Goal: Task Accomplishment & Management: Manage account settings

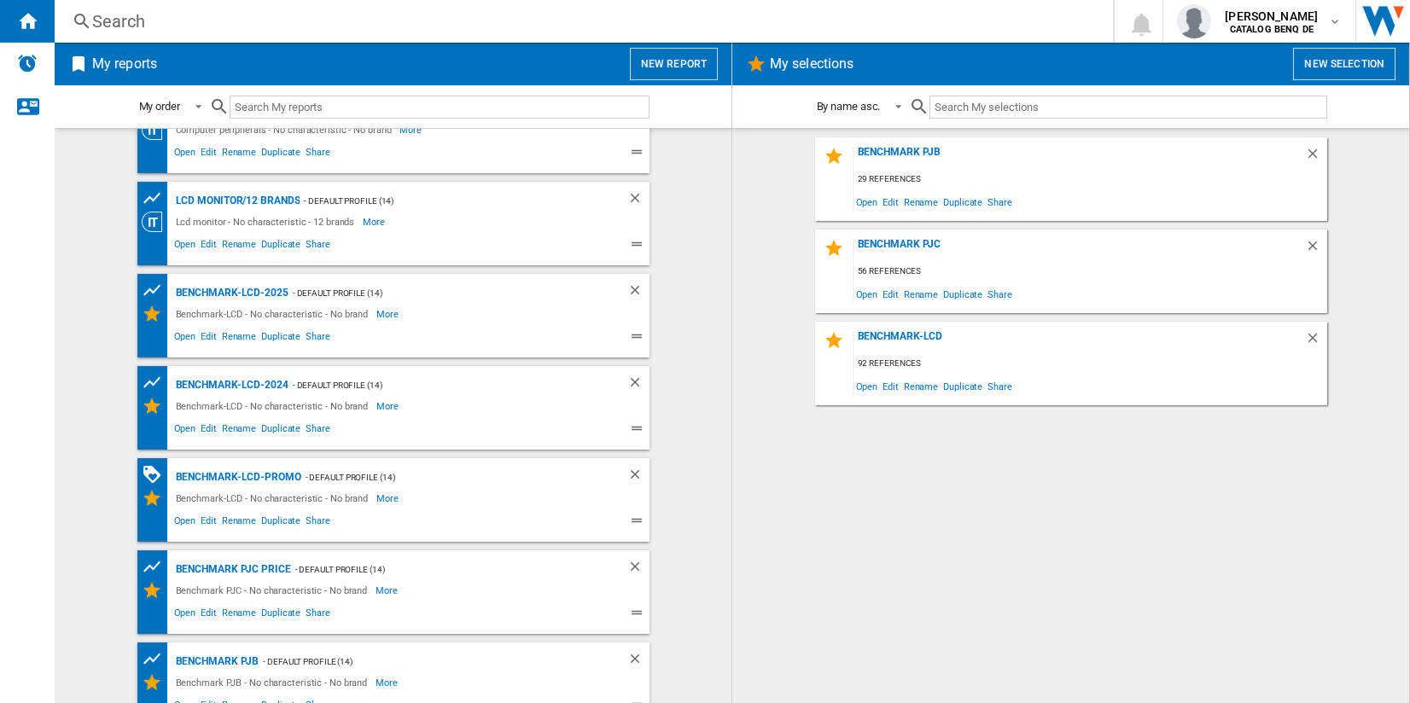
scroll to position [70, 0]
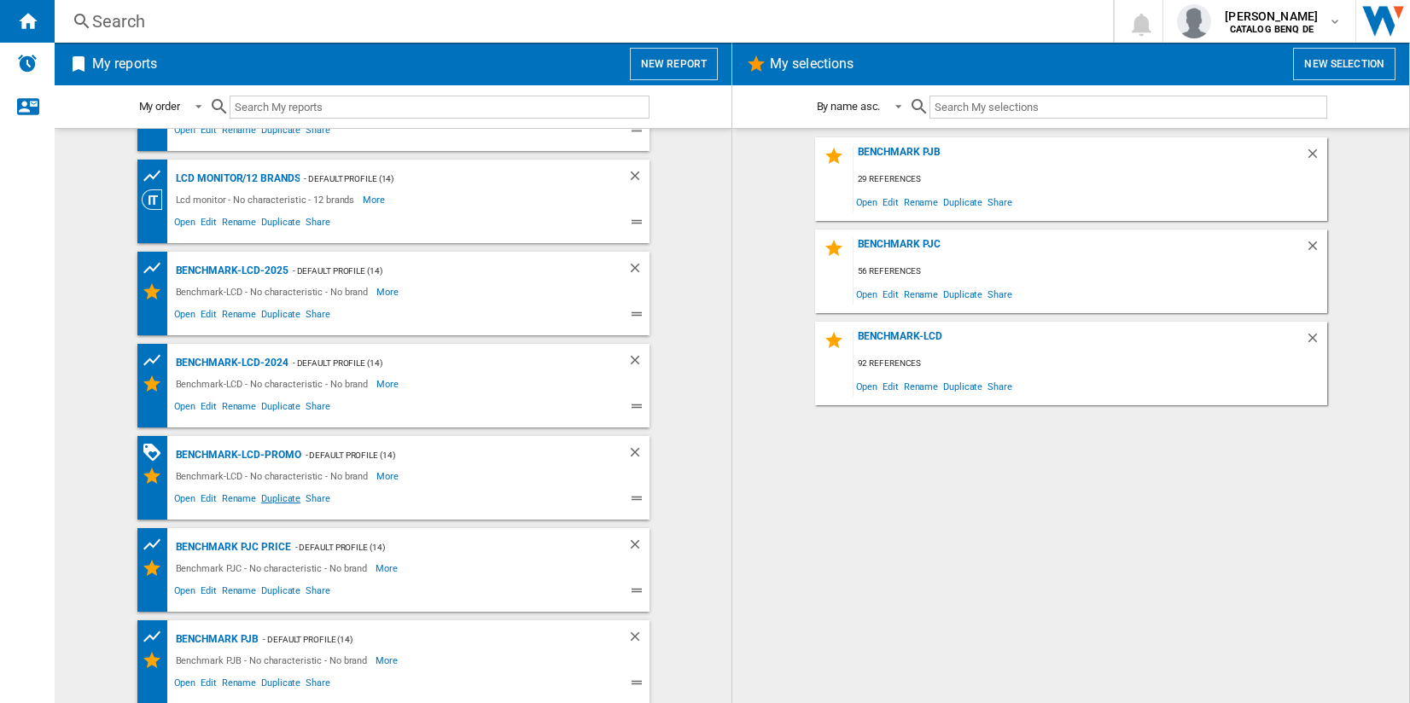
click at [276, 495] on span "Duplicate" at bounding box center [281, 501] width 44 height 20
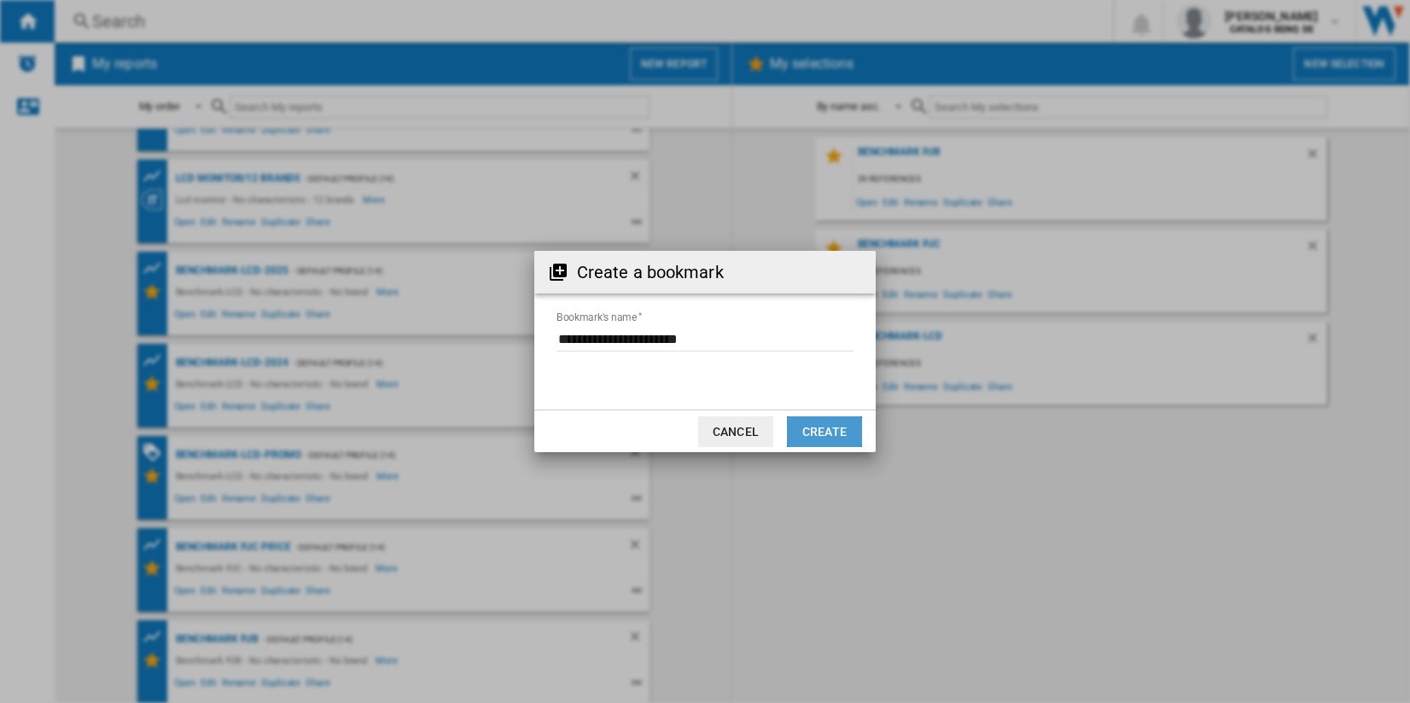
click at [815, 417] on button "Create" at bounding box center [824, 432] width 75 height 31
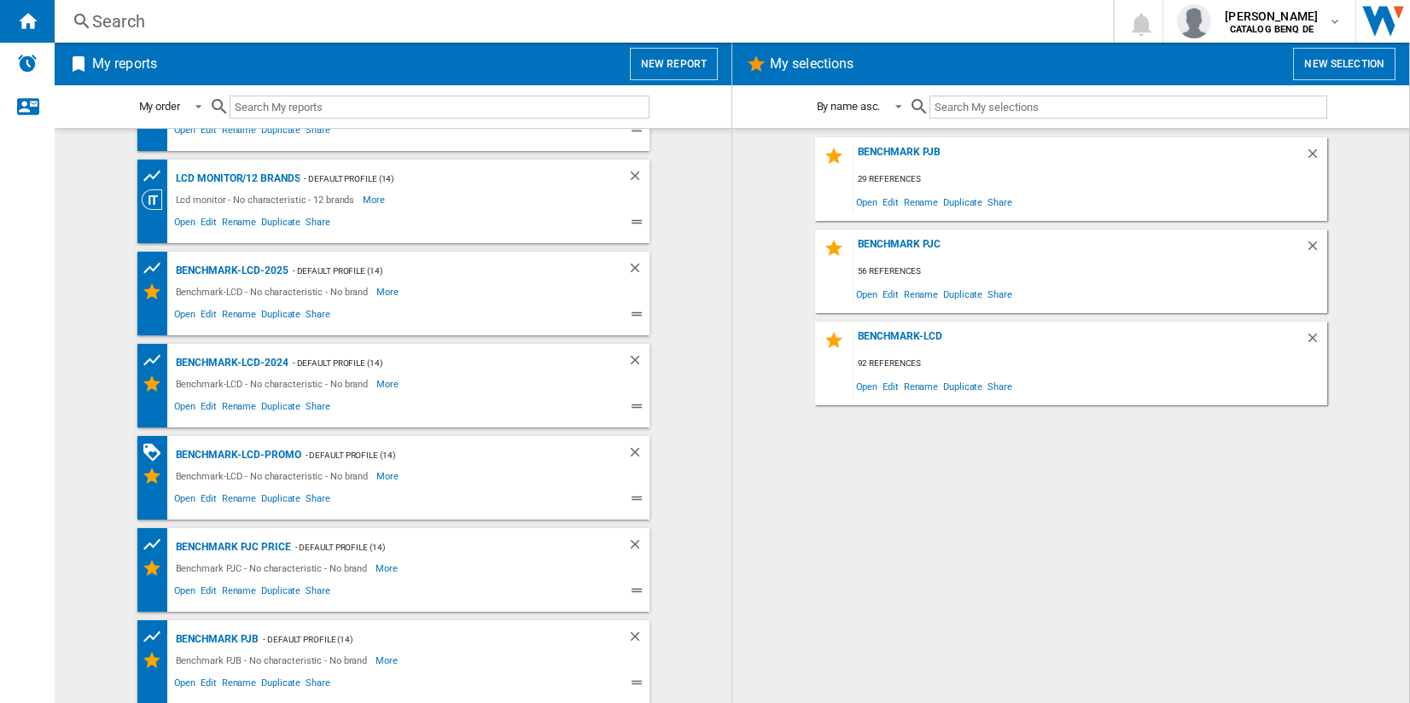
scroll to position [162, 0]
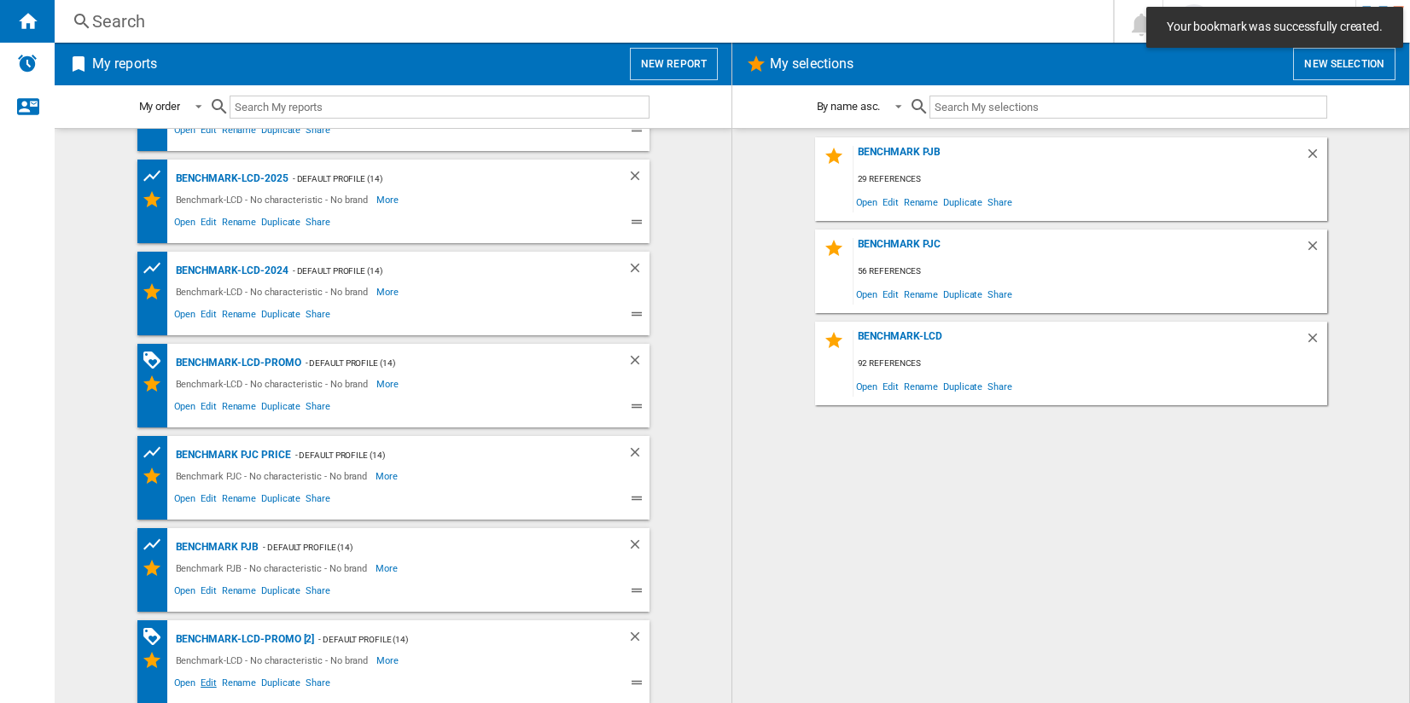
click at [198, 683] on span "Edit" at bounding box center [208, 685] width 21 height 20
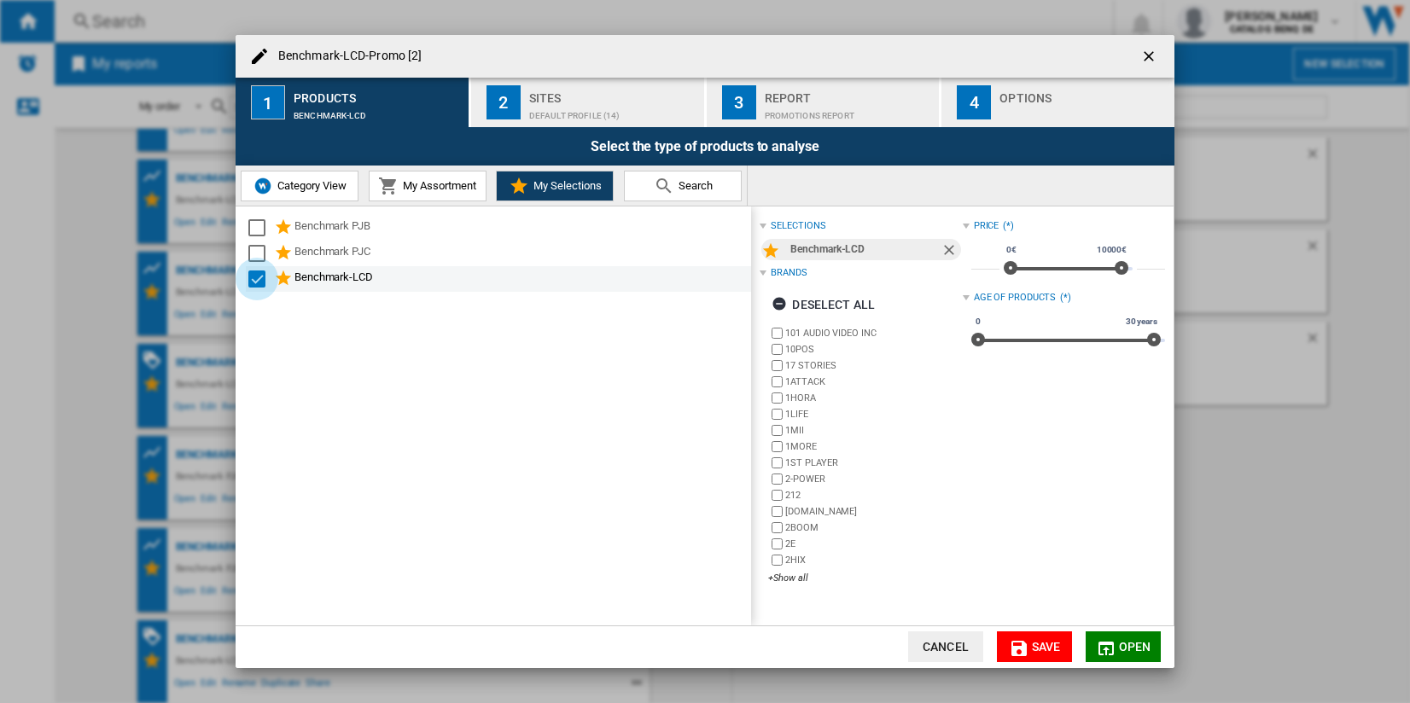
click at [251, 278] on div "Select" at bounding box center [256, 279] width 17 height 17
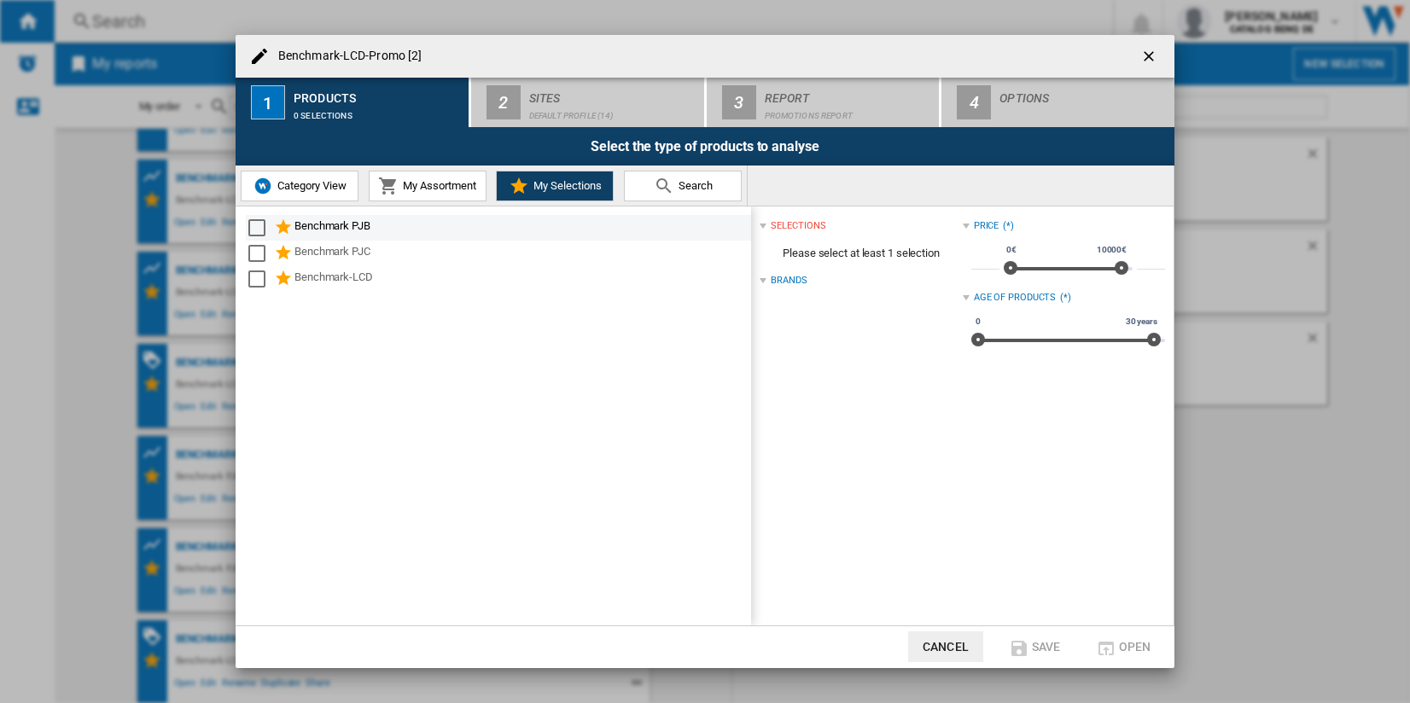
click at [260, 226] on div "Select" at bounding box center [256, 227] width 17 height 17
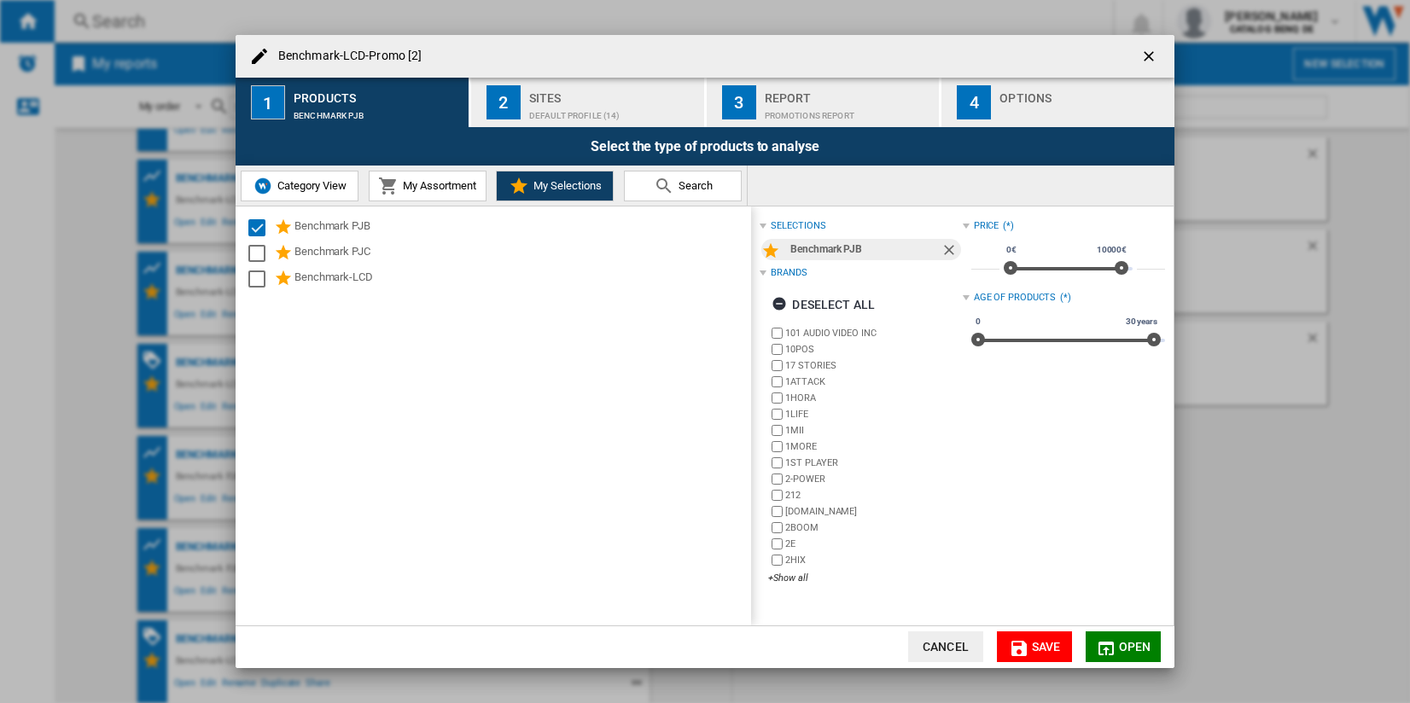
click at [1047, 656] on button "Save" at bounding box center [1034, 647] width 75 height 31
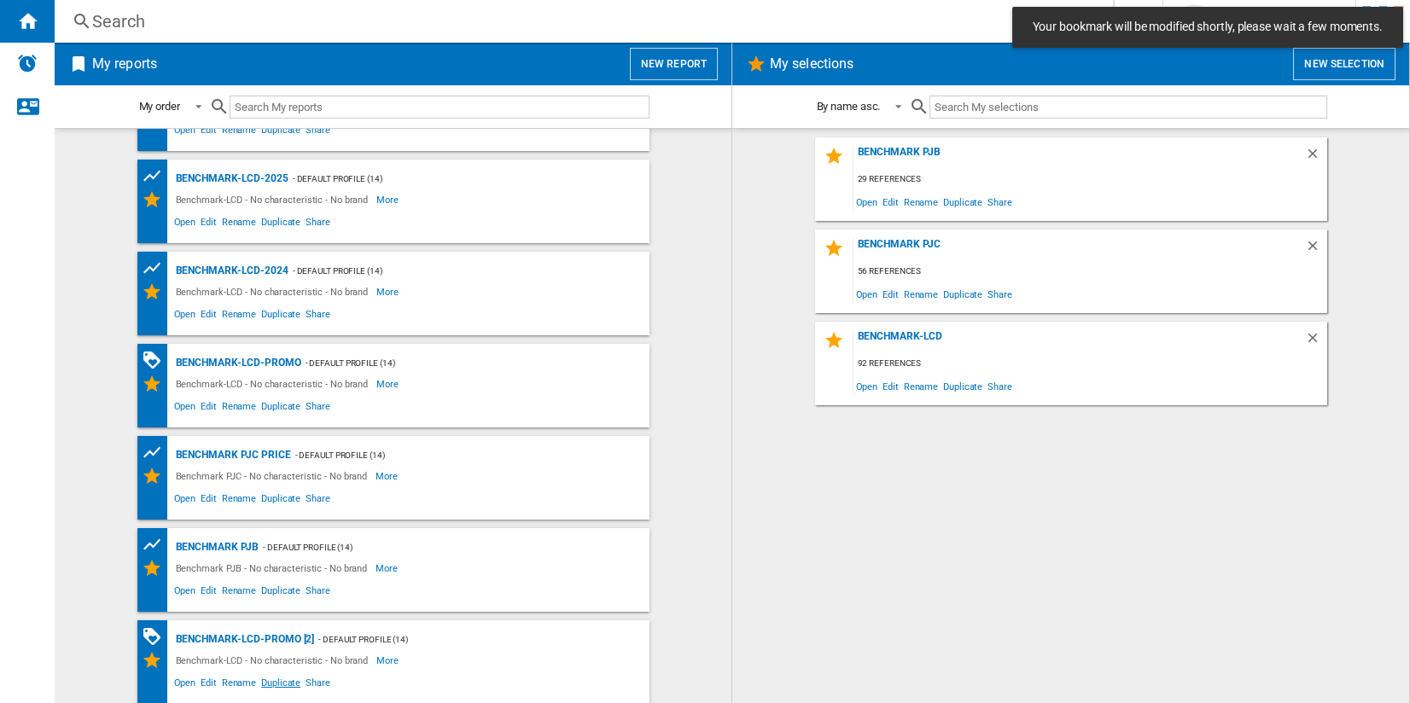
scroll to position [254, 0]
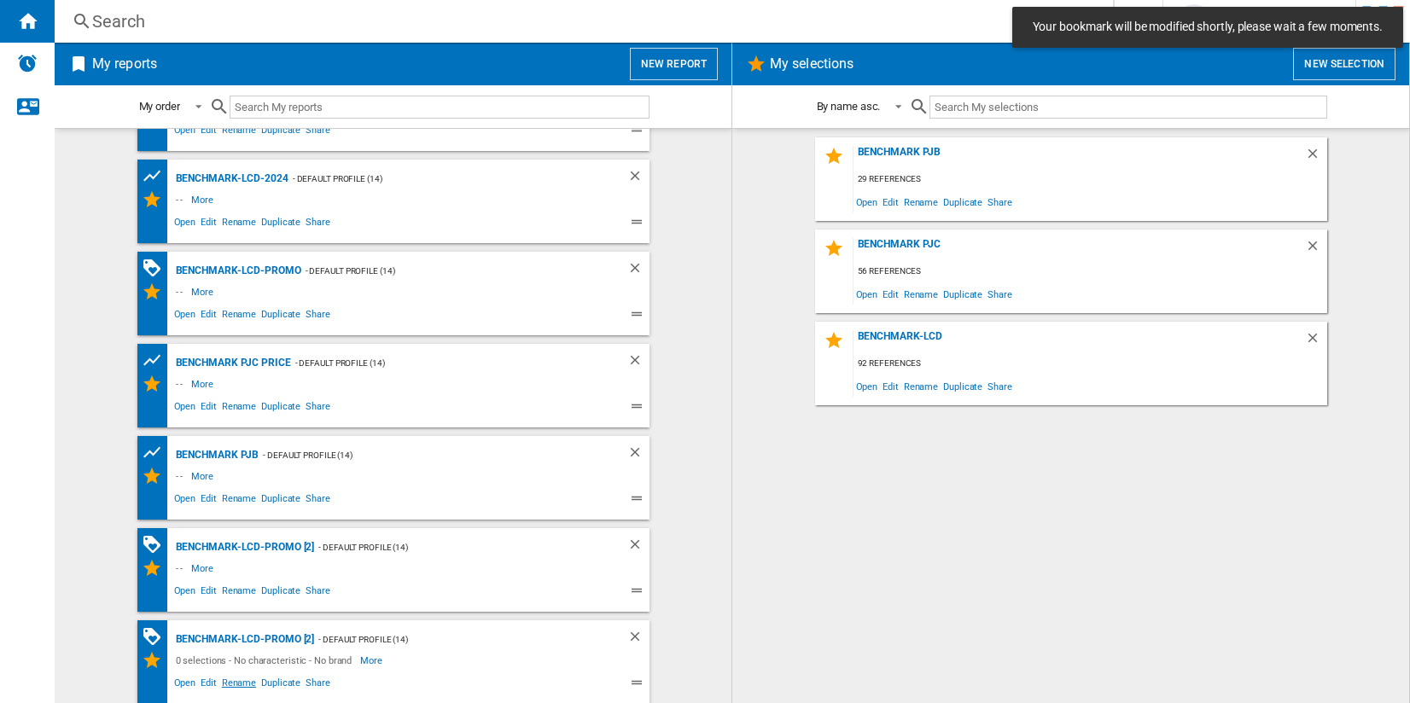
click at [248, 680] on span "Rename" at bounding box center [238, 685] width 39 height 20
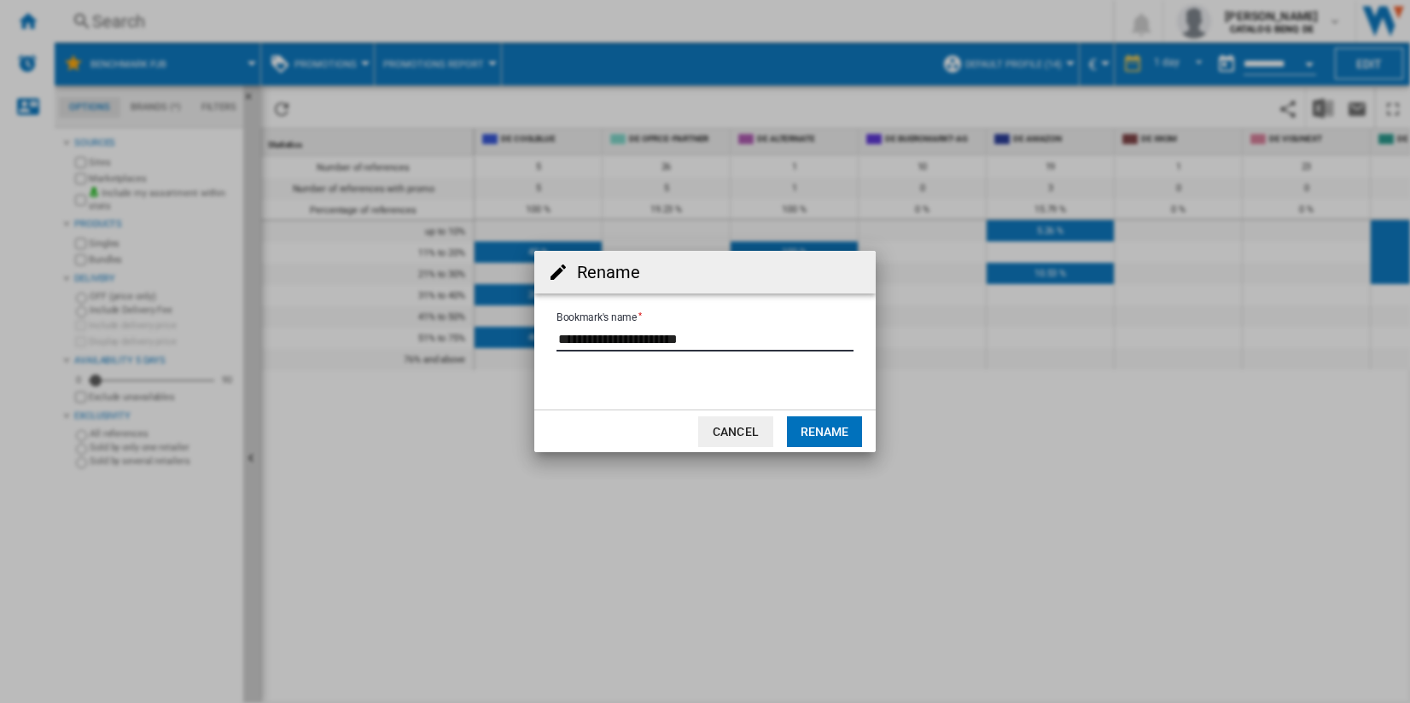
drag, startPoint x: 744, startPoint y: 335, endPoint x: 633, endPoint y: 336, distance: 111.8
click at [633, 336] on input "Bookmark's name" at bounding box center [705, 339] width 297 height 26
type input "**********"
click at [827, 432] on button "Rename" at bounding box center [824, 432] width 75 height 31
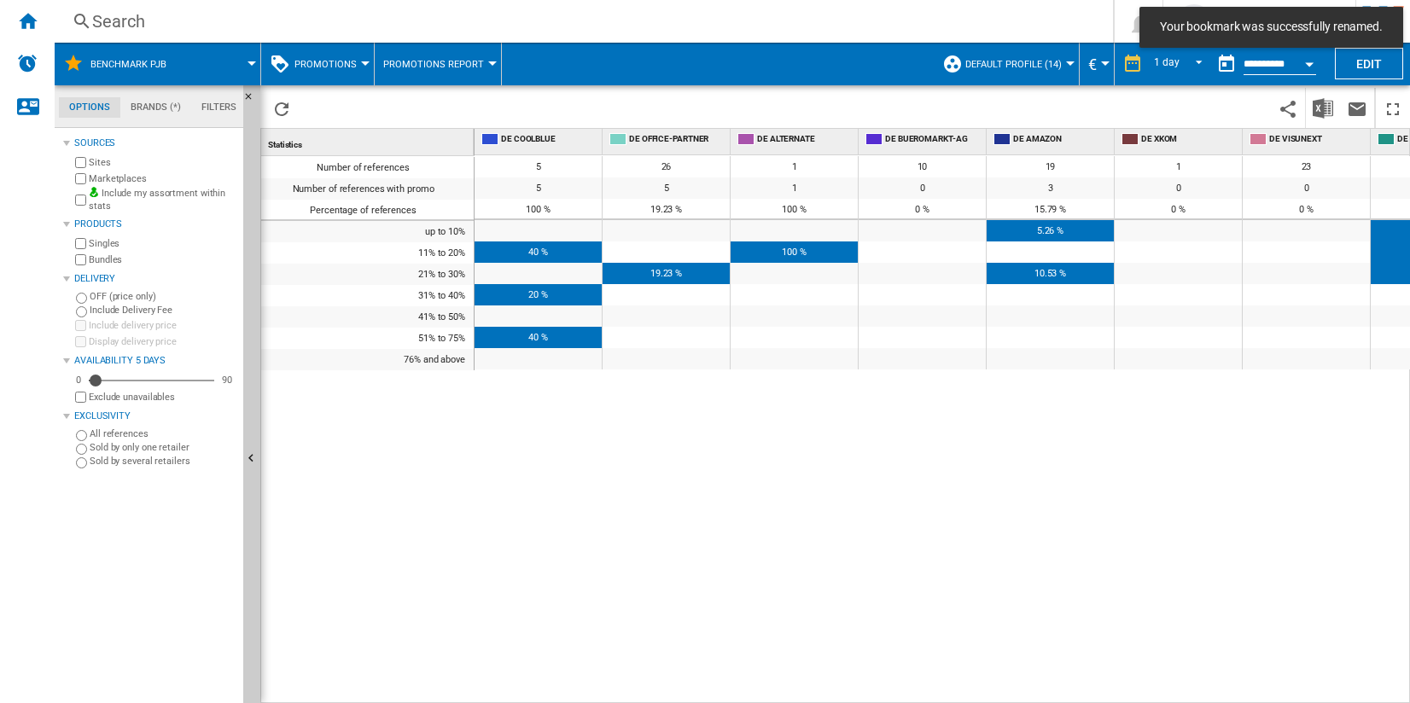
click at [95, 177] on label "Marketplaces" at bounding box center [163, 178] width 148 height 13
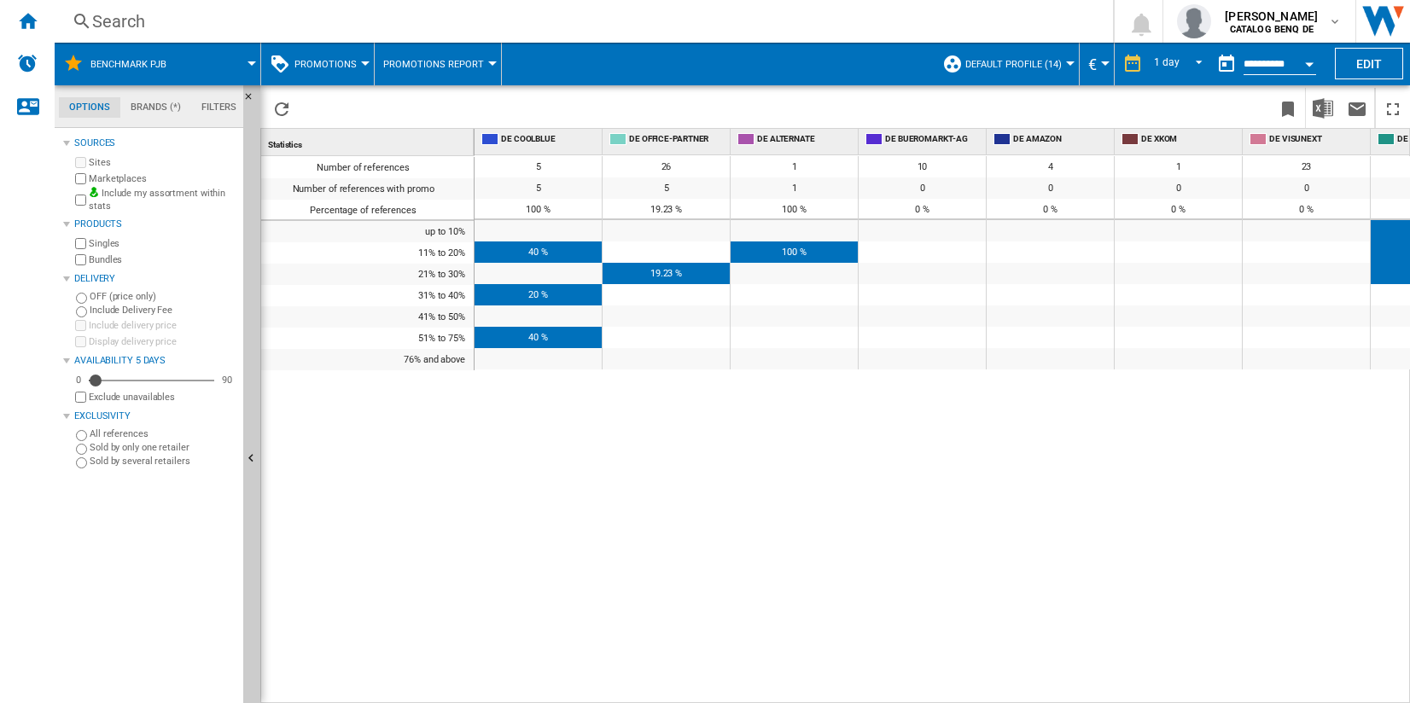
drag, startPoint x: 790, startPoint y: 695, endPoint x: 1007, endPoint y: 682, distance: 217.2
click at [1007, 682] on div "5 26 1 10 4 1 23 12 14 7 5 3 9 5 5 1 0 0 0 0 12 0 5 4 0 0 100 % 19.23 % 100 % 0…" at bounding box center [943, 430] width 937 height 550
click at [955, 694] on div "5 26 1 10 4 1 23 12 14 7 5 3 9 5 5 1 0 0 0 0 12 0 5 4 0 0 100 % 19.23 % 100 % 0…" at bounding box center [943, 430] width 937 height 550
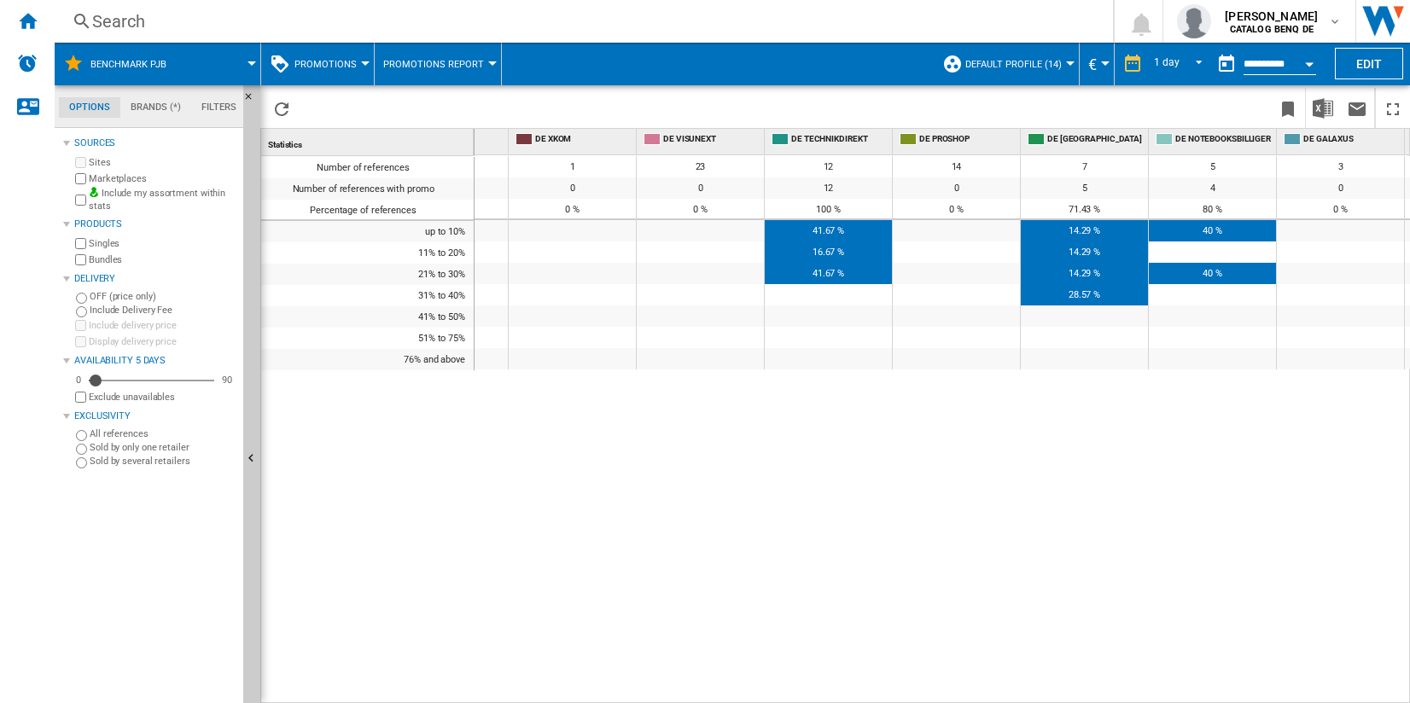
scroll to position [0, 523]
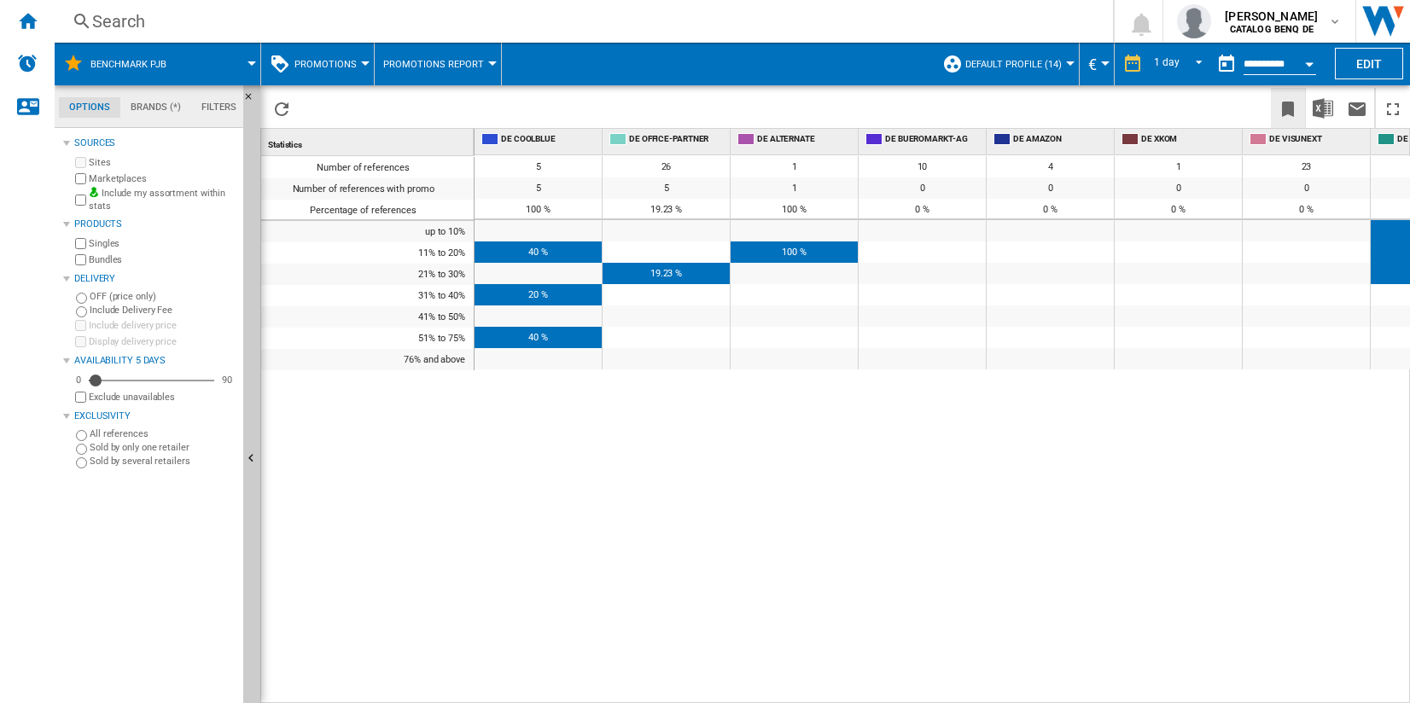
click at [1287, 108] on ng-md-icon "Bookmark this report" at bounding box center [1288, 109] width 20 height 20
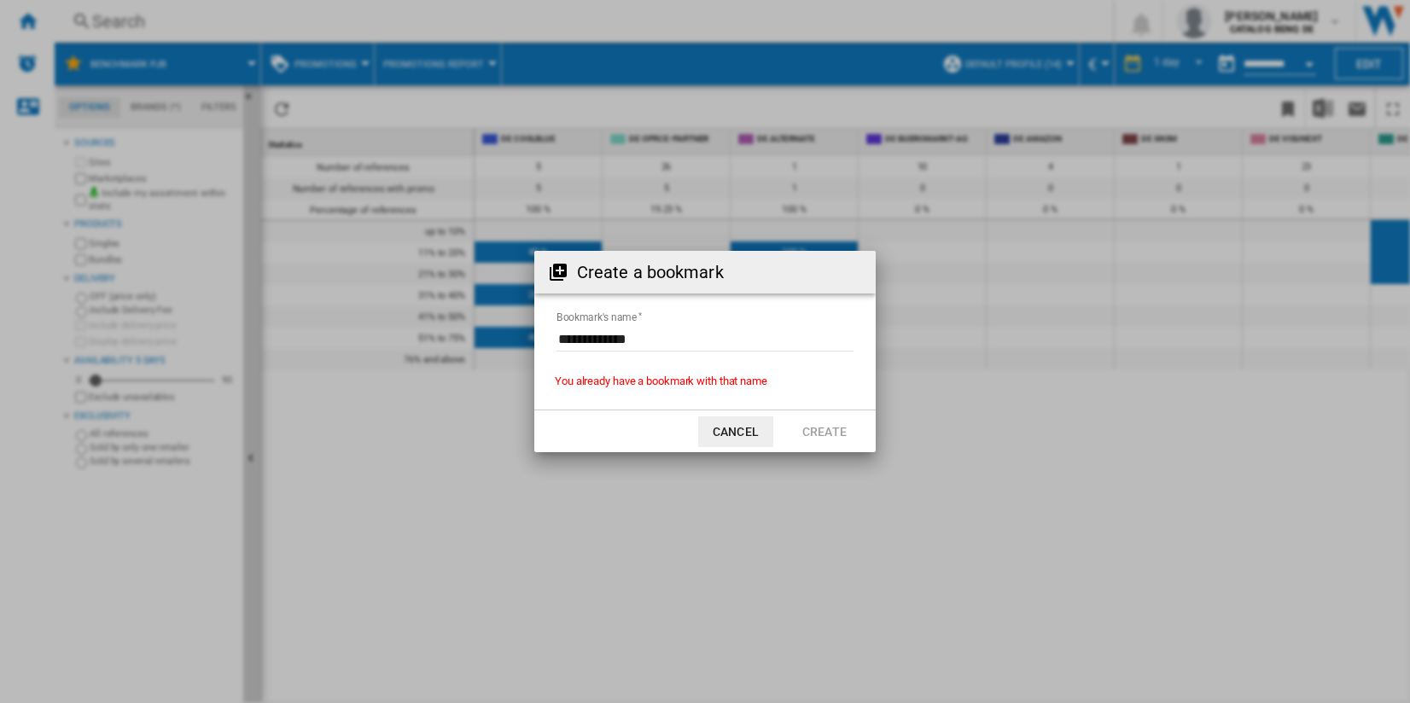
click at [750, 429] on button "Cancel" at bounding box center [735, 432] width 75 height 31
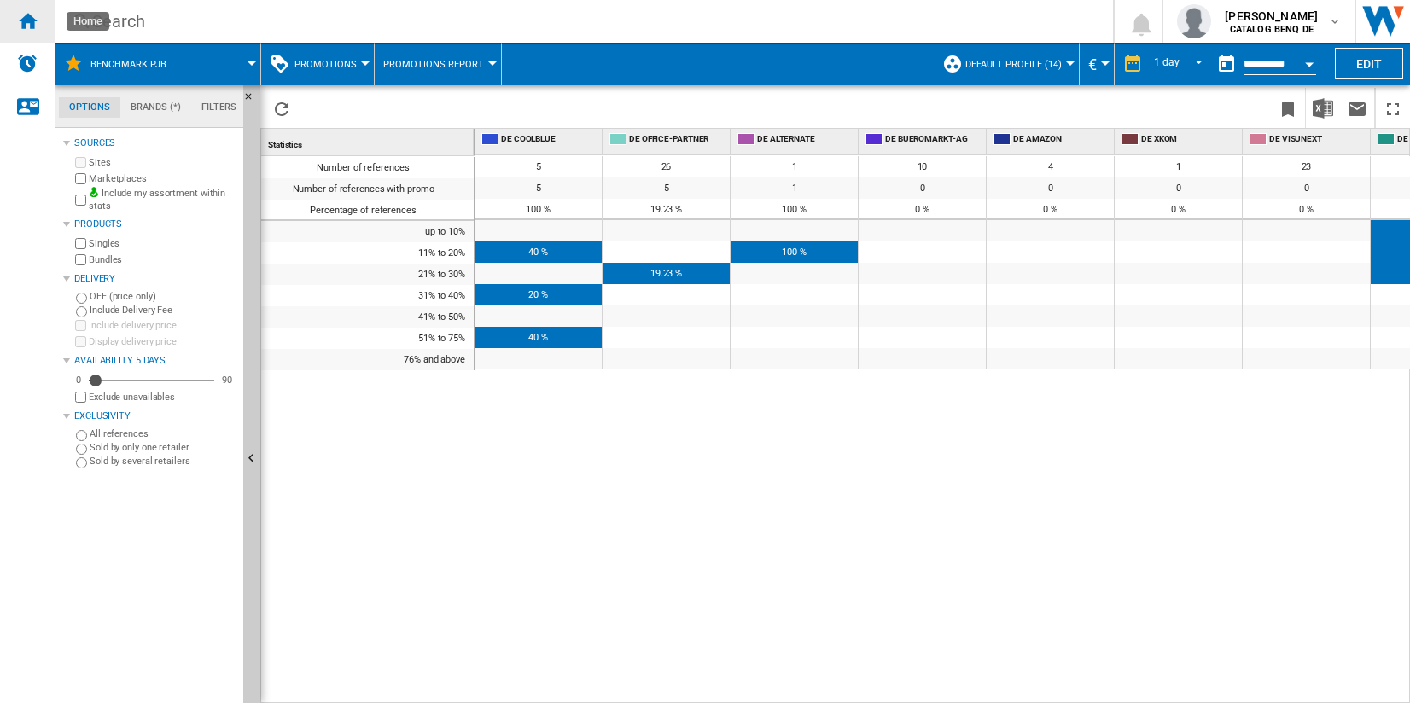
click at [45, 31] on div "Home" at bounding box center [27, 21] width 55 height 43
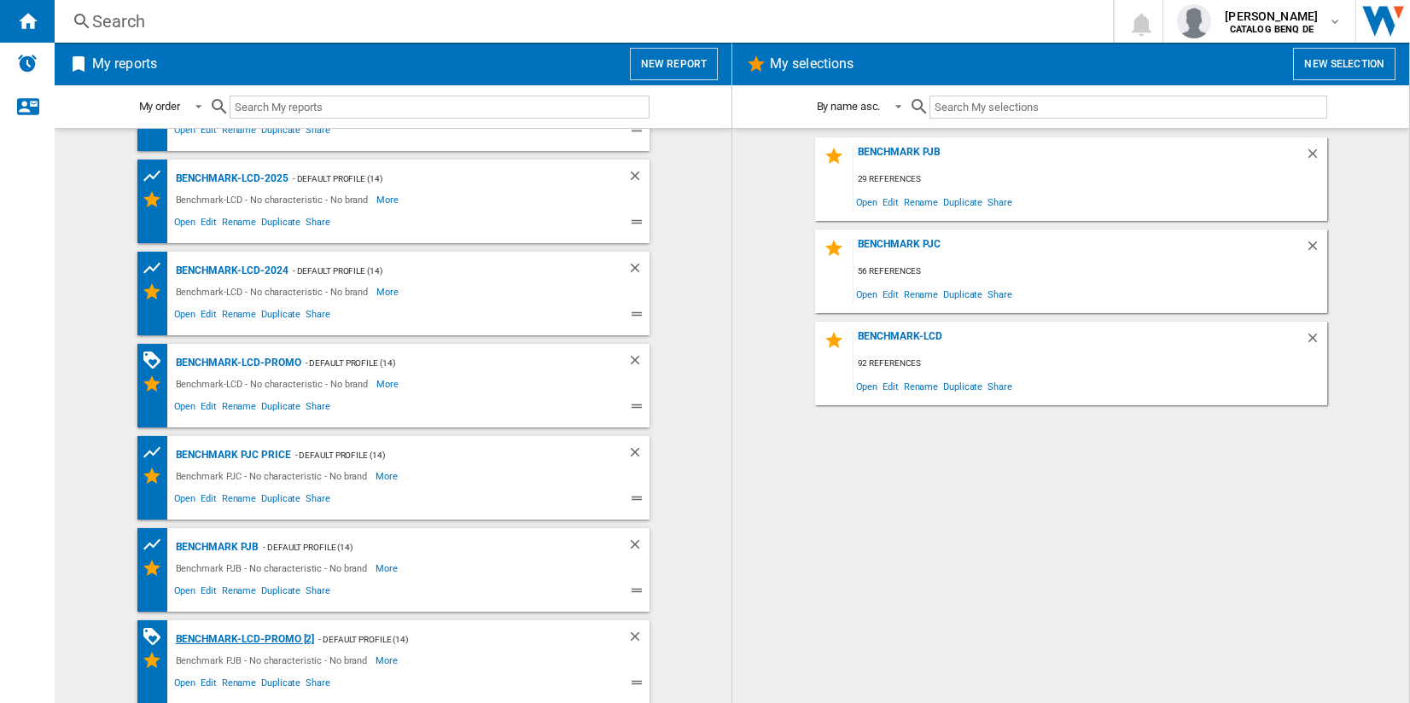
click at [302, 639] on div "Benchmark-LCD-Promo [2]" at bounding box center [243, 639] width 143 height 21
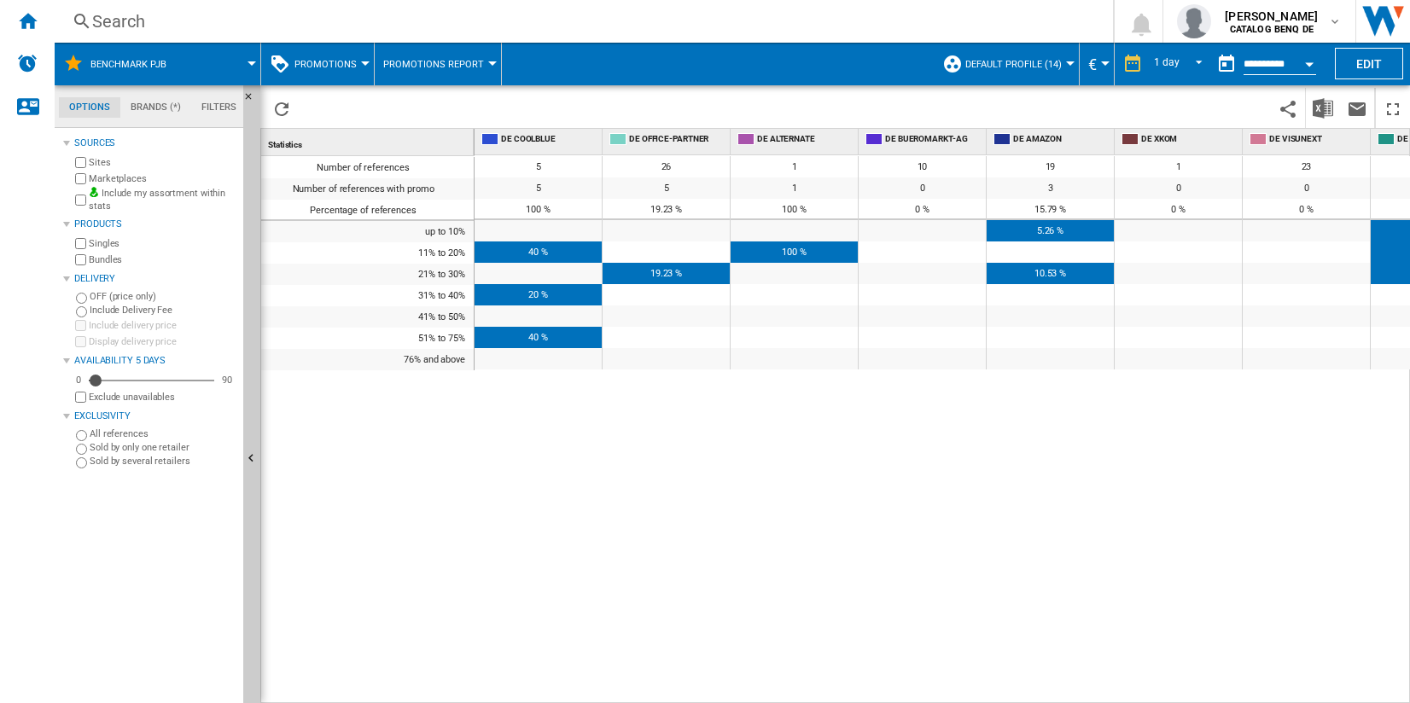
click at [106, 177] on label "Marketplaces" at bounding box center [163, 178] width 148 height 13
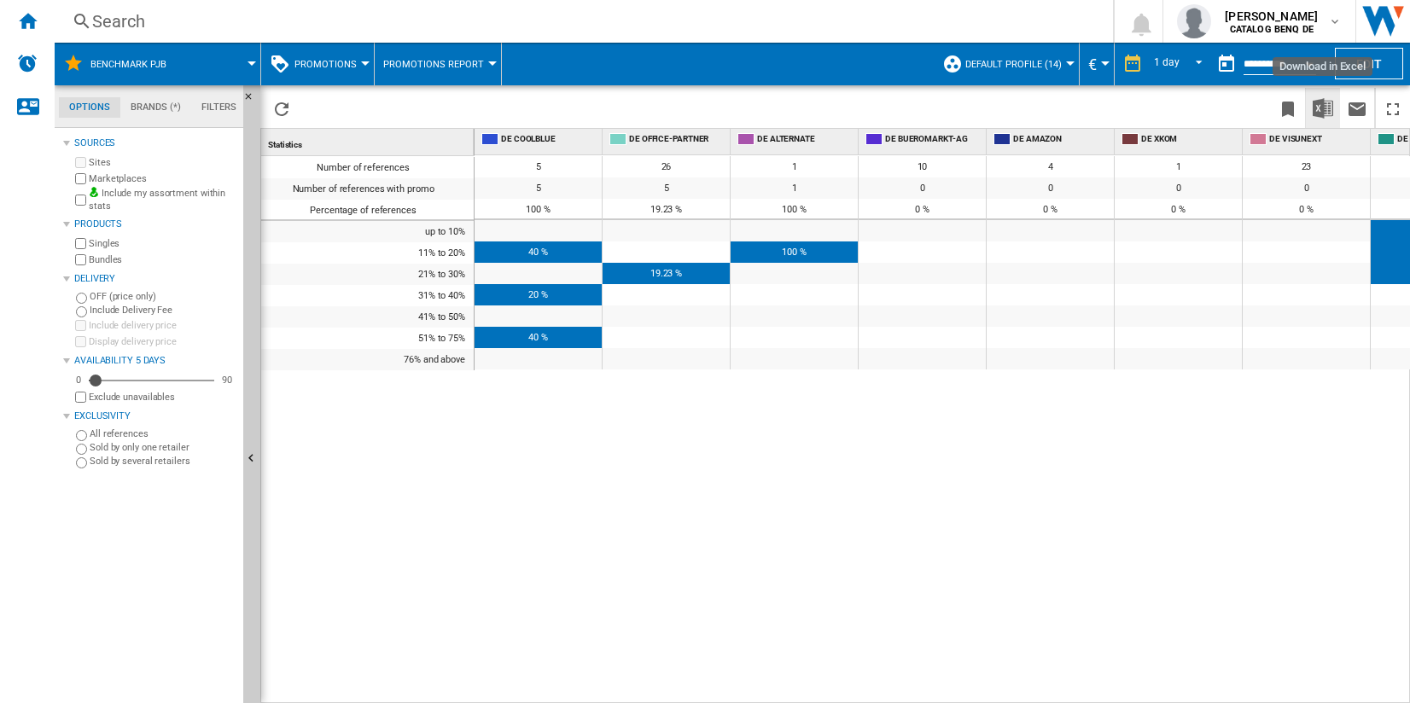
click at [1321, 110] on img "Download in Excel" at bounding box center [1323, 108] width 20 height 20
click at [297, 466] on div "Number of references Number of references with promo Percentage of references u…" at bounding box center [367, 426] width 213 height 540
click at [35, 27] on ng-md-icon "Home" at bounding box center [27, 20] width 20 height 20
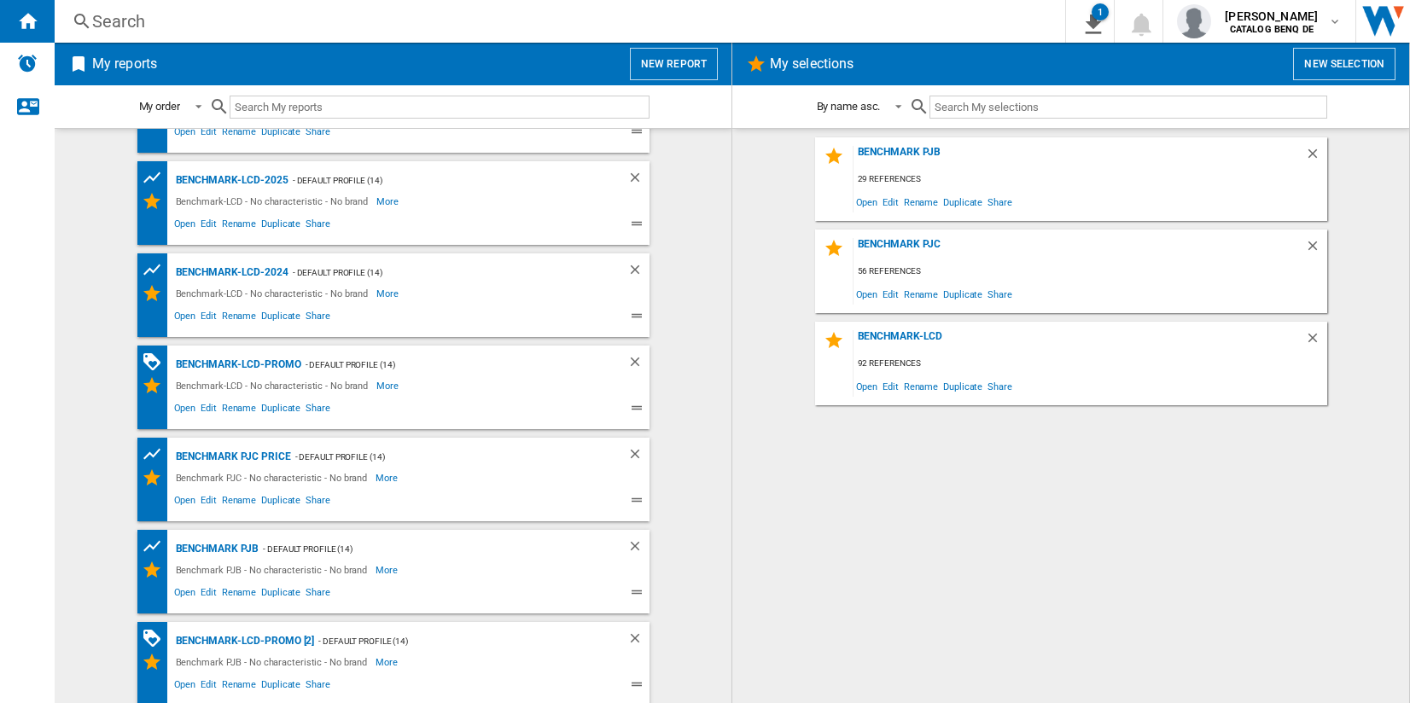
scroll to position [162, 0]
click at [198, 681] on span "Edit" at bounding box center [208, 685] width 21 height 20
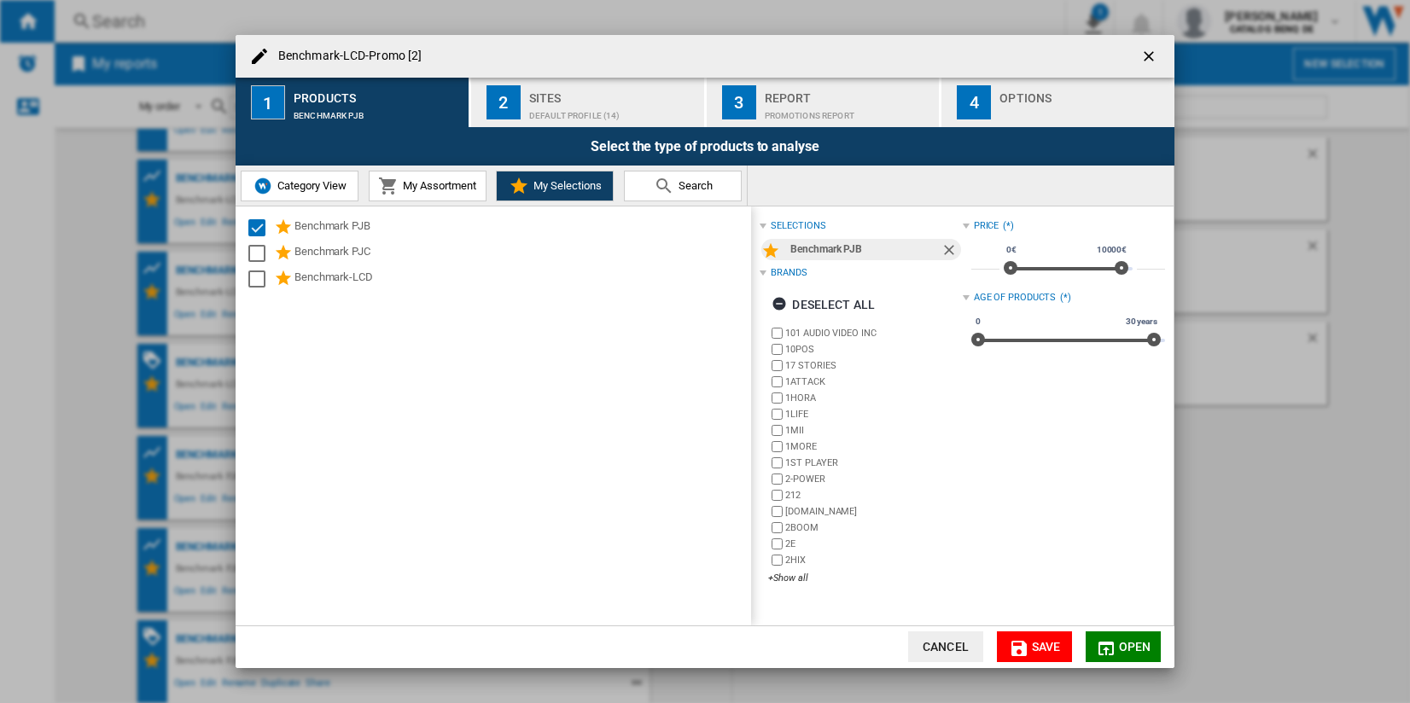
click at [441, 174] on button "My Assortment" at bounding box center [428, 186] width 118 height 31
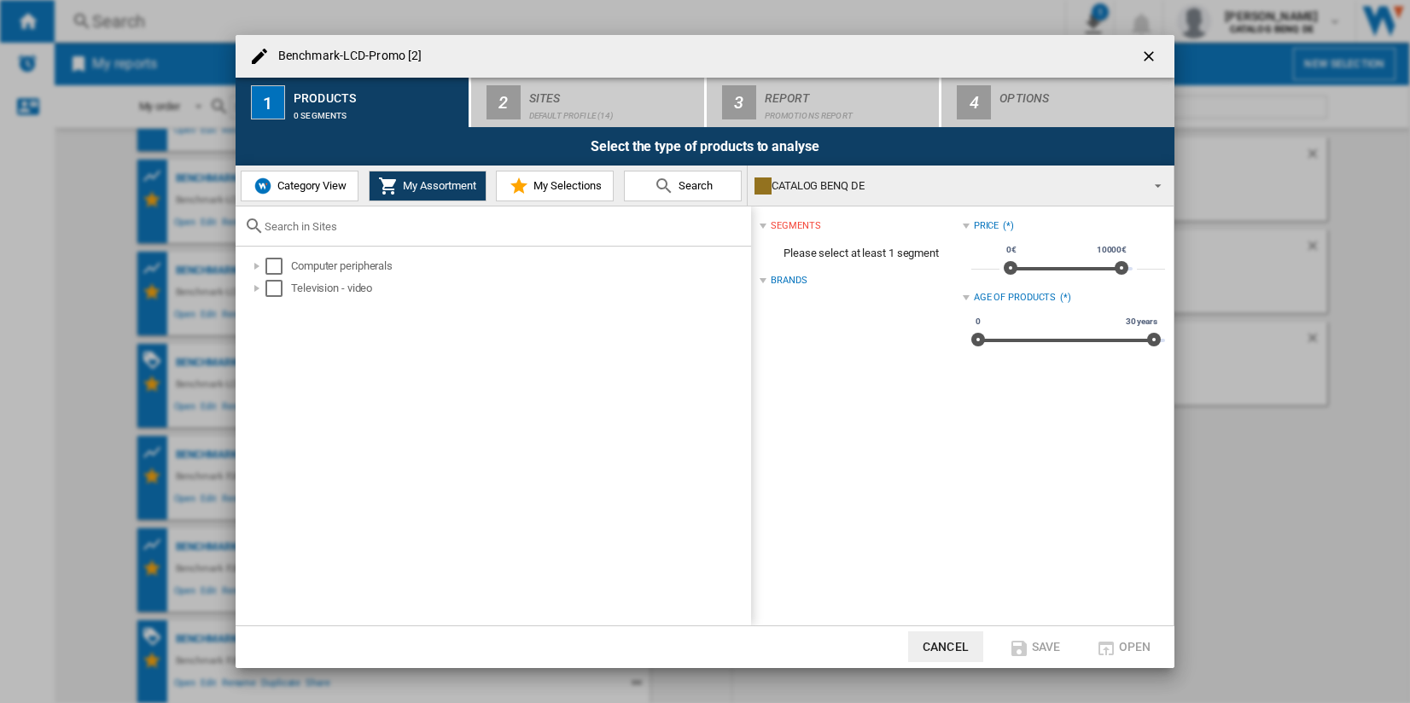
click at [556, 186] on span "My Selections" at bounding box center [565, 185] width 73 height 13
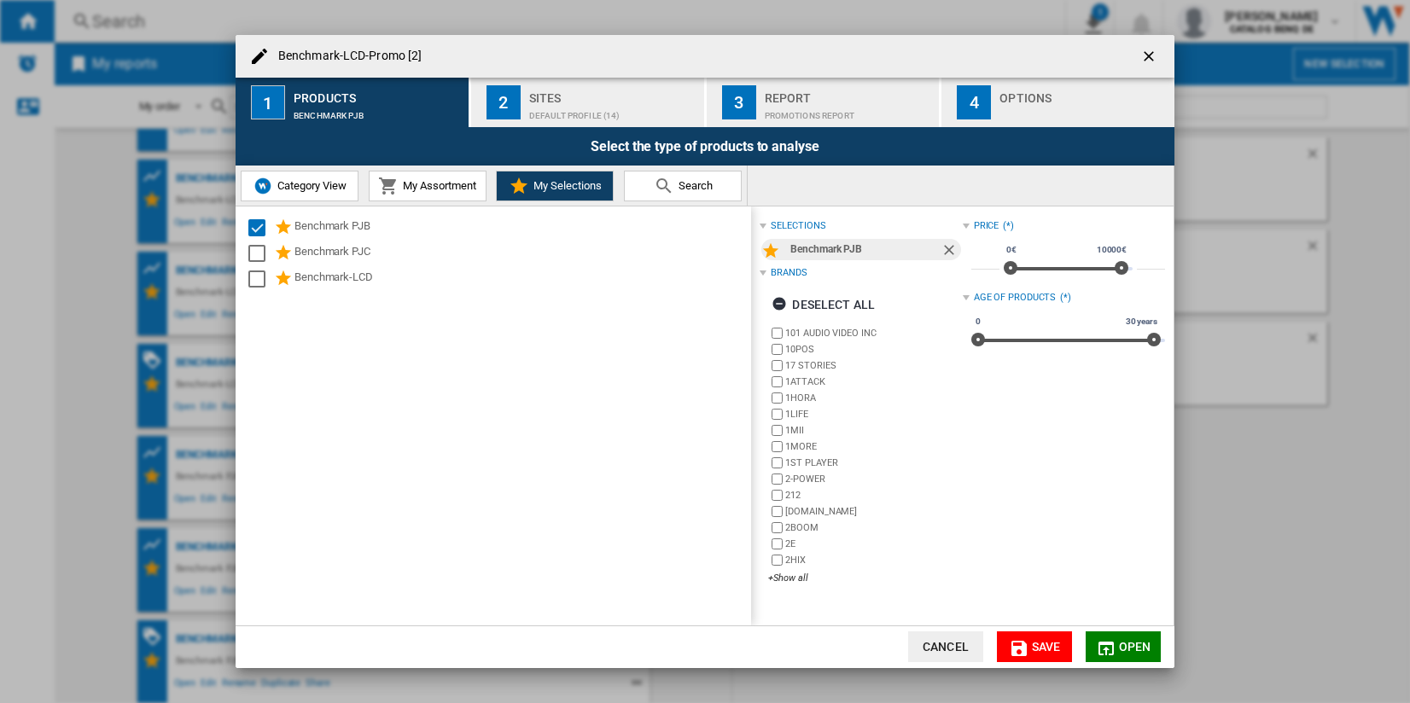
click at [1024, 111] on div "Benchmark-LCD-Promo [2] ..." at bounding box center [1084, 111] width 168 height 18
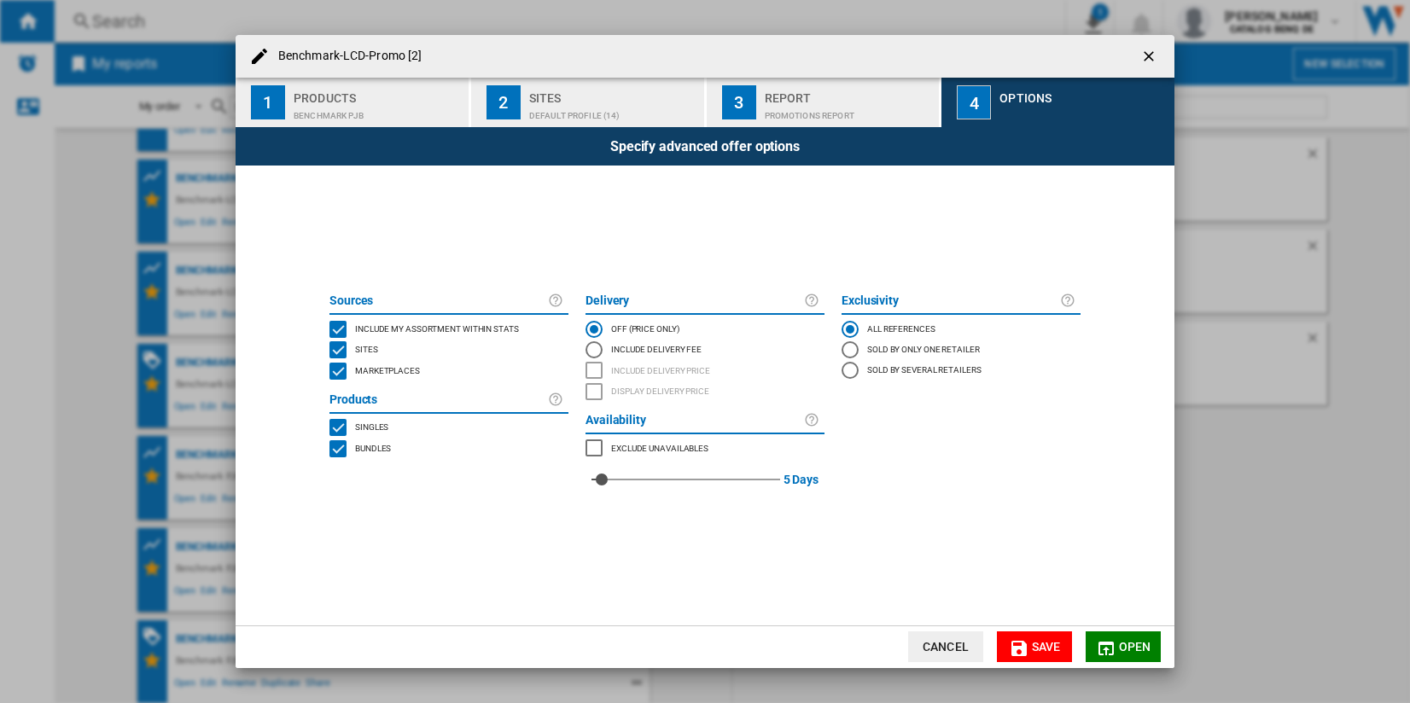
click at [360, 366] on span "Marketplaces" at bounding box center [387, 370] width 65 height 12
click at [1044, 640] on span "Save" at bounding box center [1046, 647] width 29 height 14
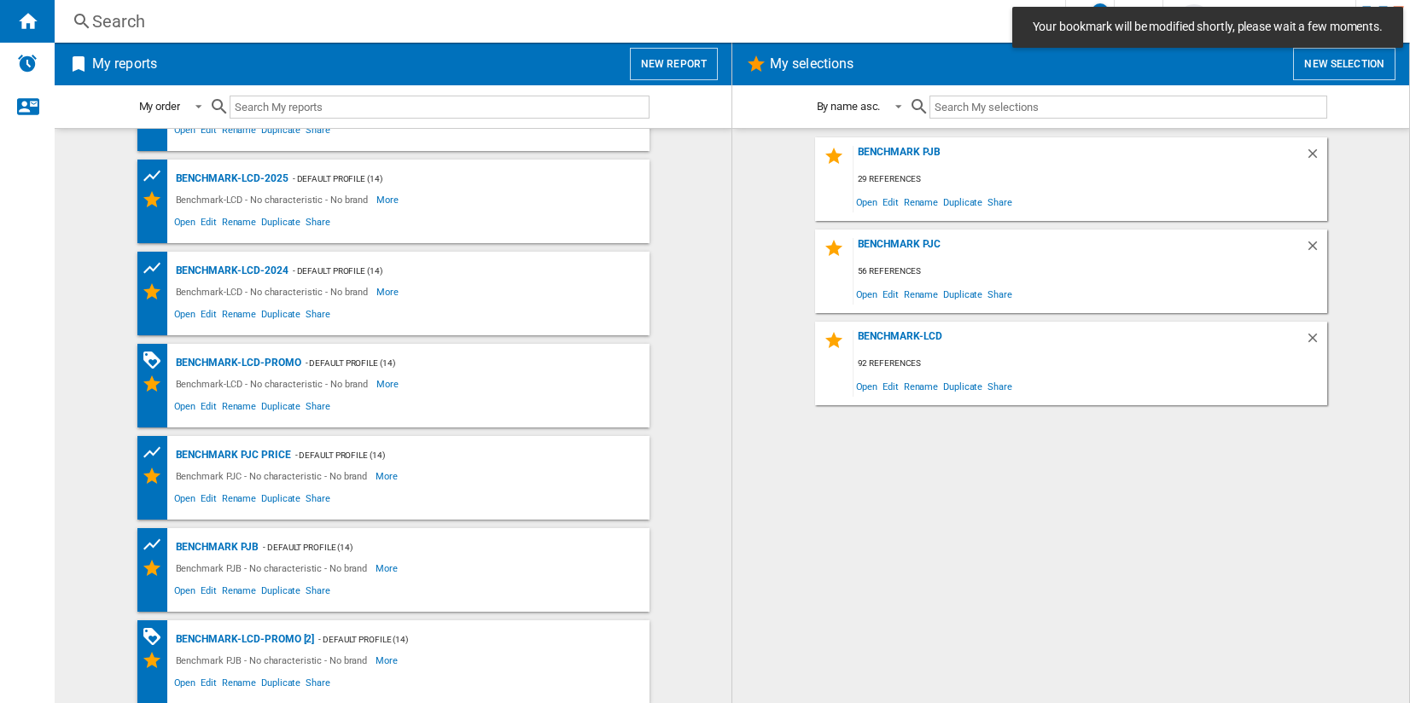
scroll to position [0, 0]
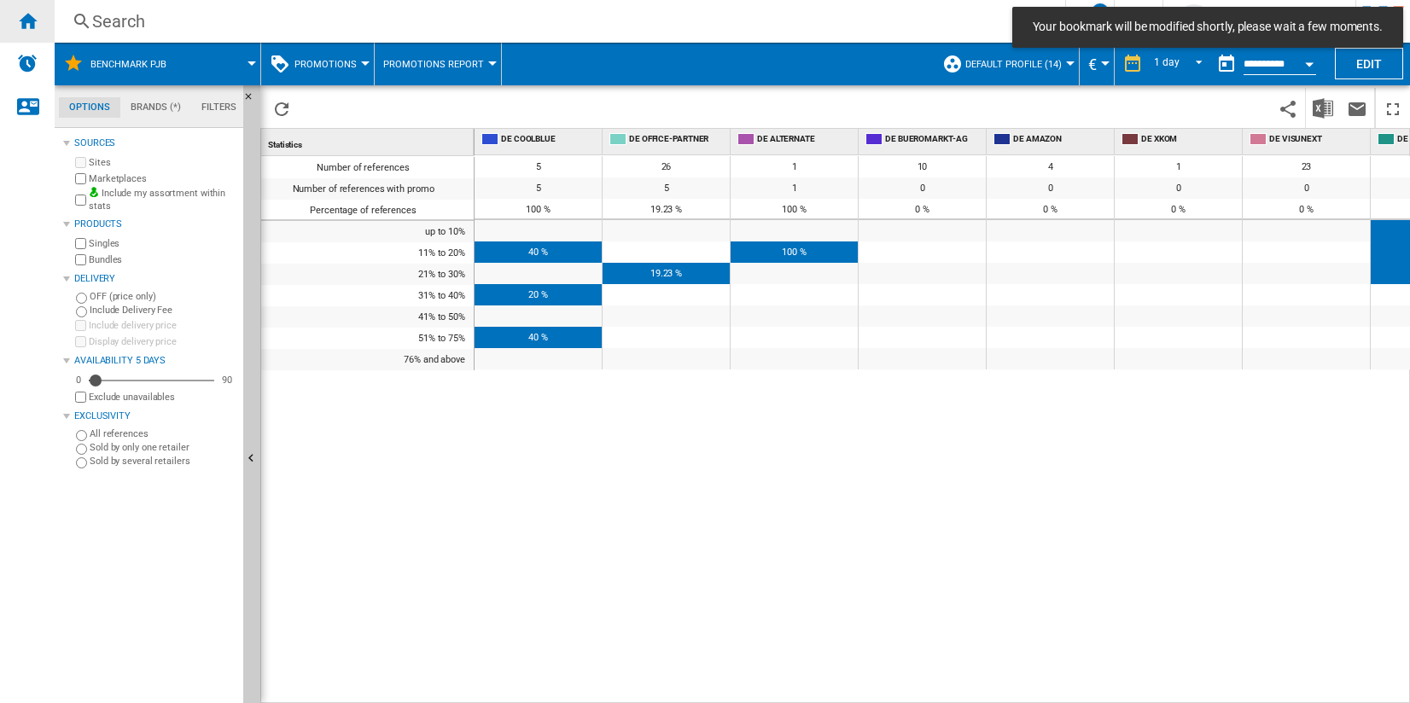
click at [25, 20] on ng-md-icon "Home" at bounding box center [27, 20] width 20 height 20
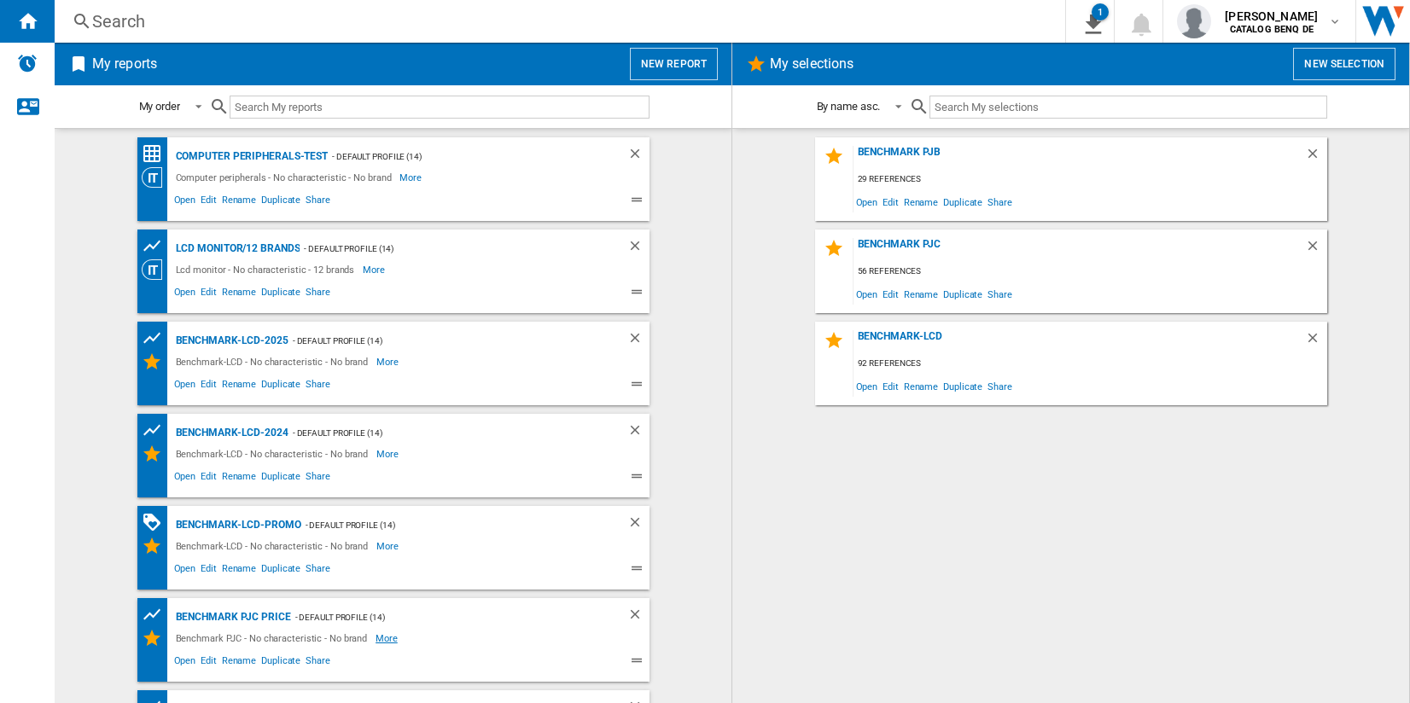
scroll to position [162, 0]
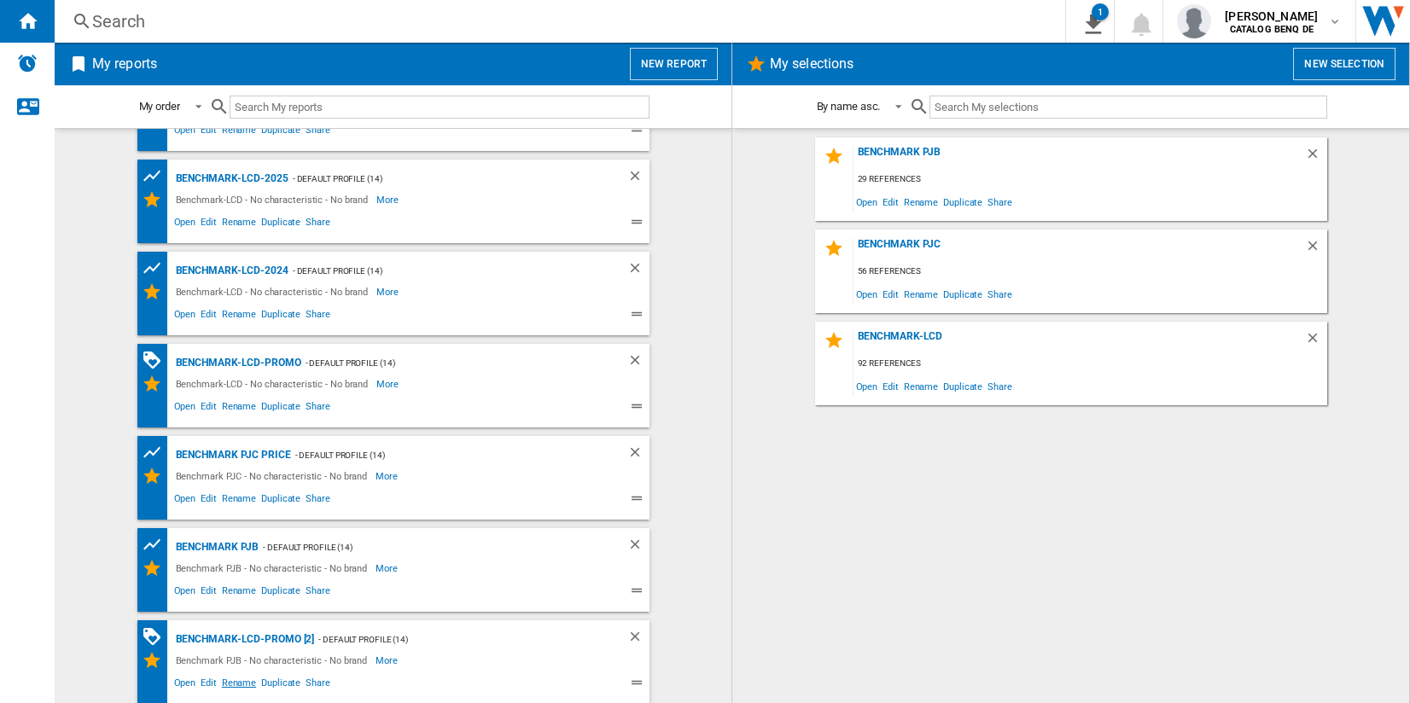
click at [226, 680] on span "Rename" at bounding box center [238, 685] width 39 height 20
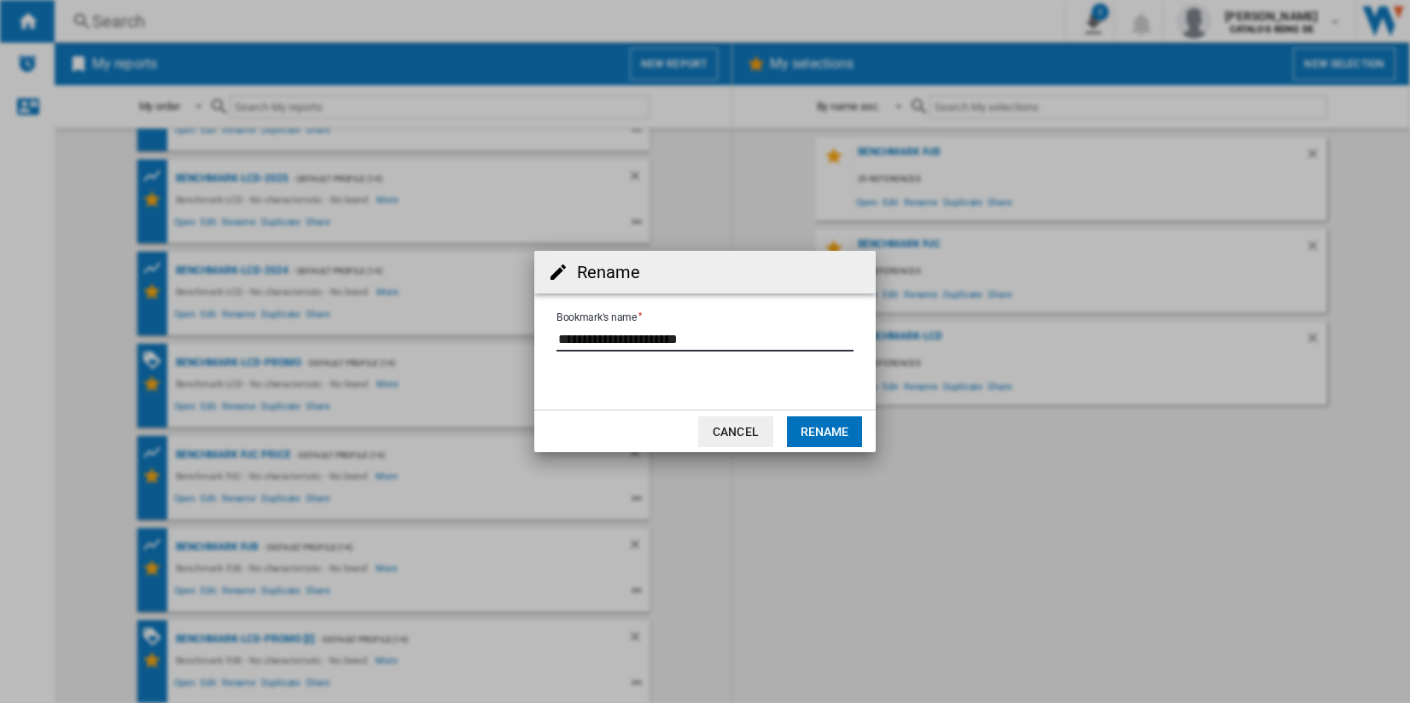
drag, startPoint x: 633, startPoint y: 336, endPoint x: 655, endPoint y: 337, distance: 22.2
click at [655, 337] on input "Bookmark's name" at bounding box center [705, 339] width 297 height 26
click at [742, 338] on input "Bookmark's name" at bounding box center [705, 339] width 297 height 26
type input "**********"
click at [827, 419] on button "Rename" at bounding box center [824, 432] width 75 height 31
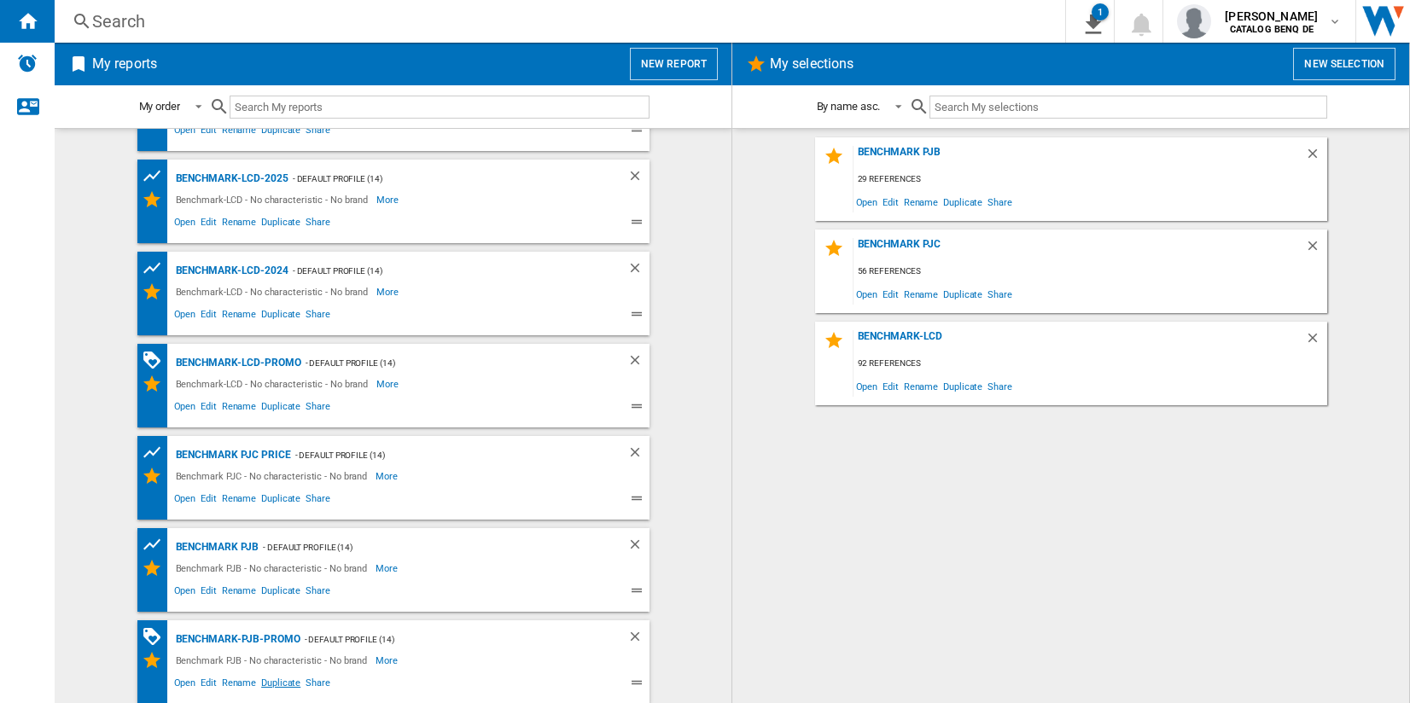
click at [286, 685] on span "Duplicate" at bounding box center [281, 685] width 44 height 20
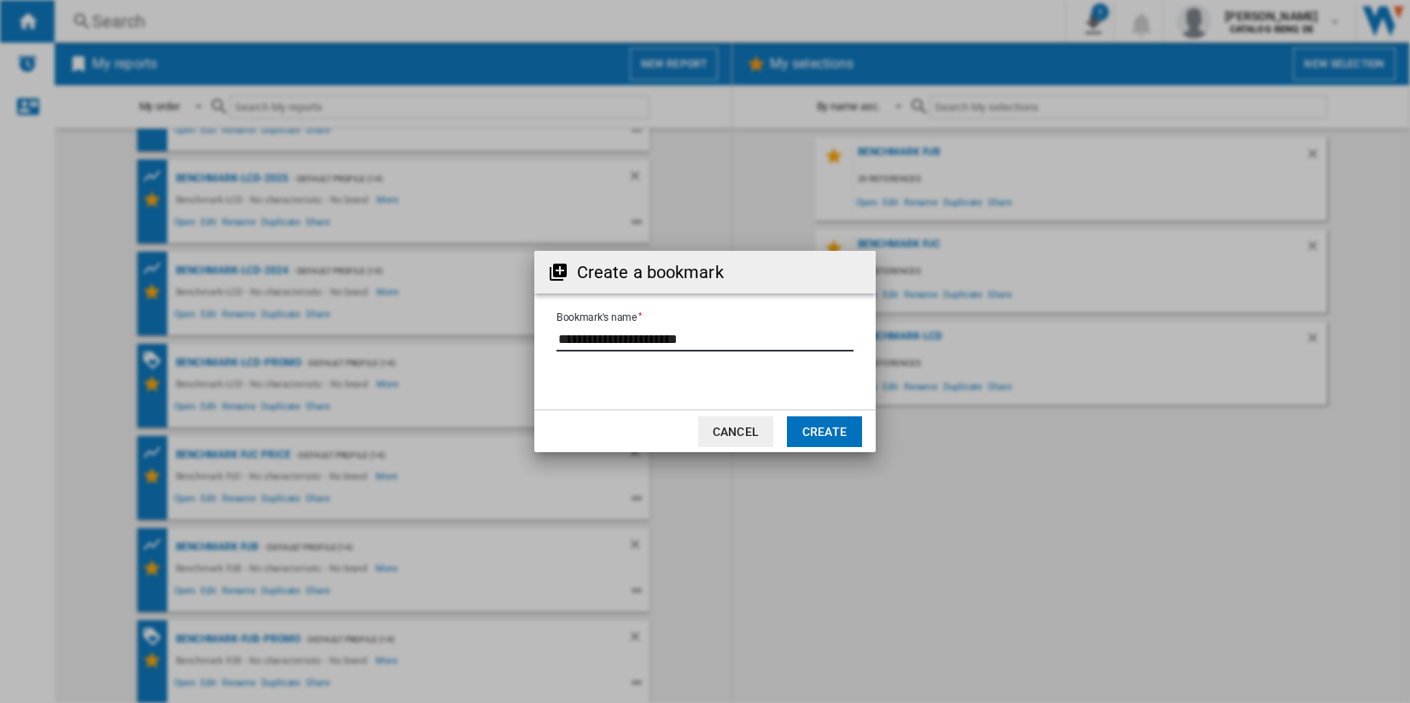
click at [648, 338] on input "Bookmark's name" at bounding box center [705, 339] width 297 height 26
drag, startPoint x: 699, startPoint y: 337, endPoint x: 761, endPoint y: 343, distance: 62.6
click at [761, 342] on input "Bookmark's name" at bounding box center [705, 339] width 297 height 26
type input "**********"
click at [831, 429] on button "Create" at bounding box center [824, 432] width 75 height 31
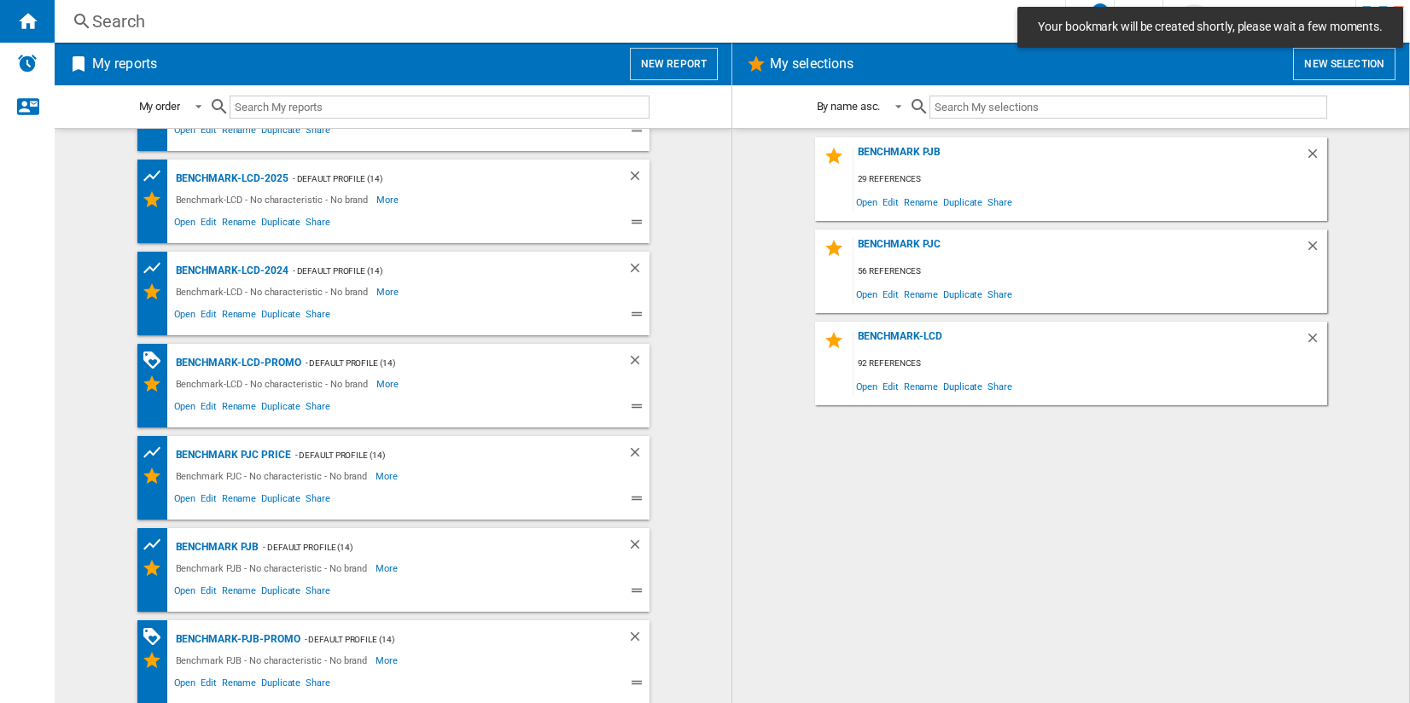
scroll to position [254, 0]
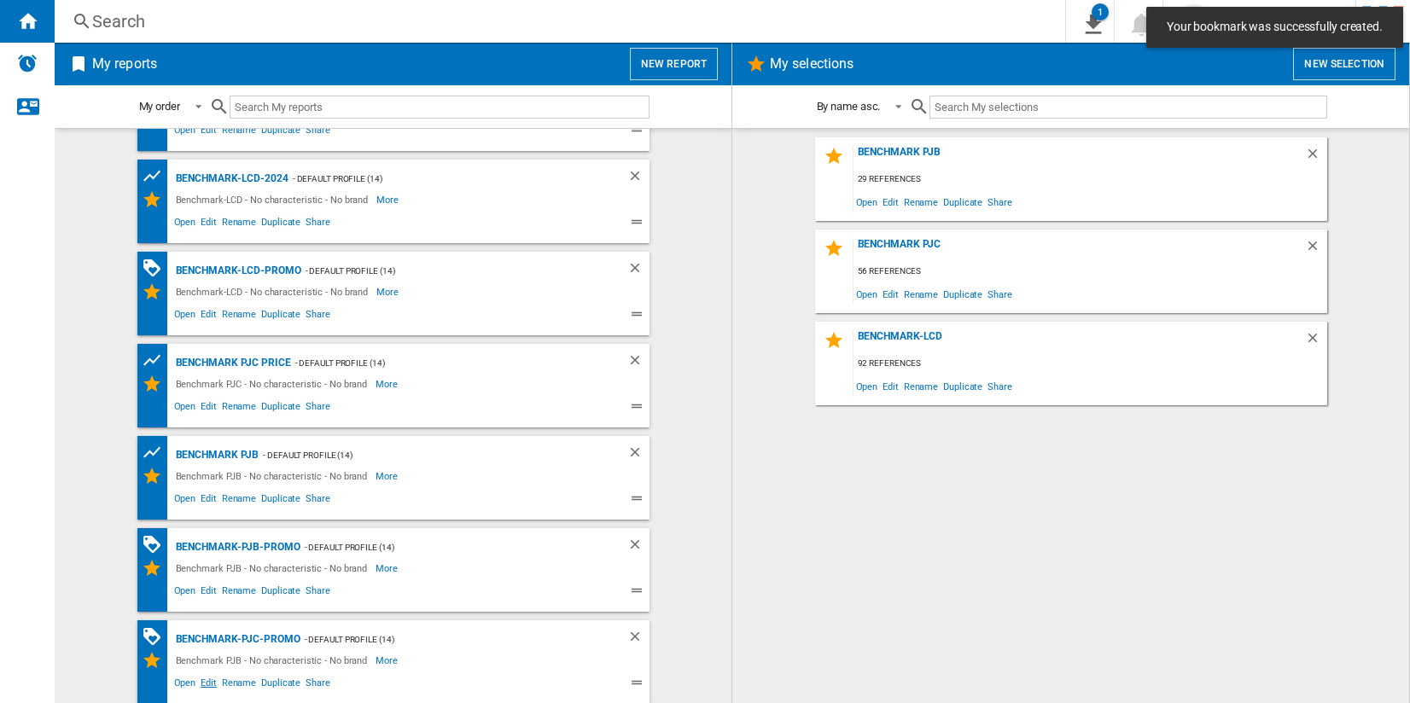
click at [202, 685] on span "Edit" at bounding box center [208, 685] width 21 height 20
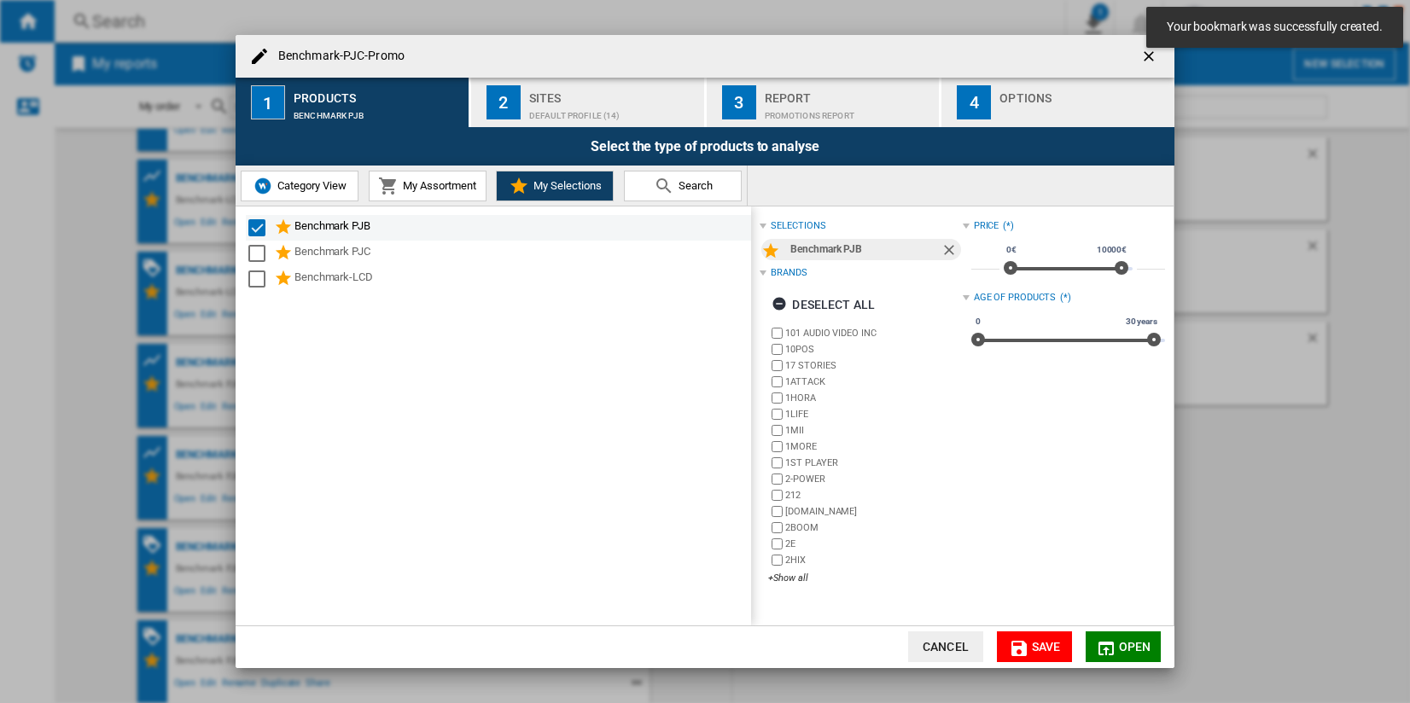
click at [332, 215] on div "Benchmark PJB" at bounding box center [498, 228] width 505 height 26
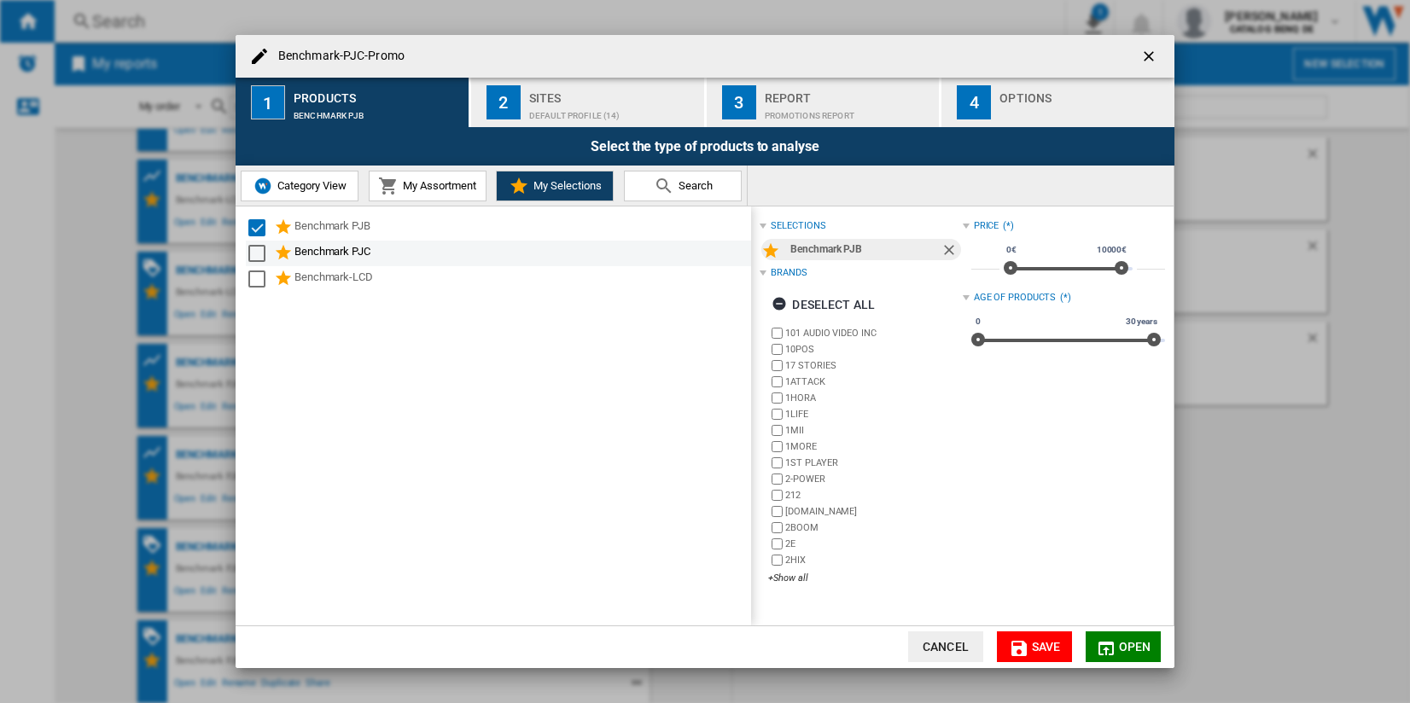
click at [336, 256] on div "Benchmark PJC" at bounding box center [522, 253] width 454 height 20
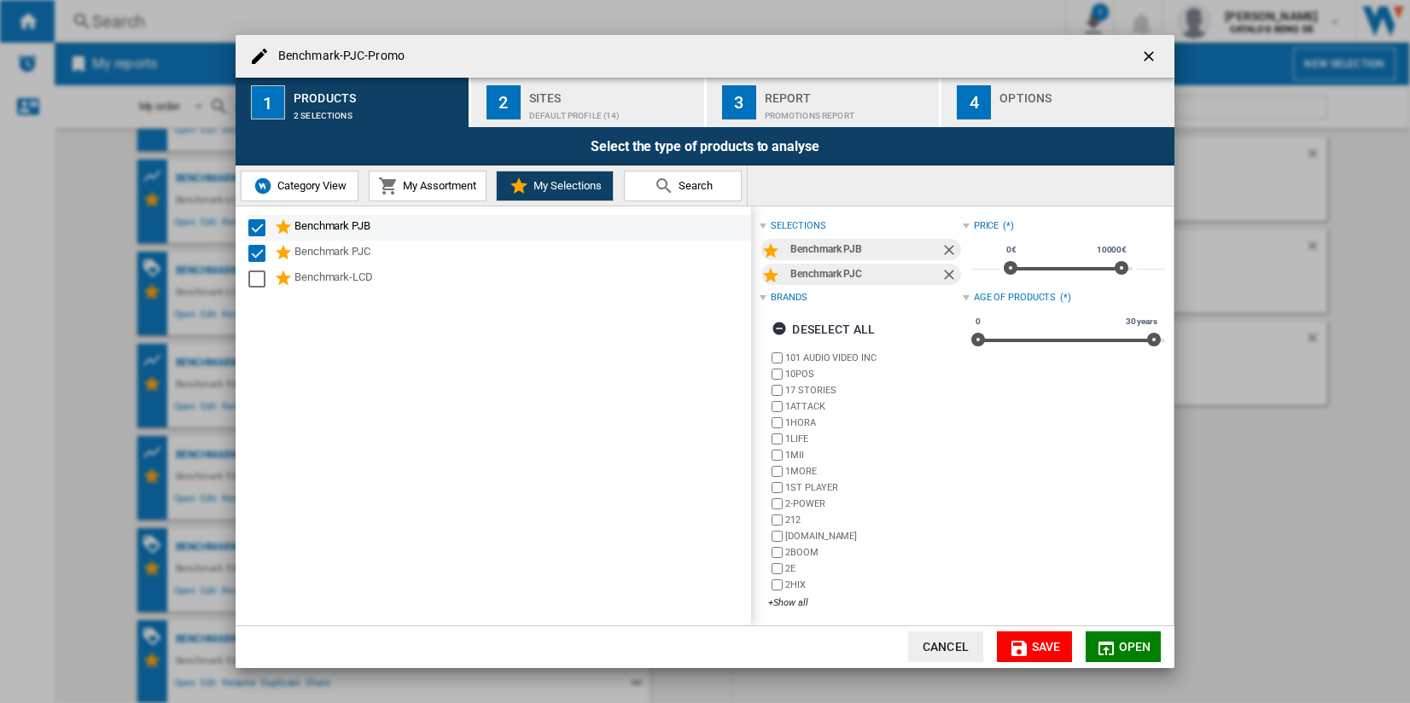
click at [341, 228] on div "Benchmark PJB" at bounding box center [522, 228] width 454 height 20
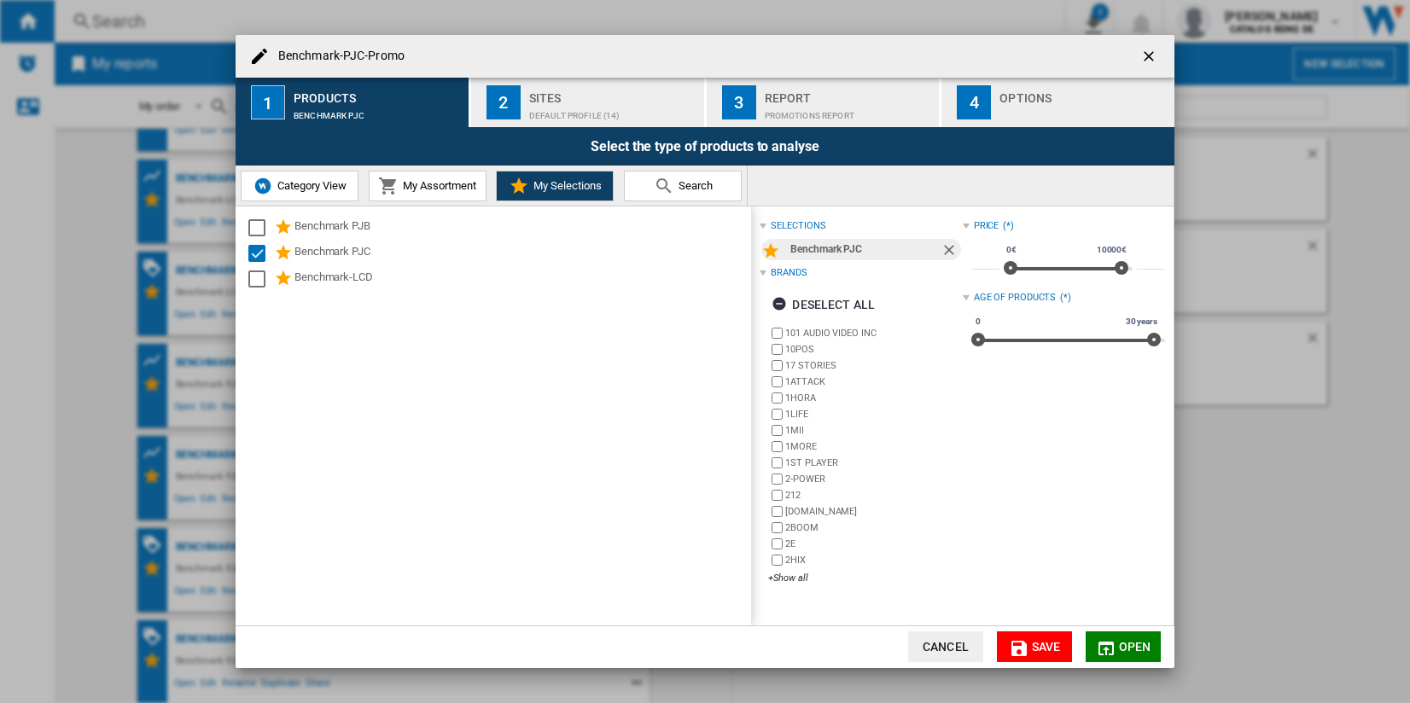
click at [1039, 642] on span "Save" at bounding box center [1046, 647] width 29 height 14
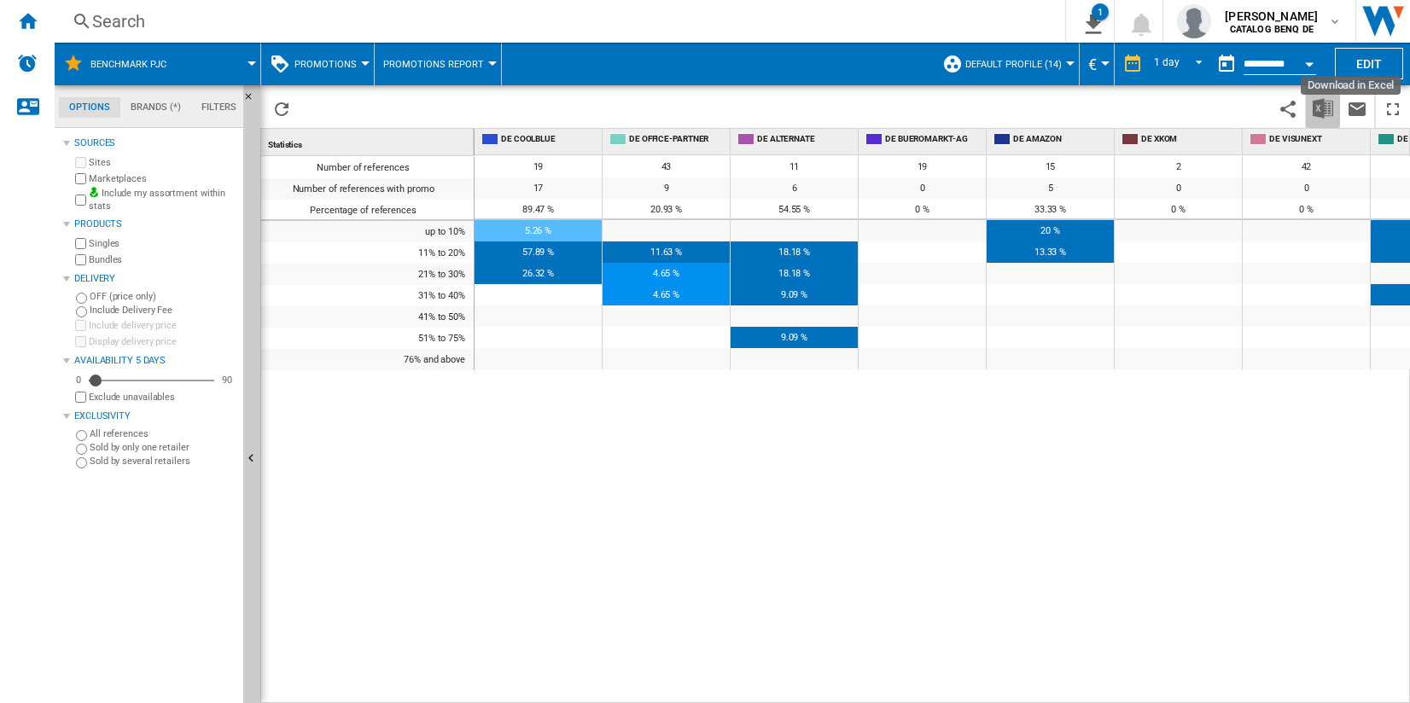
click at [1316, 114] on img "Download in Excel" at bounding box center [1323, 108] width 20 height 20
click at [29, 19] on ng-md-icon "Home" at bounding box center [27, 20] width 20 height 20
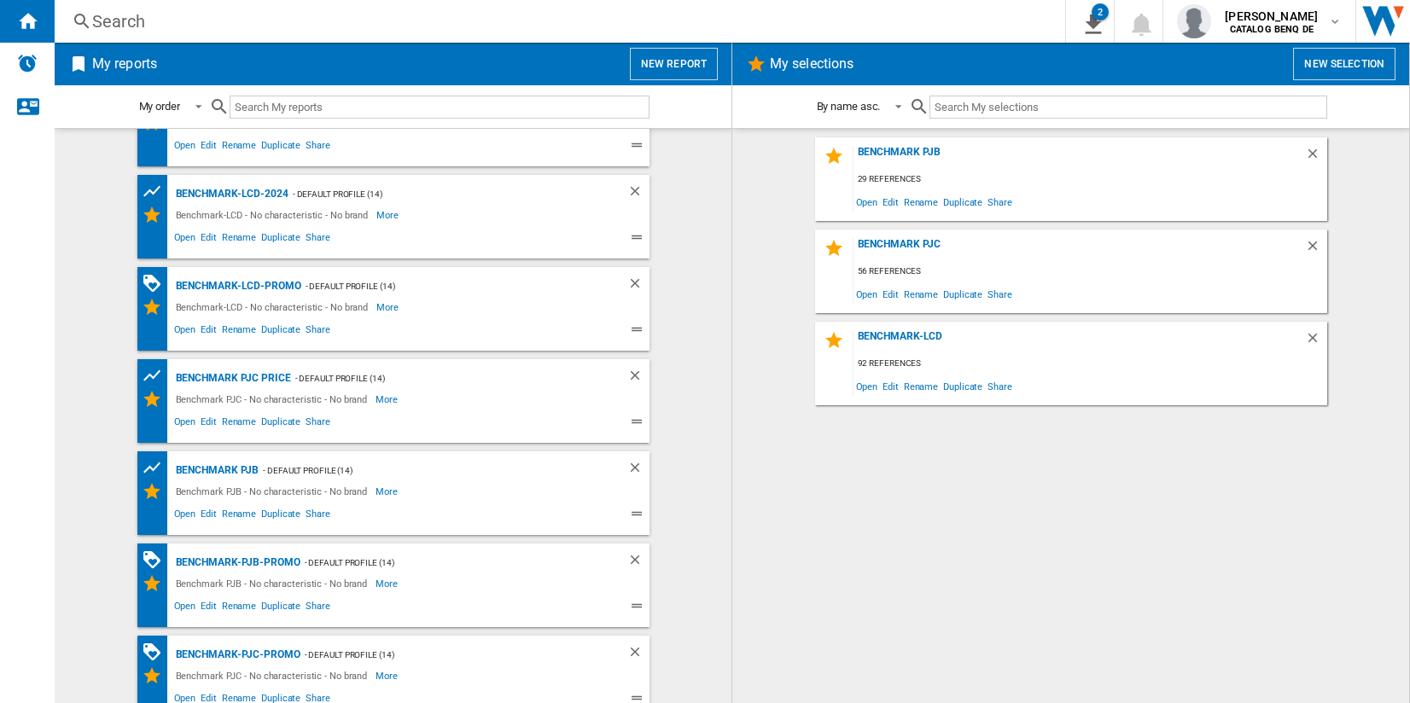
scroll to position [254, 0]
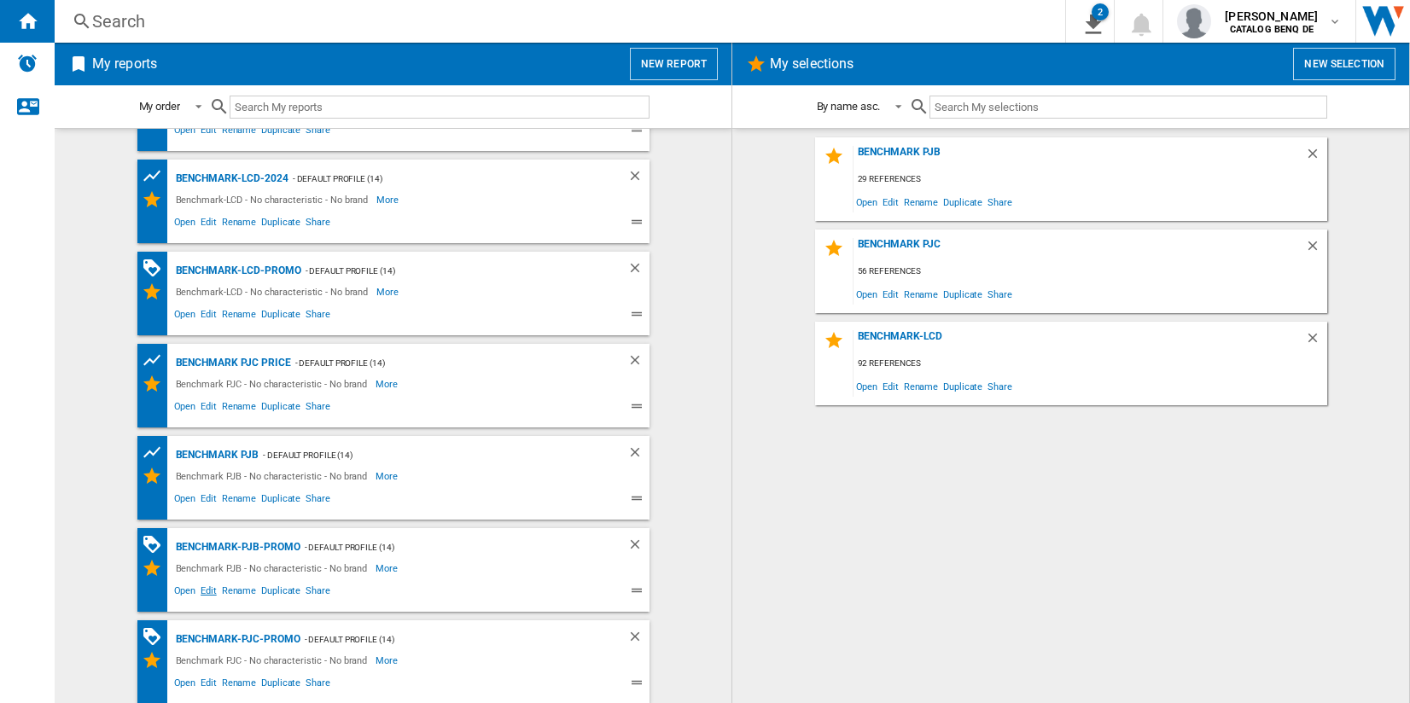
click at [212, 592] on span "Edit" at bounding box center [208, 593] width 21 height 20
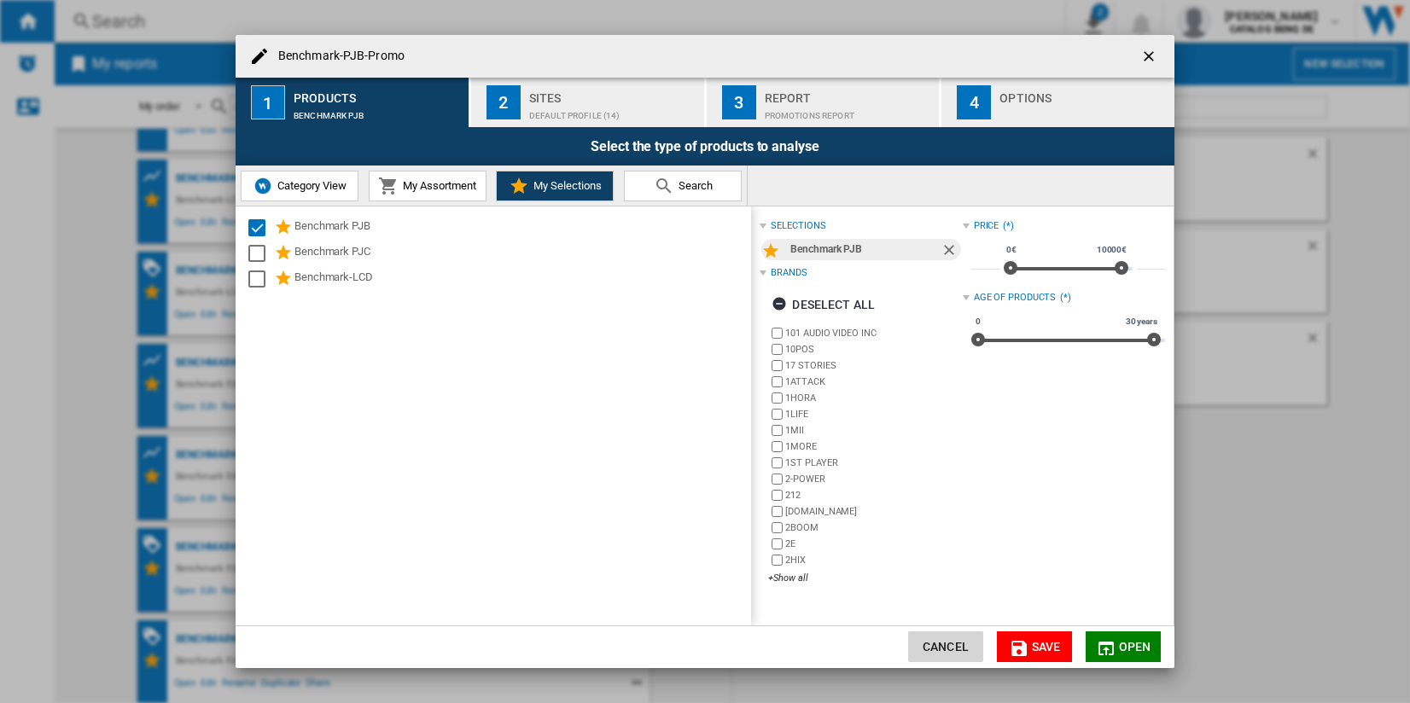
click at [955, 641] on button "Cancel" at bounding box center [945, 647] width 75 height 31
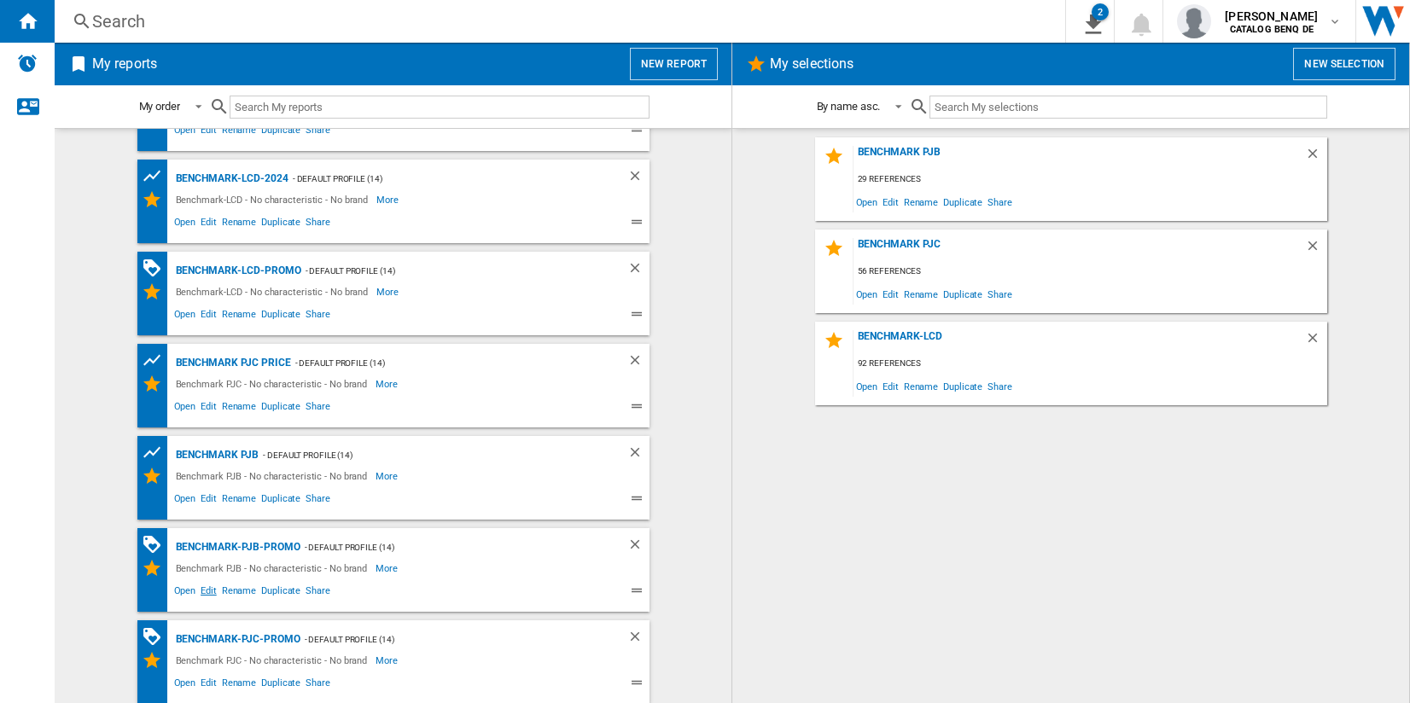
click at [208, 585] on span "Edit" at bounding box center [208, 593] width 21 height 20
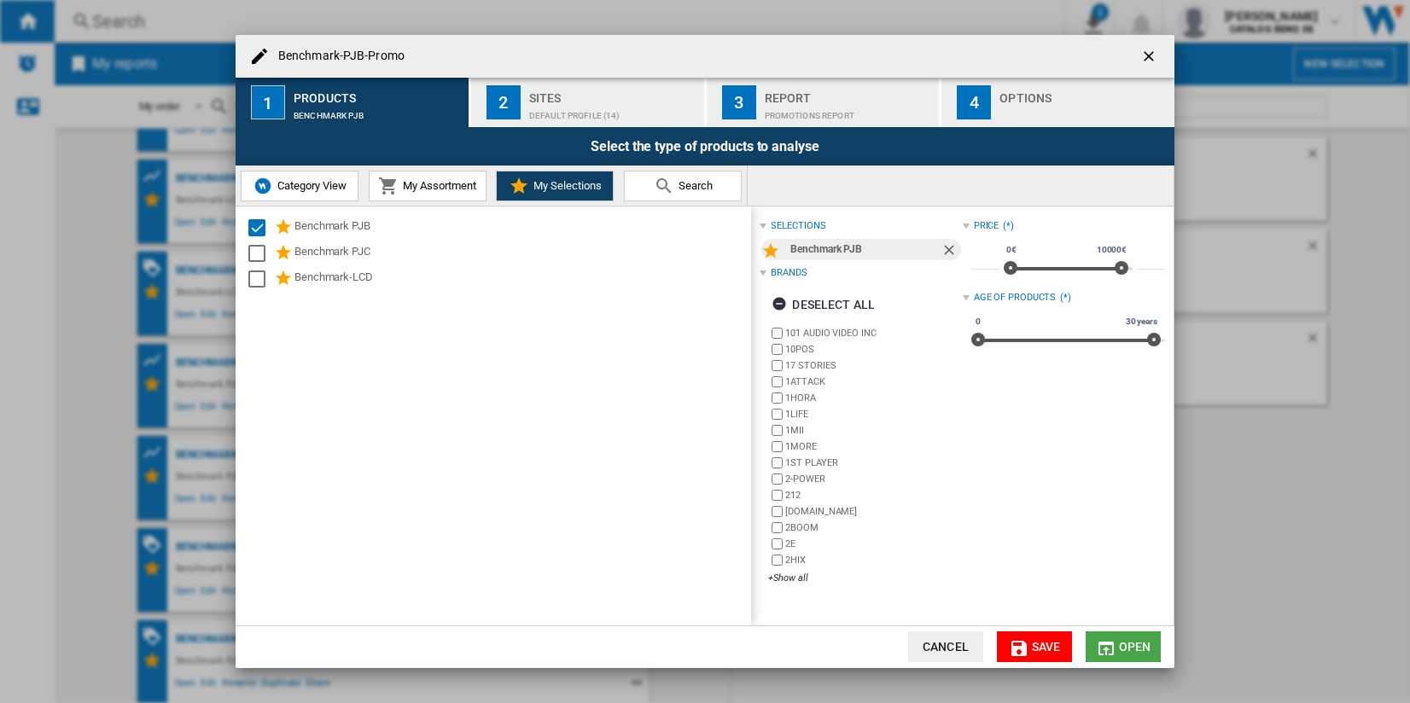
click at [1143, 642] on span "Open" at bounding box center [1135, 647] width 32 height 14
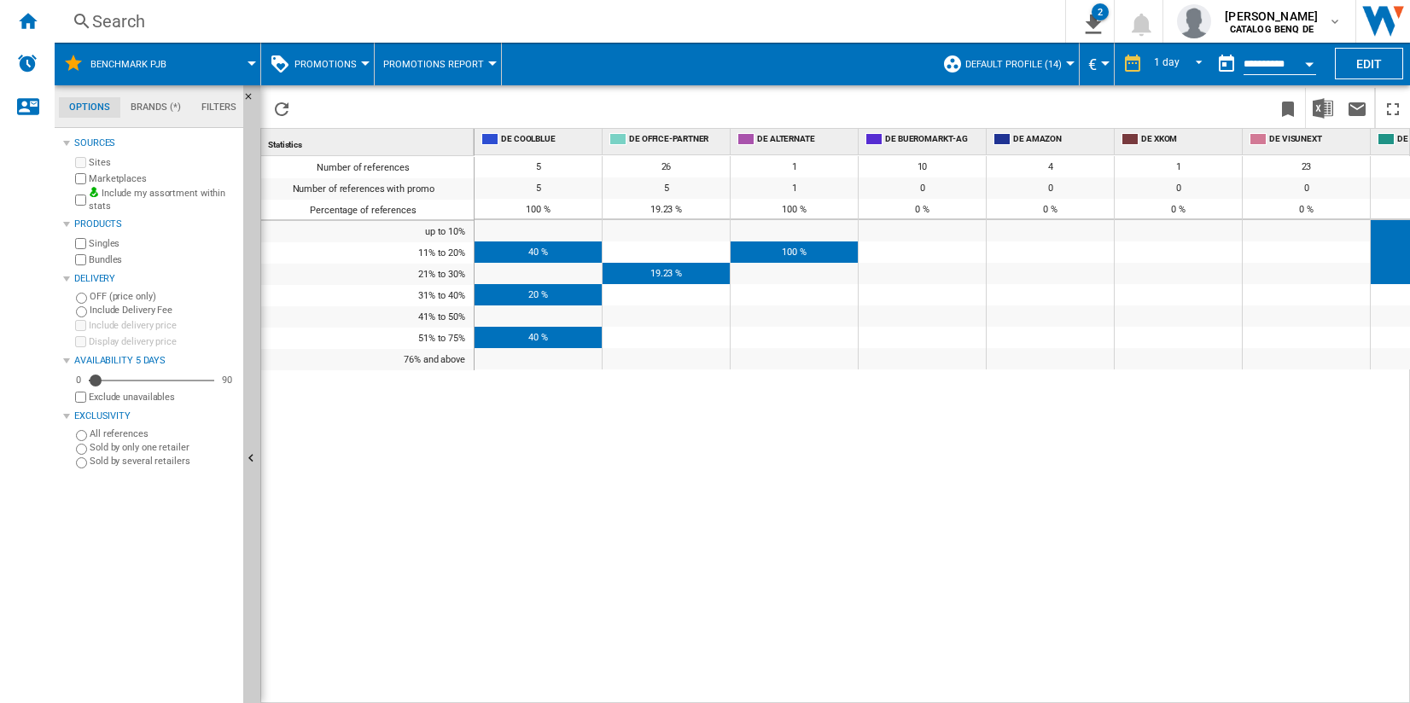
click at [458, 69] on span "Promotions Report" at bounding box center [433, 64] width 101 height 11
click at [458, 108] on span "Promotions Matrix" at bounding box center [439, 105] width 109 height 15
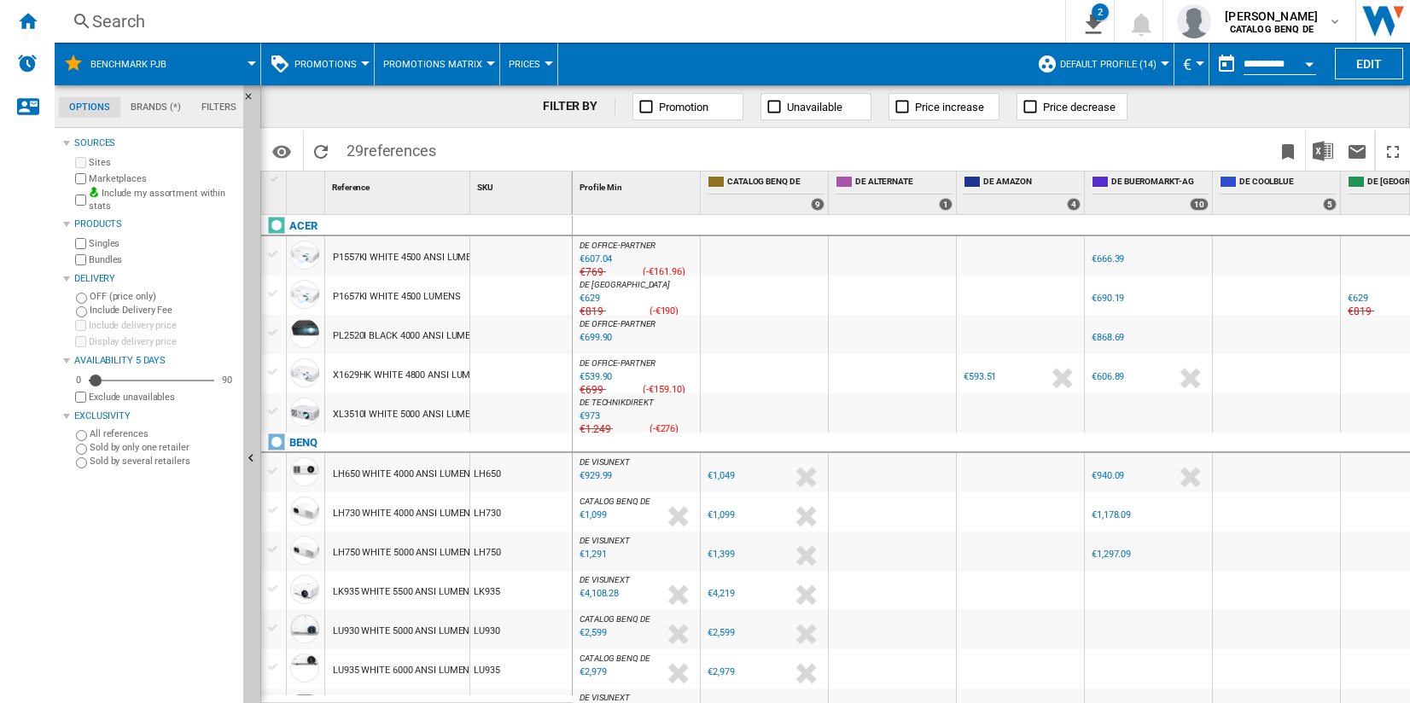
click at [686, 112] on span "Promotion" at bounding box center [684, 107] width 50 height 13
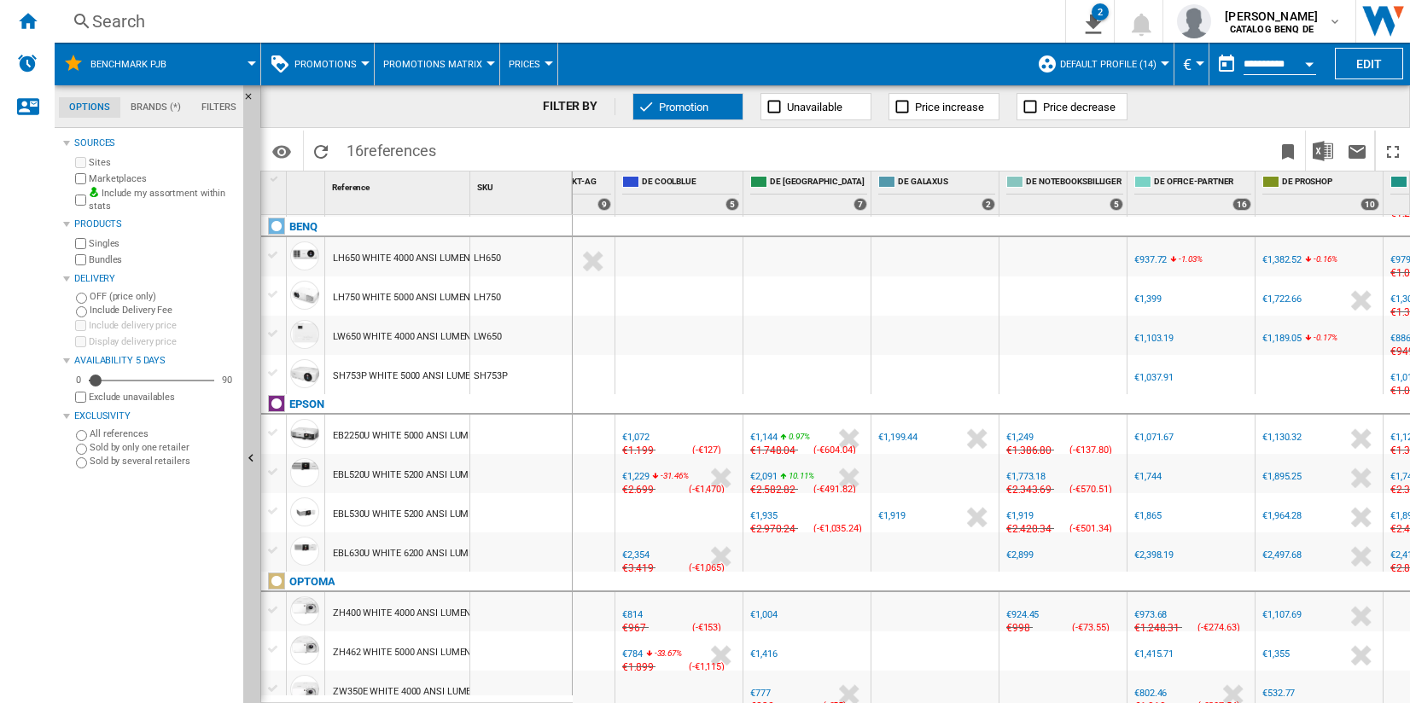
scroll to position [230, 0]
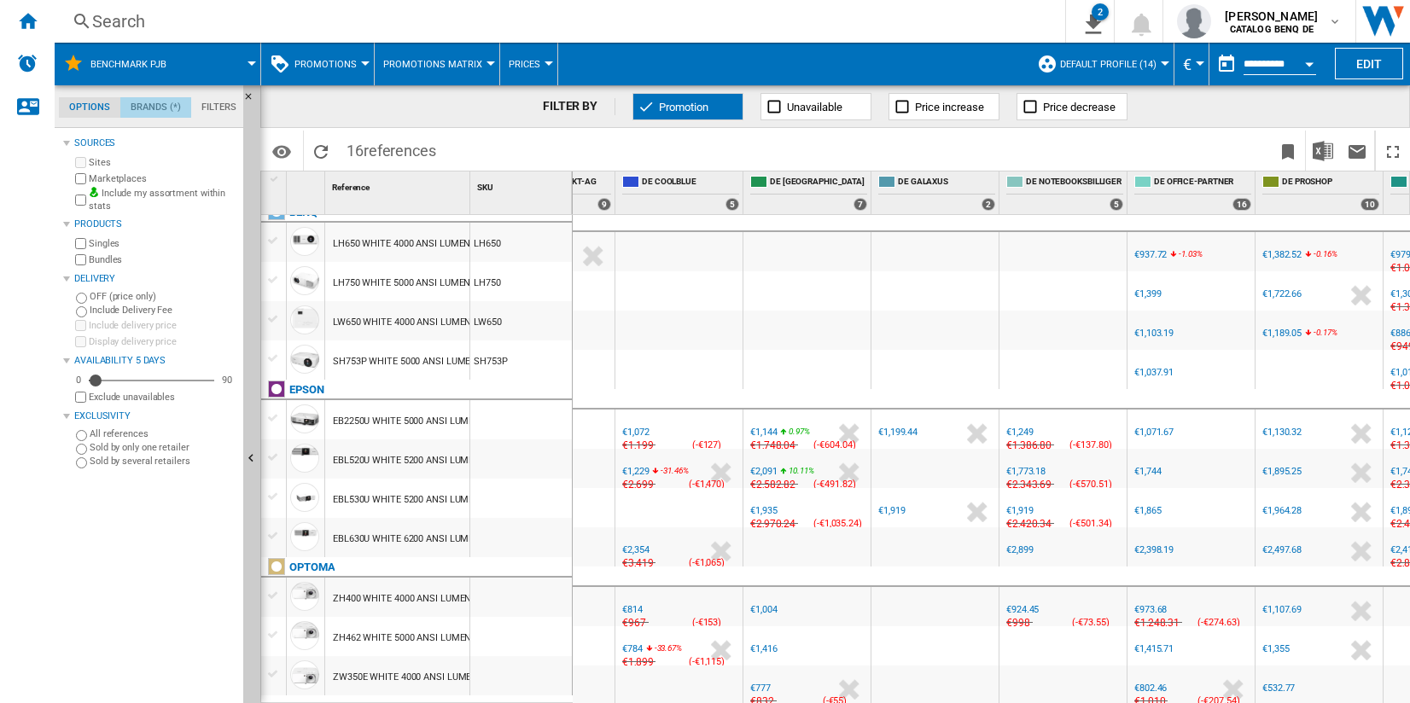
click at [140, 102] on md-tab-item "Brands (*)" at bounding box center [155, 107] width 71 height 20
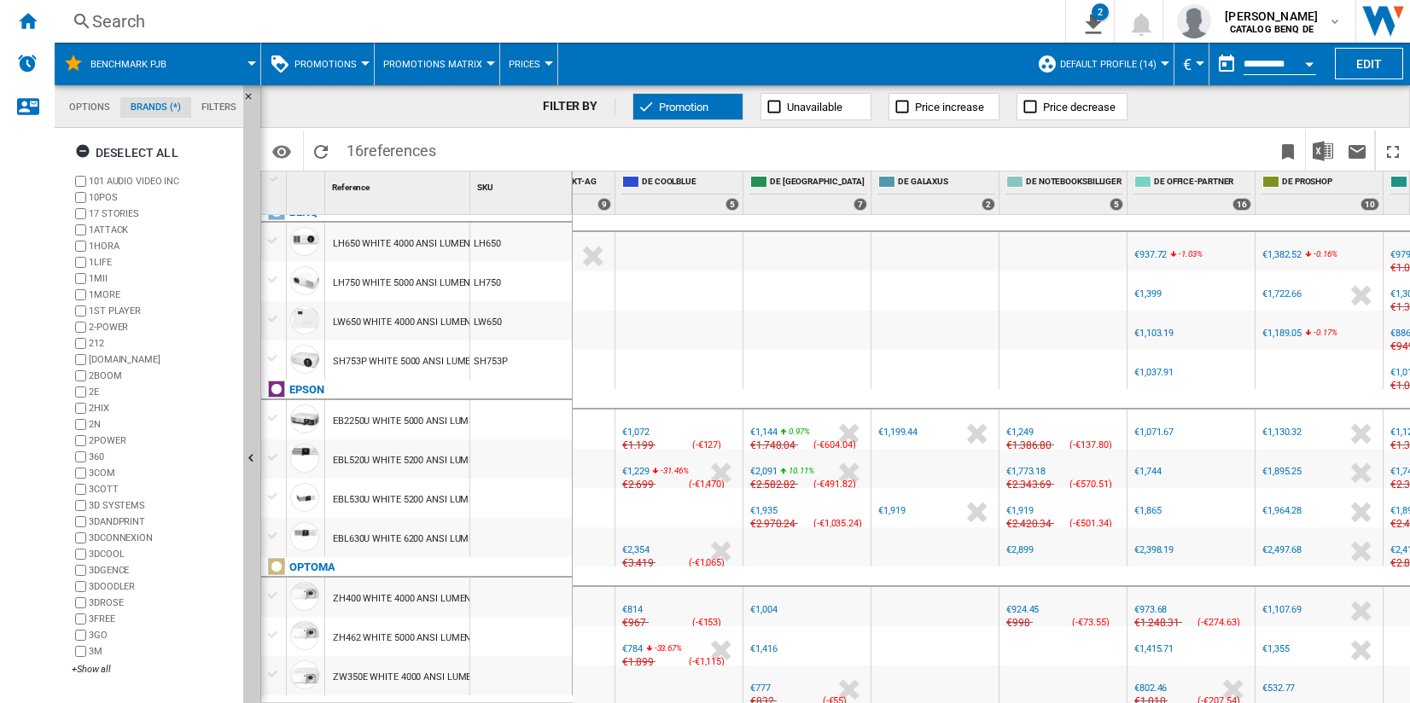
scroll to position [65, 0]
click at [218, 106] on md-tab-item "Filters" at bounding box center [218, 107] width 55 height 20
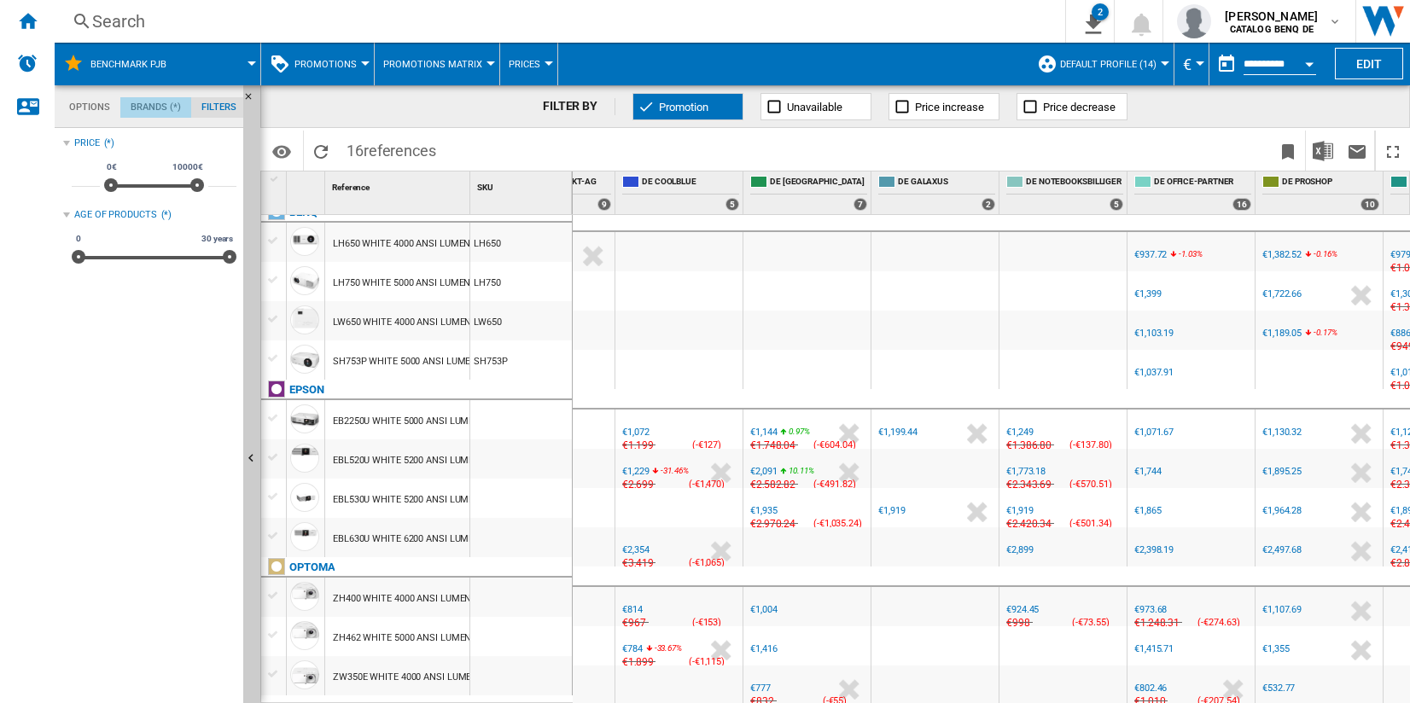
click at [154, 100] on md-tab-item "Brands (*)" at bounding box center [155, 107] width 71 height 20
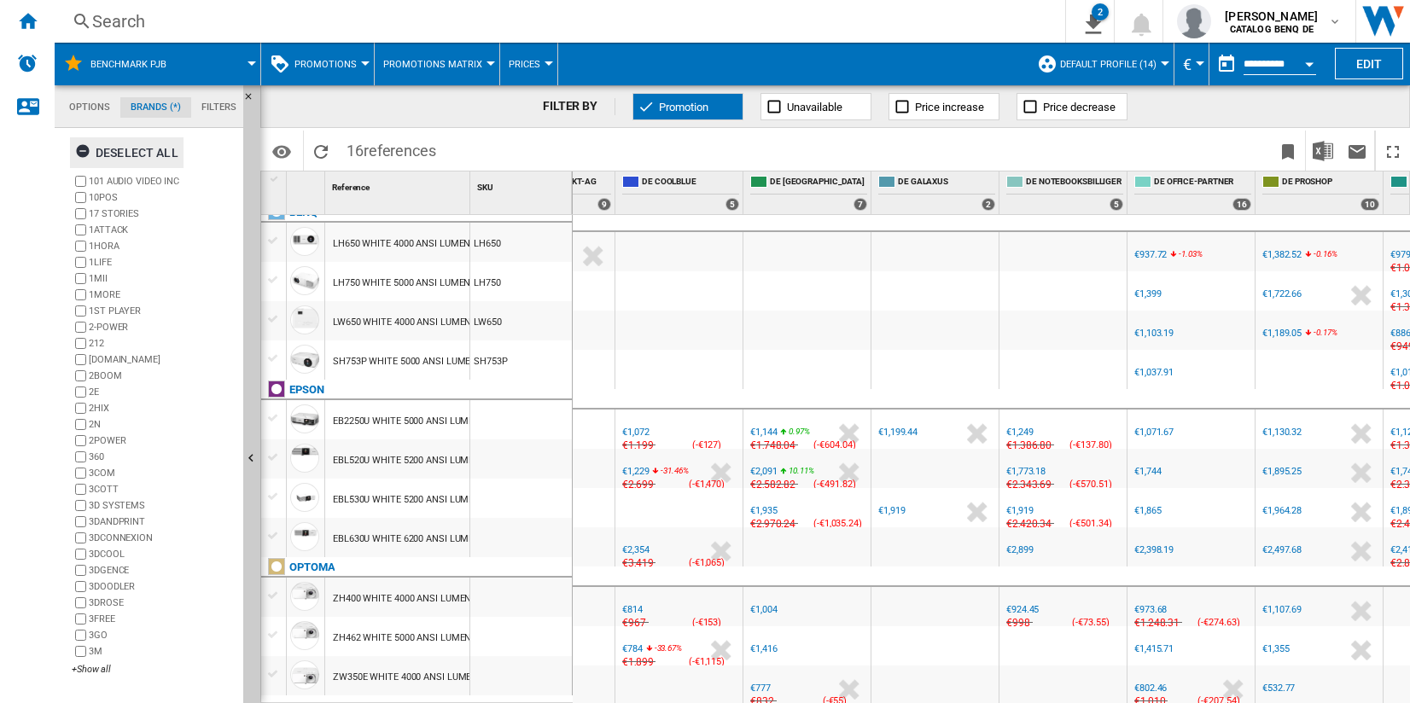
click at [79, 143] on ng-md-icon "button" at bounding box center [85, 153] width 20 height 20
click at [85, 669] on div "+Show all" at bounding box center [154, 669] width 165 height 13
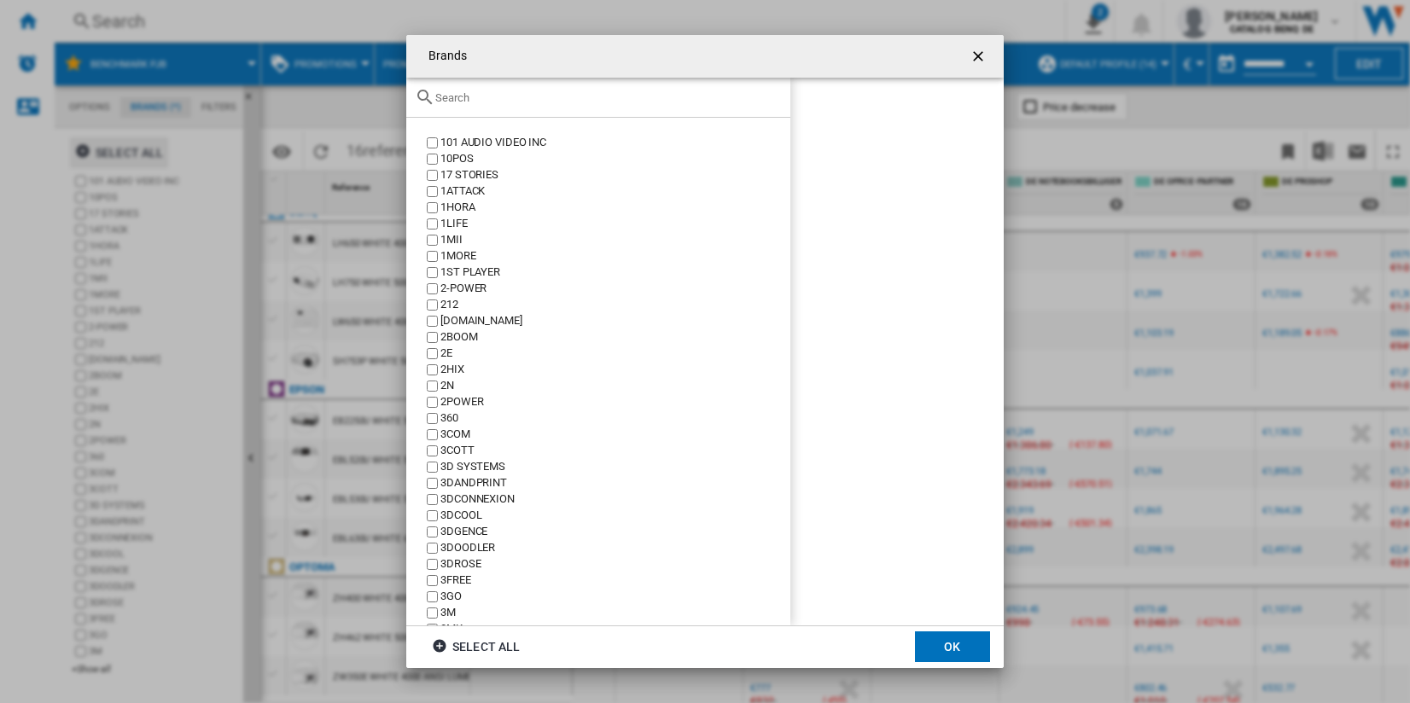
scroll to position [2561, 0]
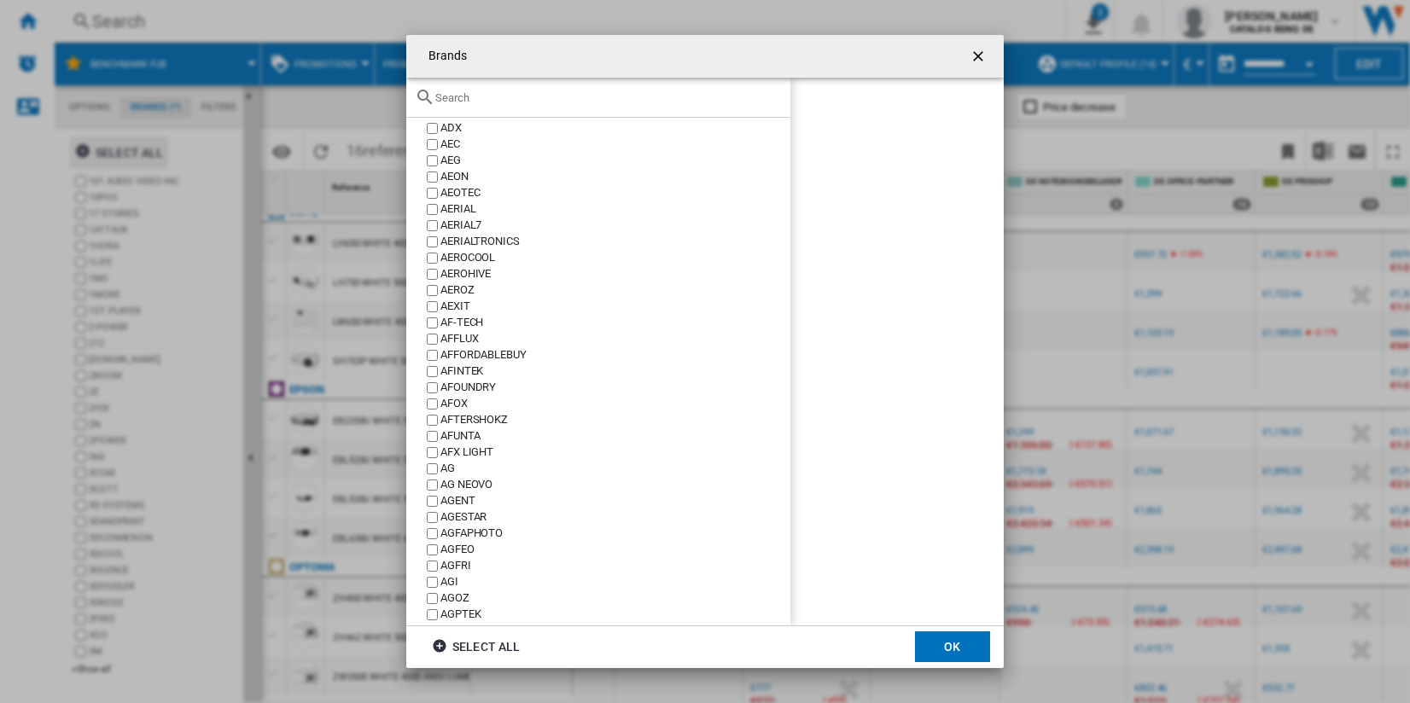
click at [510, 102] on input "text" at bounding box center [608, 97] width 347 height 13
type input "w"
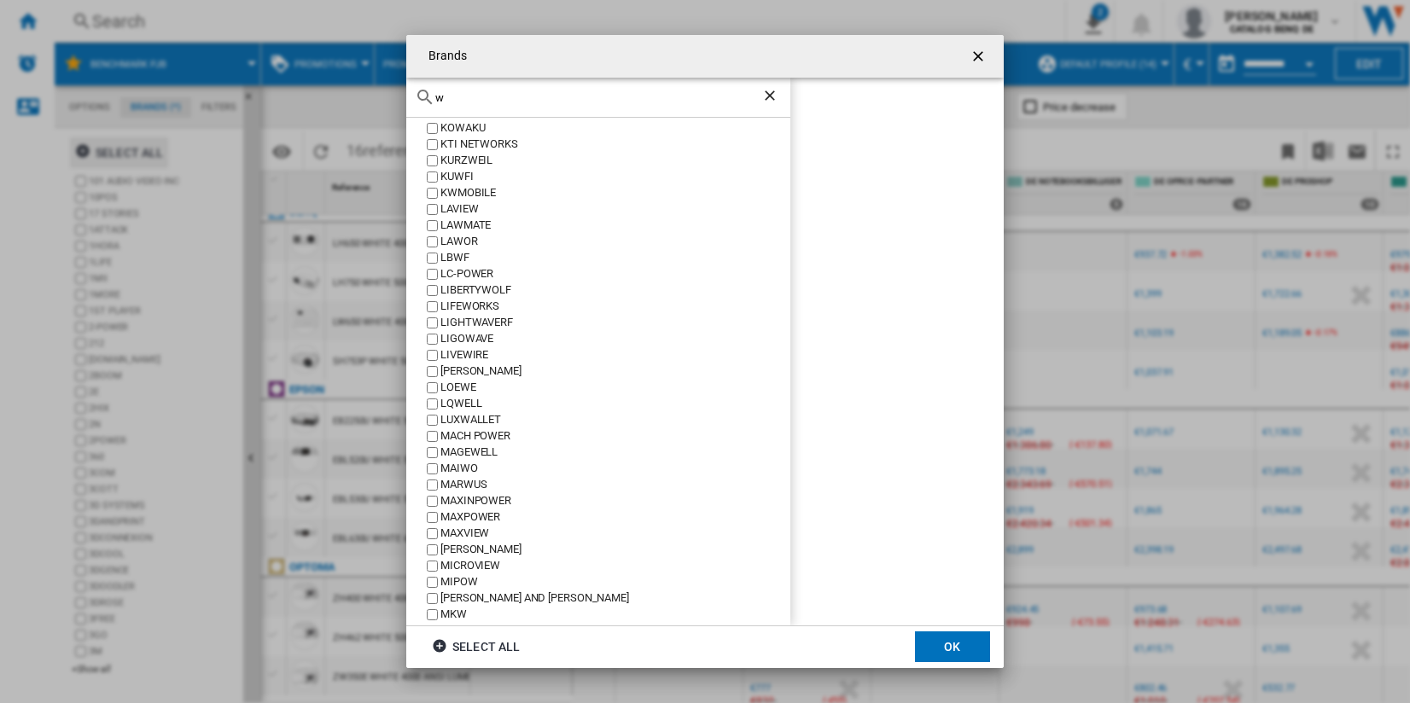
scroll to position [112, 0]
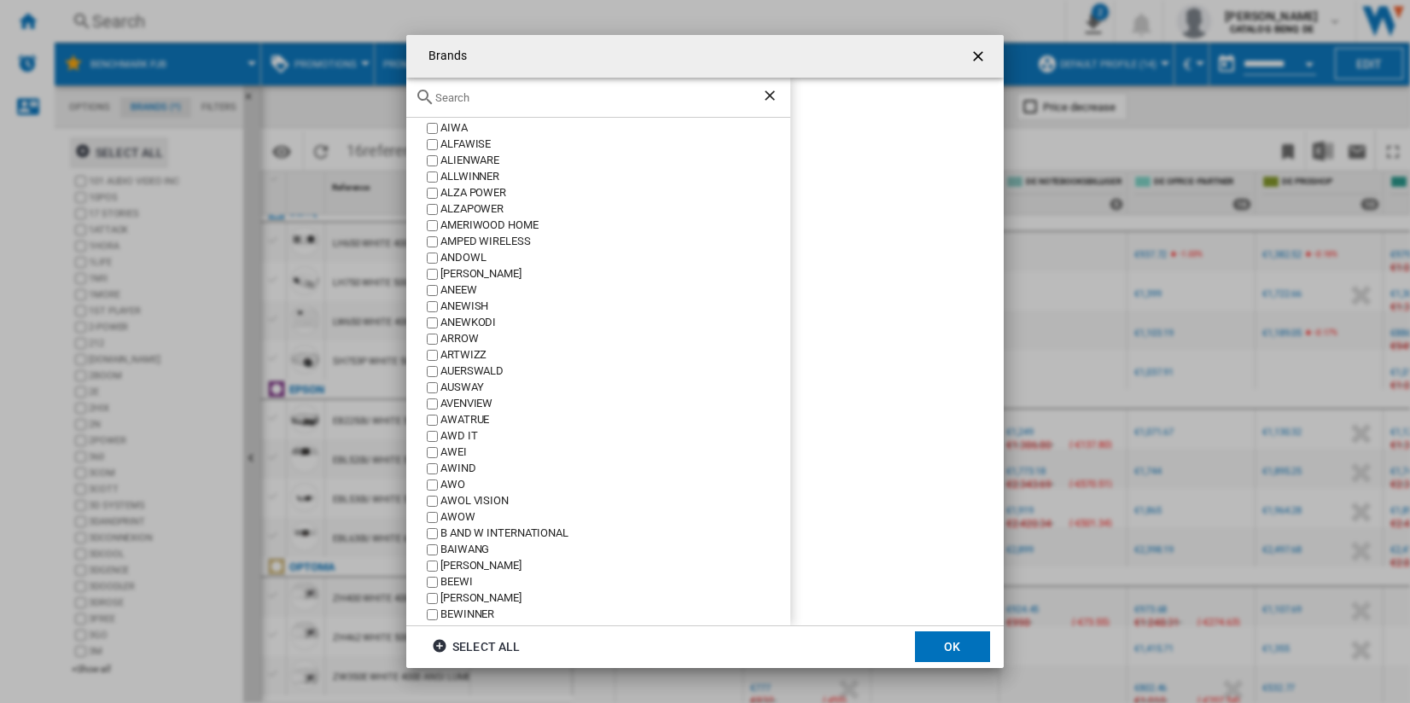
type input "3"
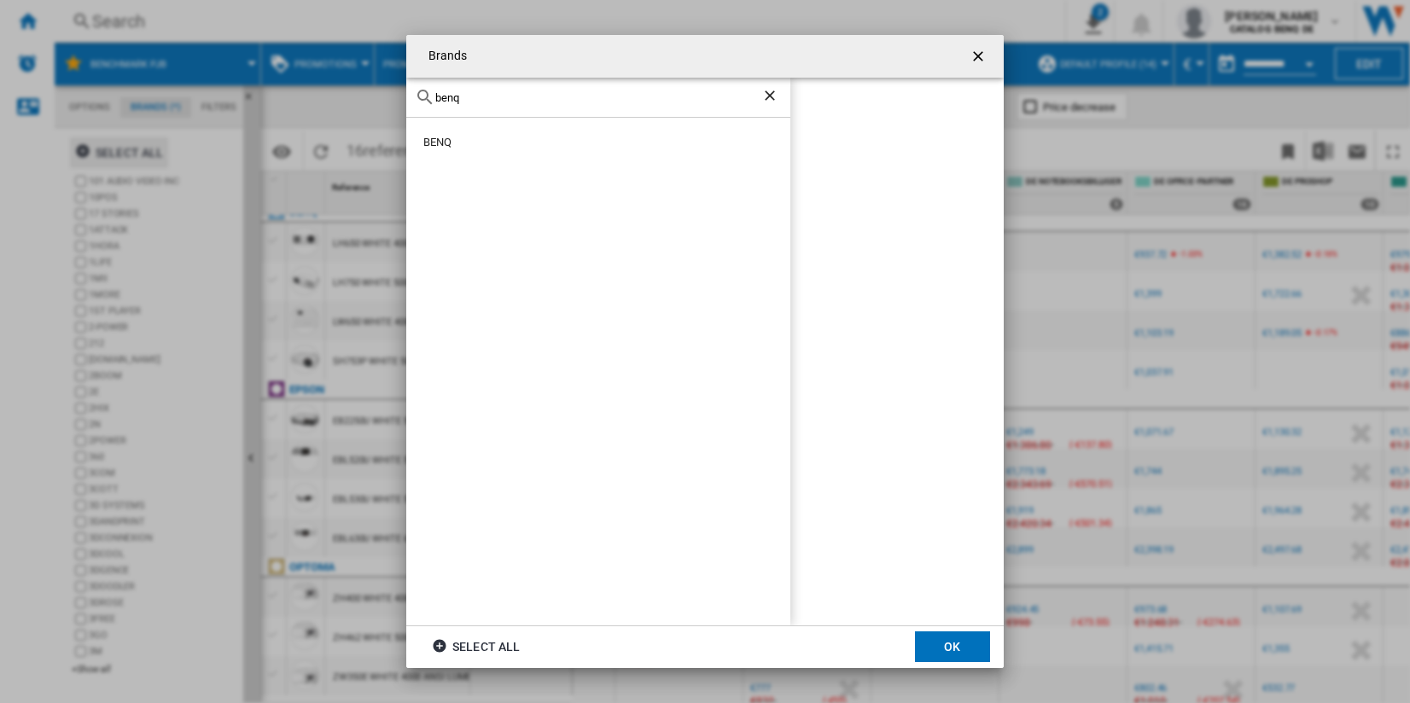
scroll to position [0, 0]
type input "benq"
click at [452, 143] on div "BENQ" at bounding box center [616, 143] width 350 height 16
click at [937, 639] on button "OK" at bounding box center [952, 647] width 75 height 31
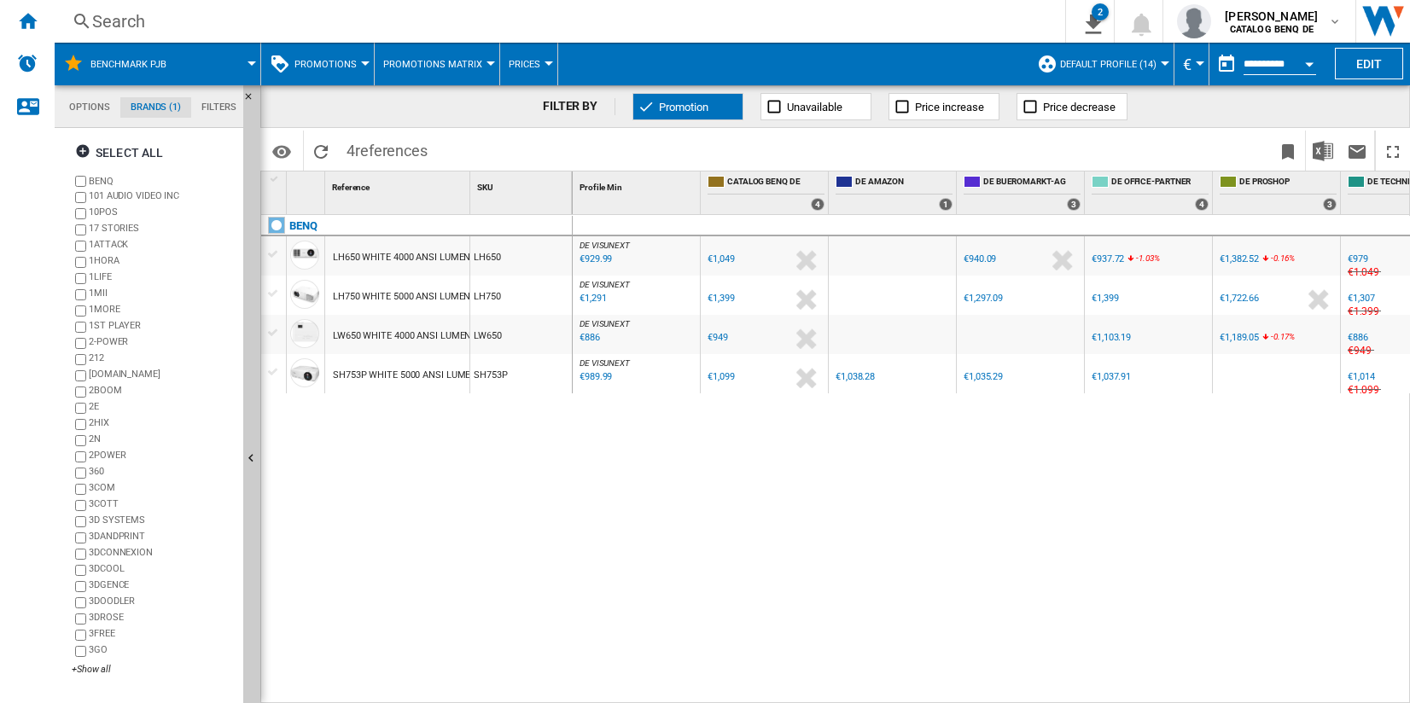
click at [343, 61] on span "Promotions" at bounding box center [326, 64] width 62 height 11
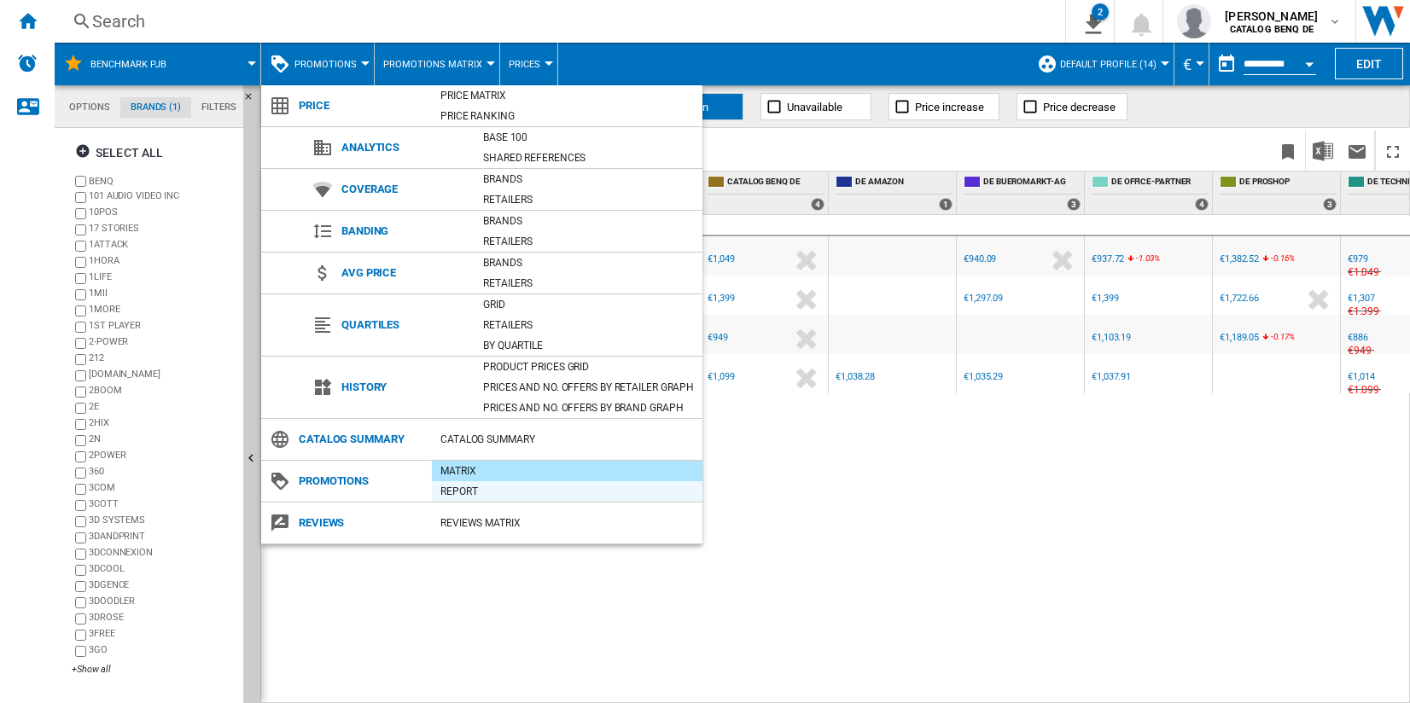
click at [467, 481] on div "Report" at bounding box center [567, 491] width 271 height 20
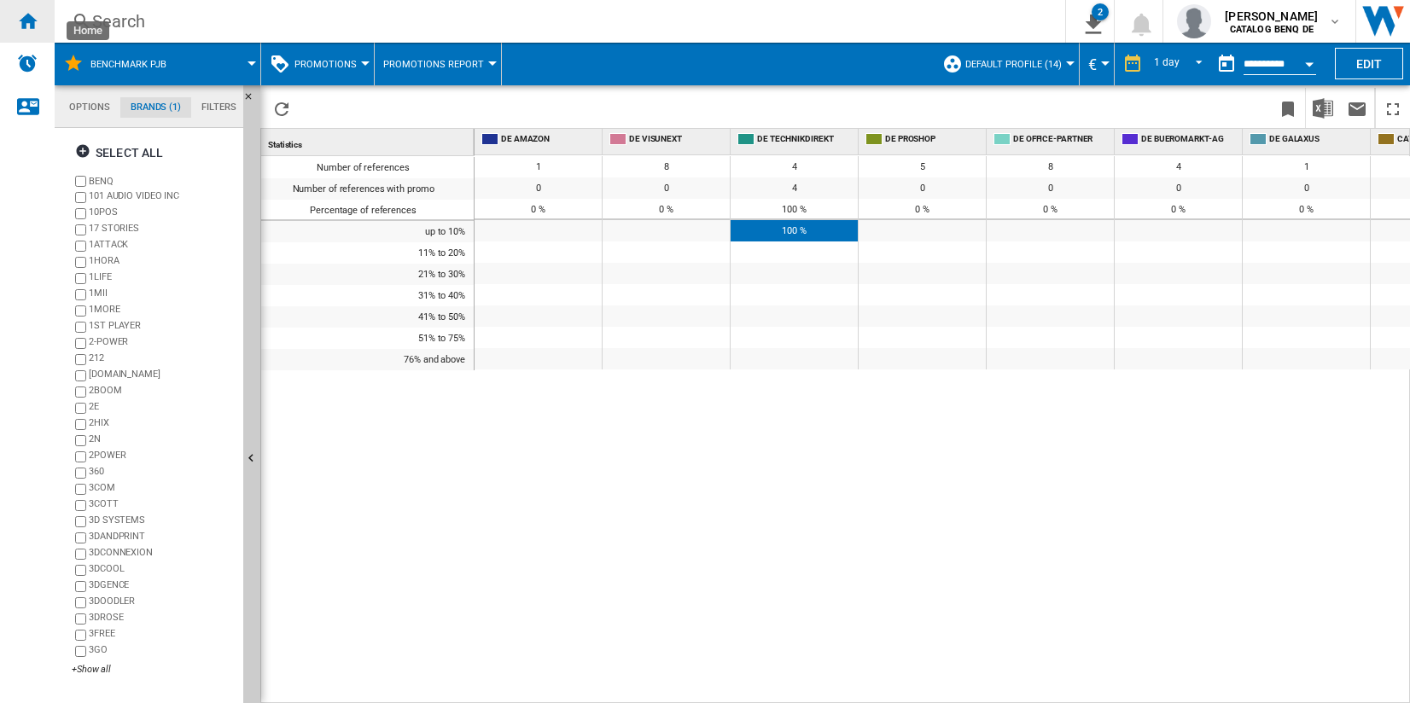
click at [10, 13] on div "Home" at bounding box center [27, 21] width 55 height 43
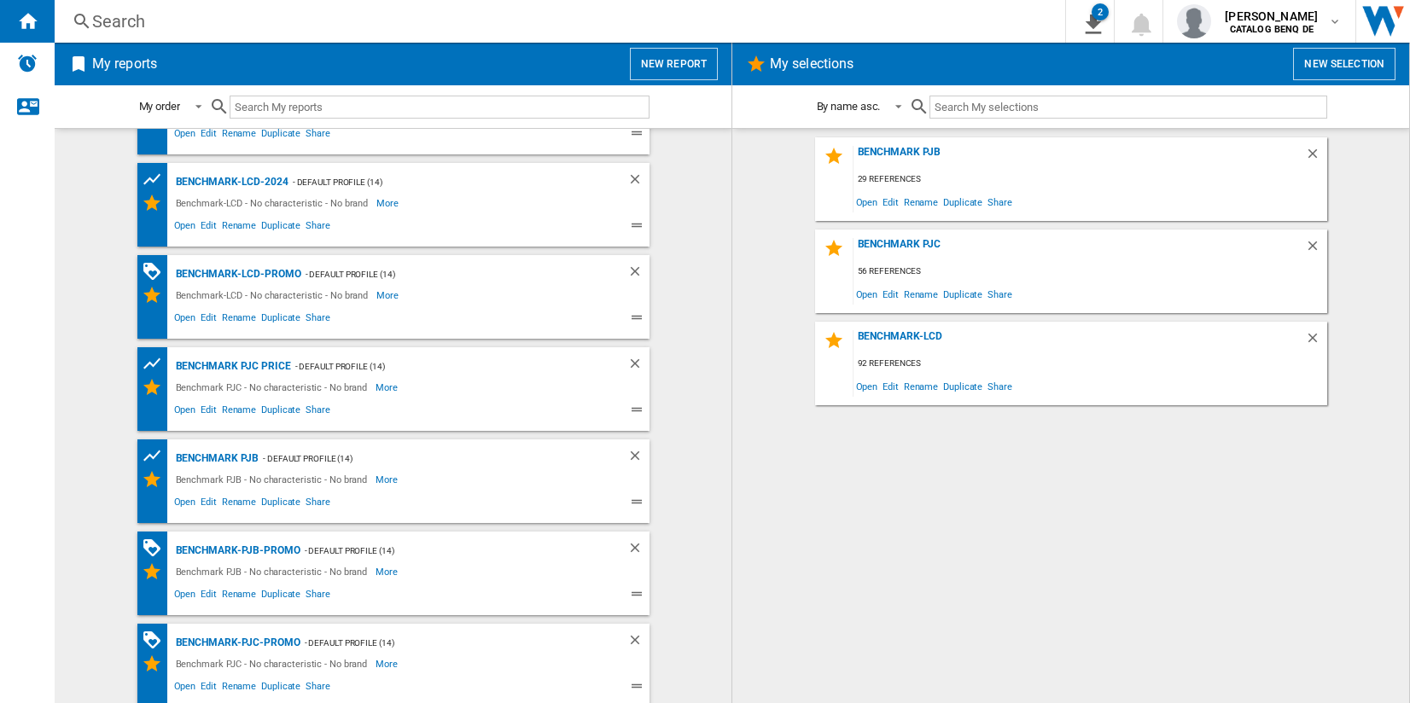
scroll to position [254, 0]
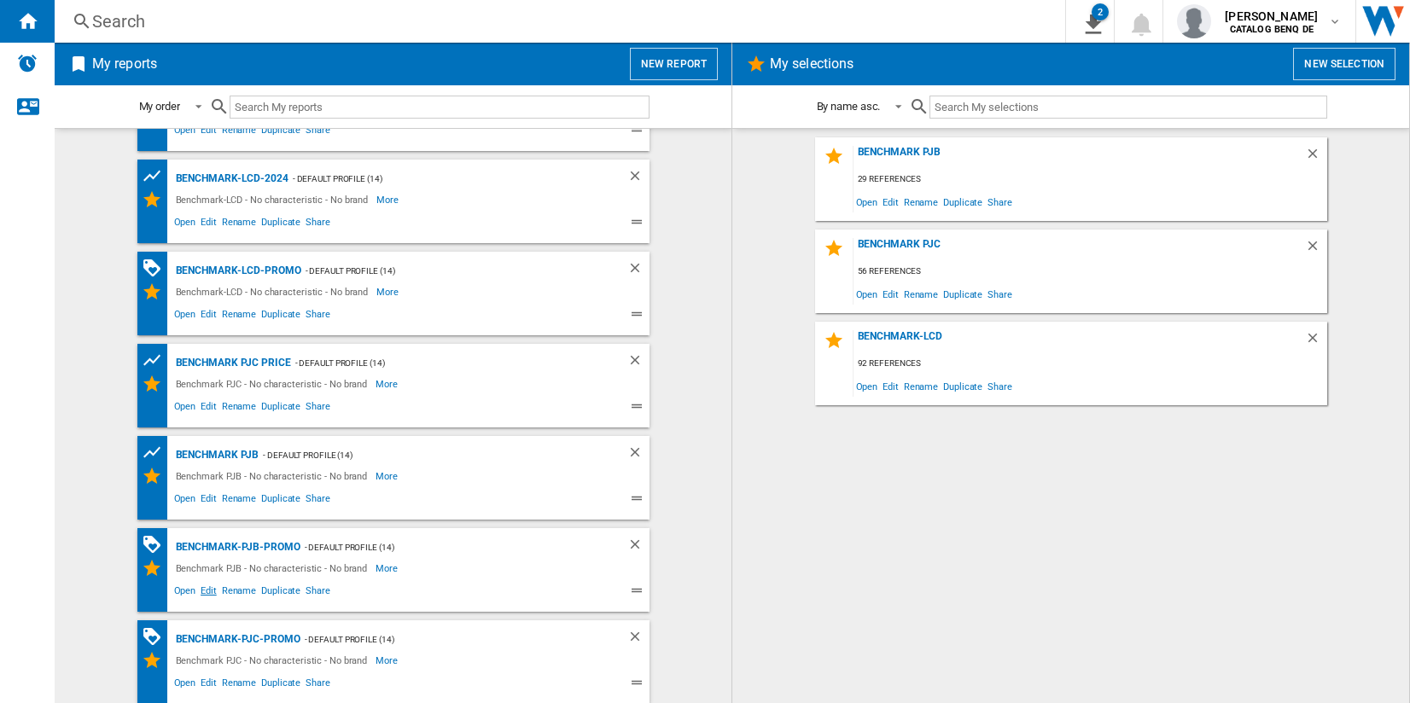
click at [204, 592] on span "Edit" at bounding box center [208, 593] width 21 height 20
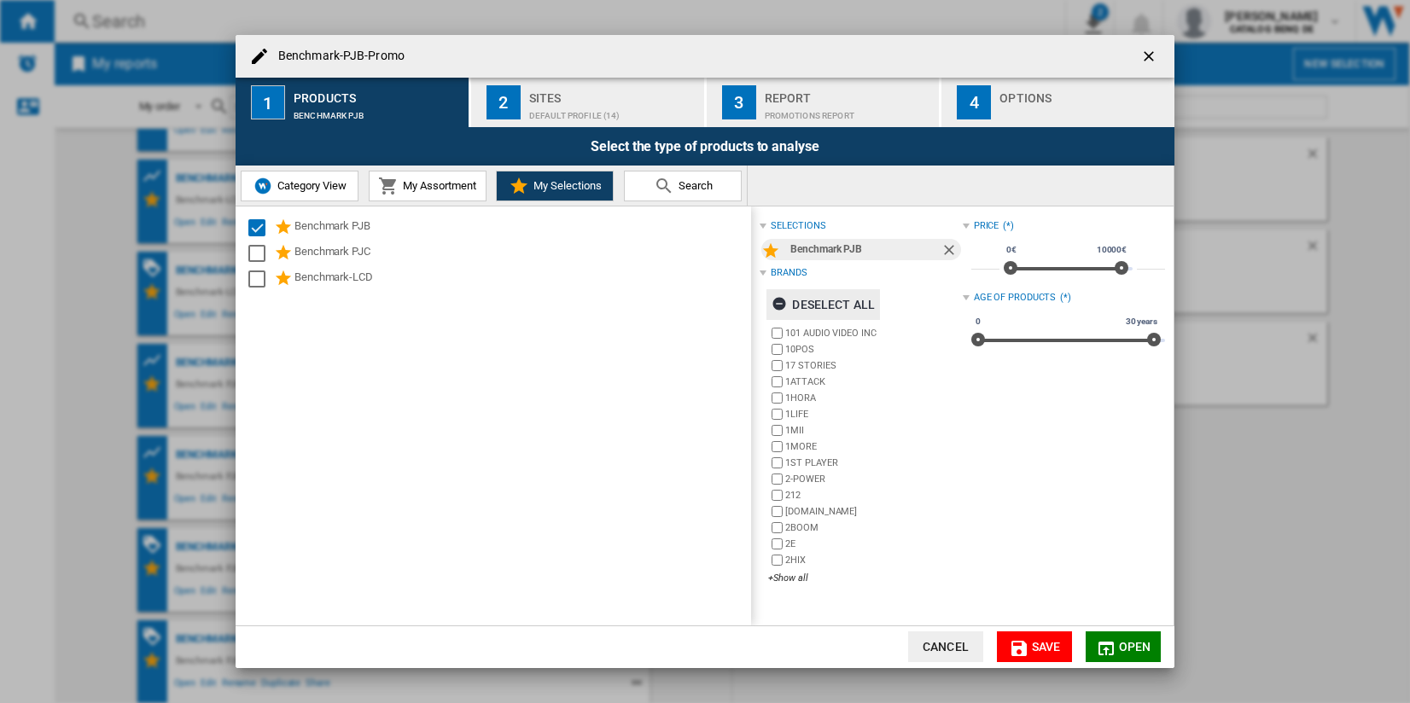
click at [786, 297] on ng-md-icon "Benchmark-PJB-Promo 1 ..." at bounding box center [782, 306] width 20 height 20
click at [780, 575] on div "+Show all" at bounding box center [865, 578] width 194 height 13
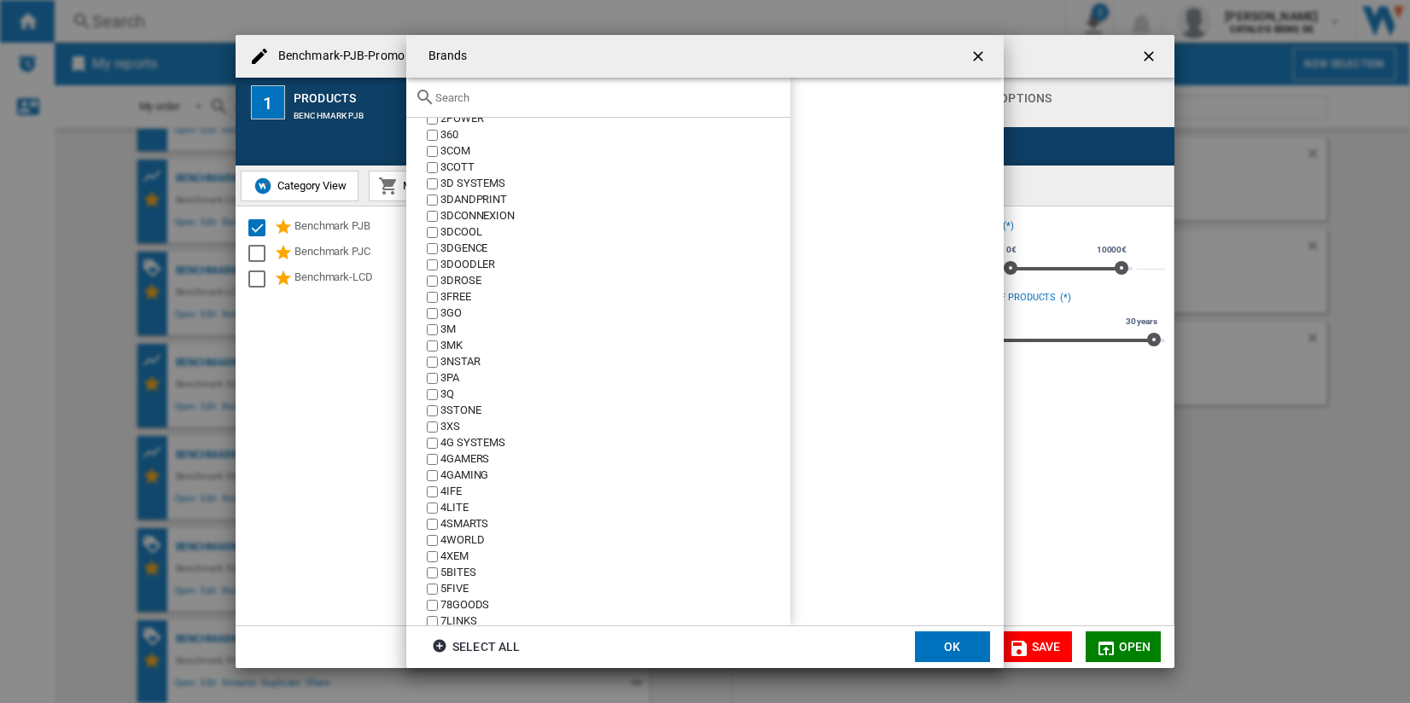
scroll to position [341, 0]
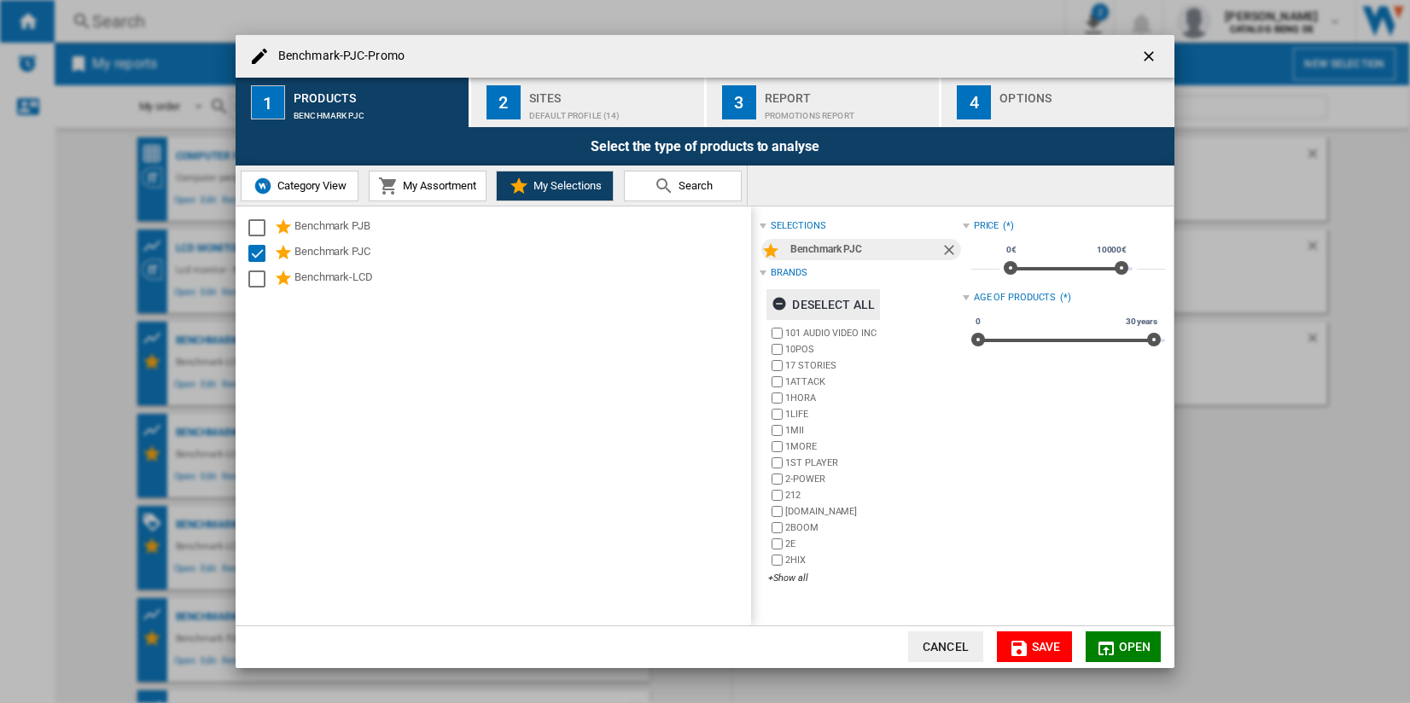
scroll to position [254, 0]
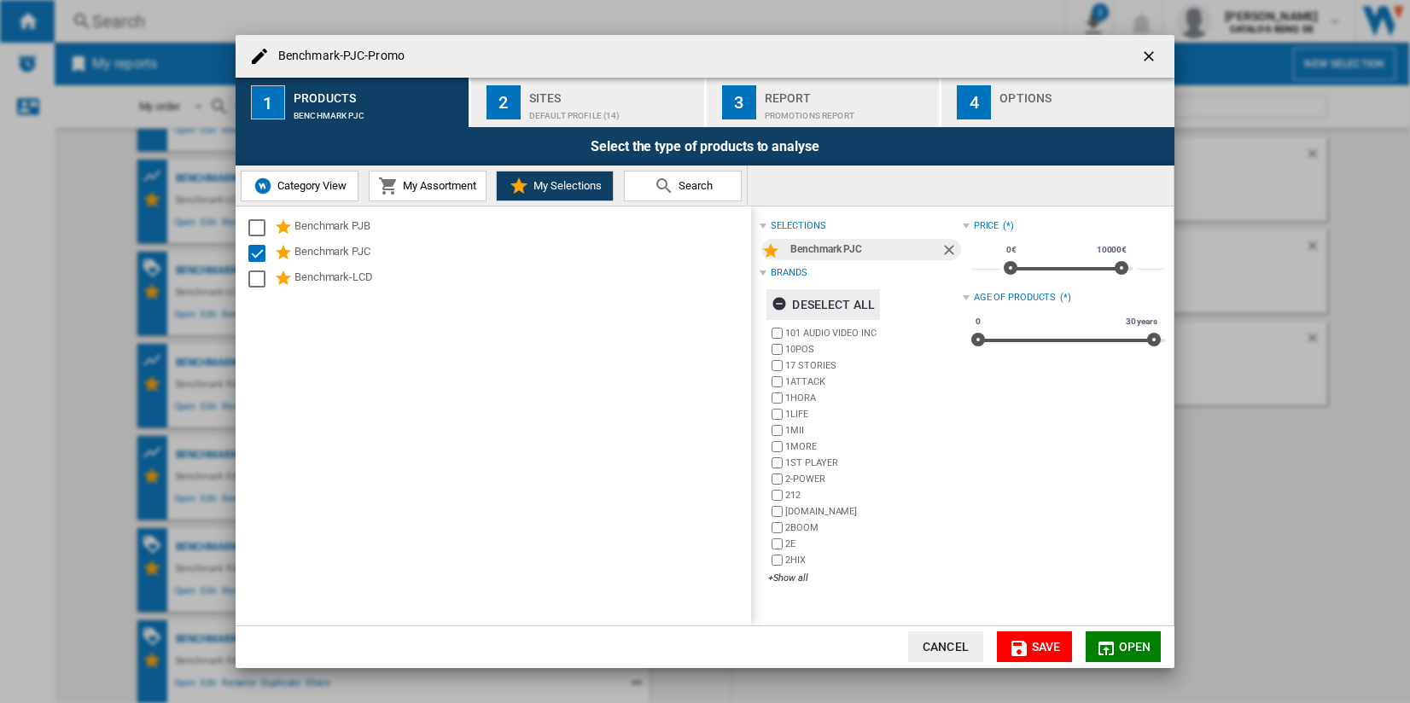
click at [791, 299] on ng-md-icon "Benchmark-PJC-Promo 1 ..." at bounding box center [782, 306] width 20 height 20
click at [785, 575] on div "+Show all" at bounding box center [865, 578] width 194 height 13
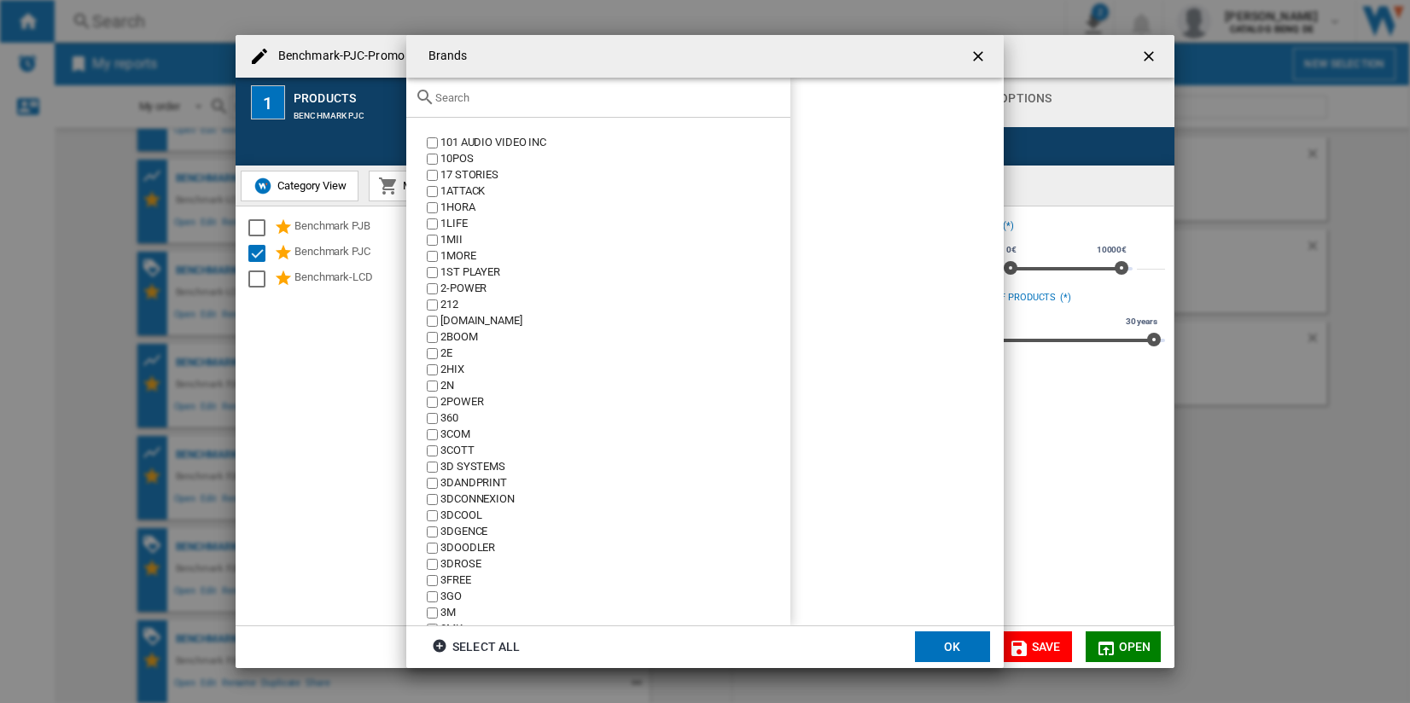
click at [462, 101] on input "Brands 101 ..." at bounding box center [608, 97] width 347 height 13
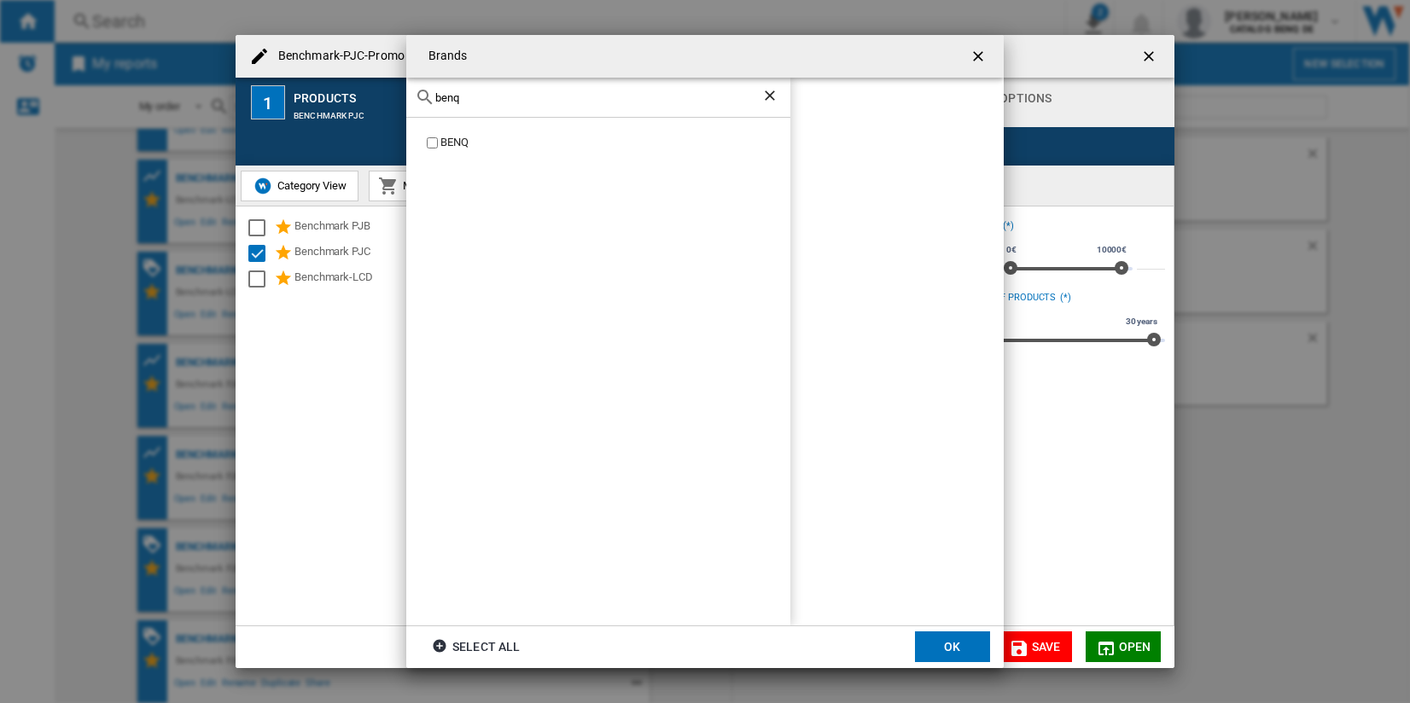
type input "benq"
click at [455, 140] on div "BENQ" at bounding box center [616, 143] width 350 height 16
click at [945, 635] on button "OK" at bounding box center [952, 647] width 75 height 31
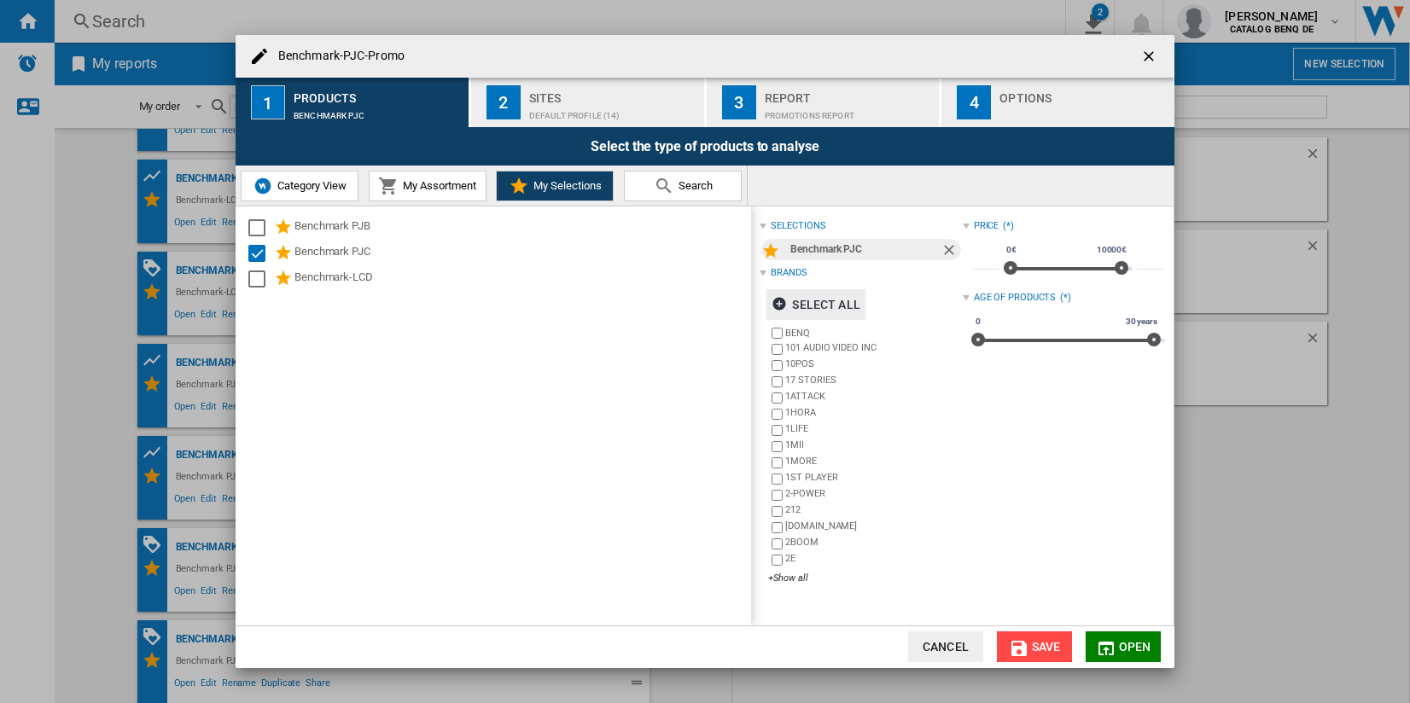
click at [1023, 637] on button "Save" at bounding box center [1034, 647] width 75 height 31
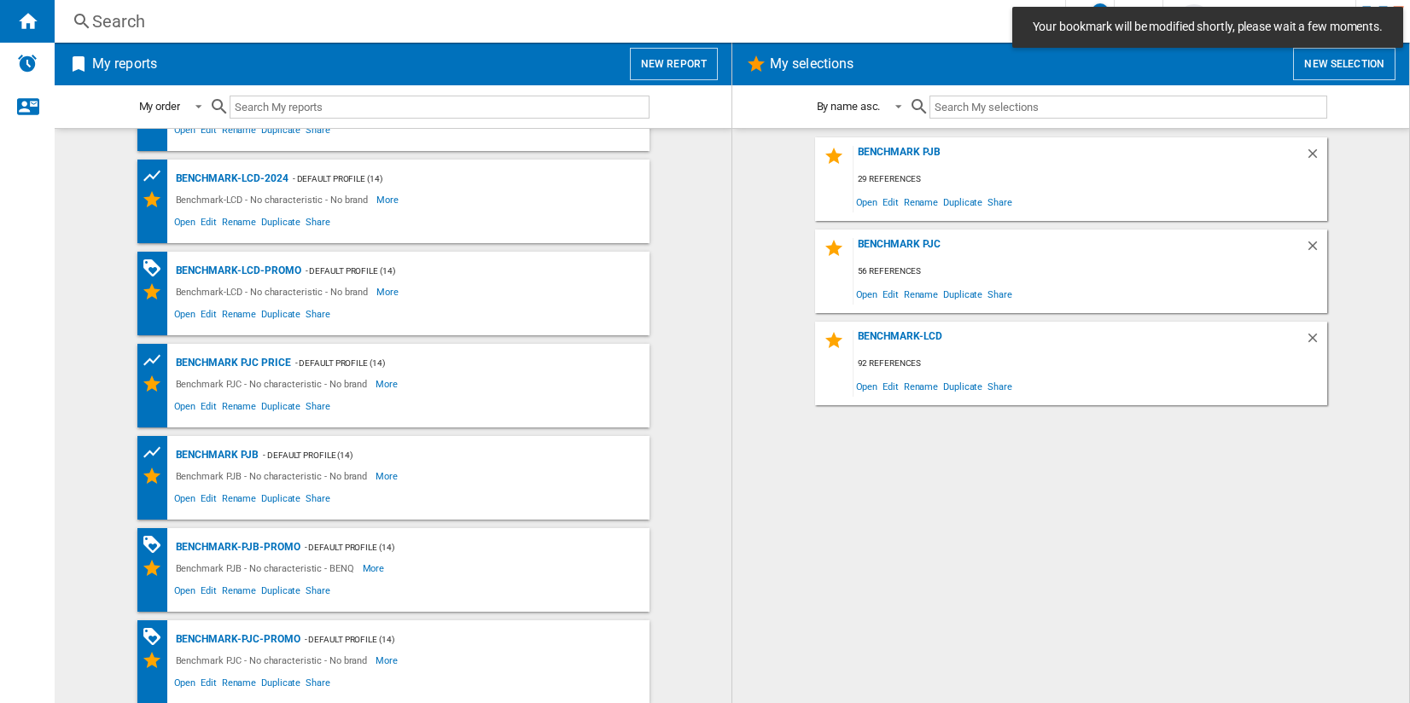
scroll to position [0, 0]
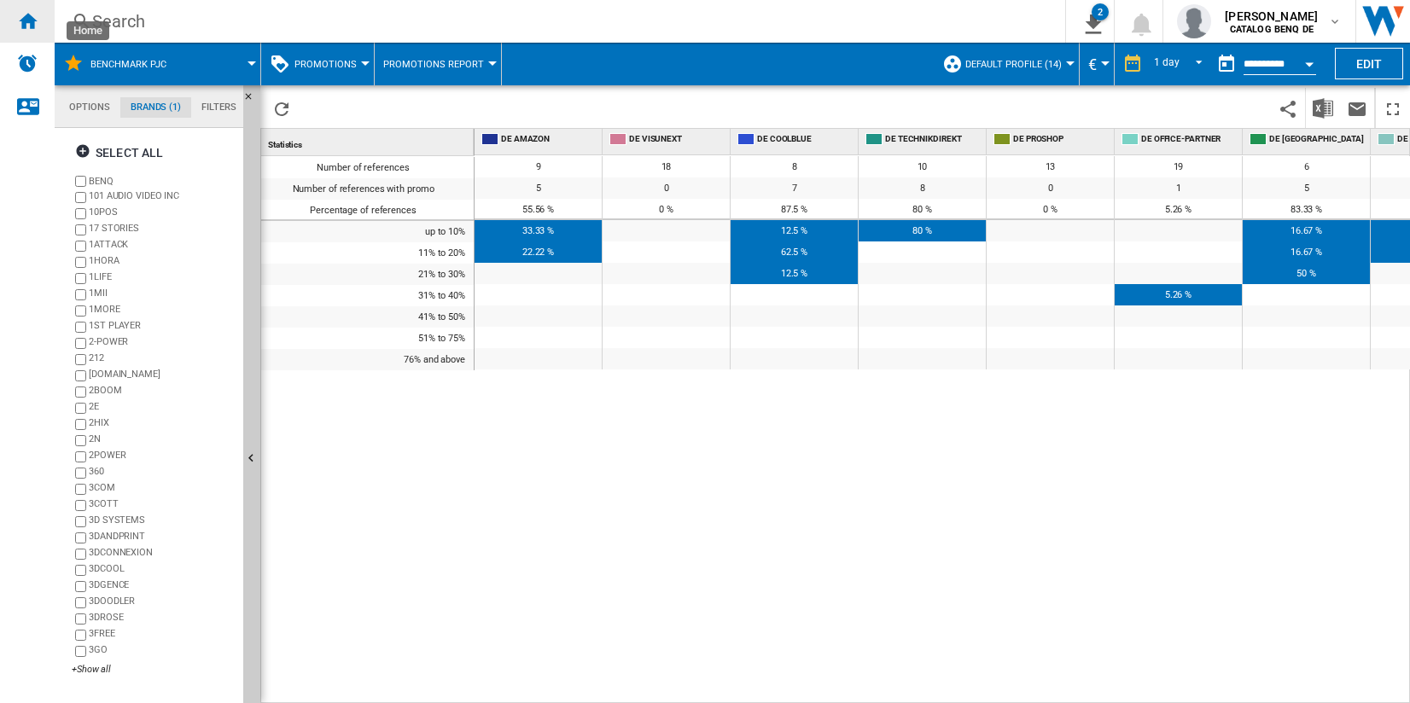
click at [40, 26] on div "Home" at bounding box center [27, 21] width 55 height 43
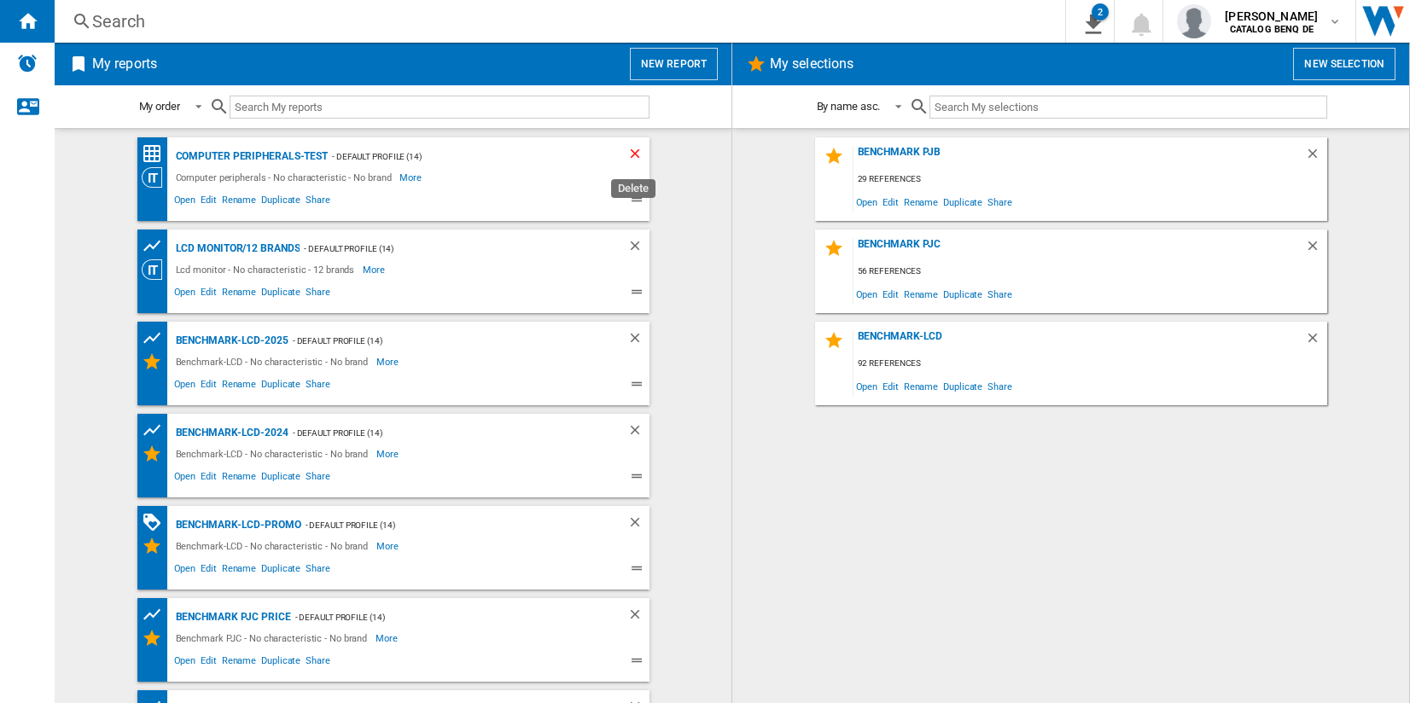
click at [628, 159] on ng-md-icon "Delete" at bounding box center [637, 156] width 20 height 20
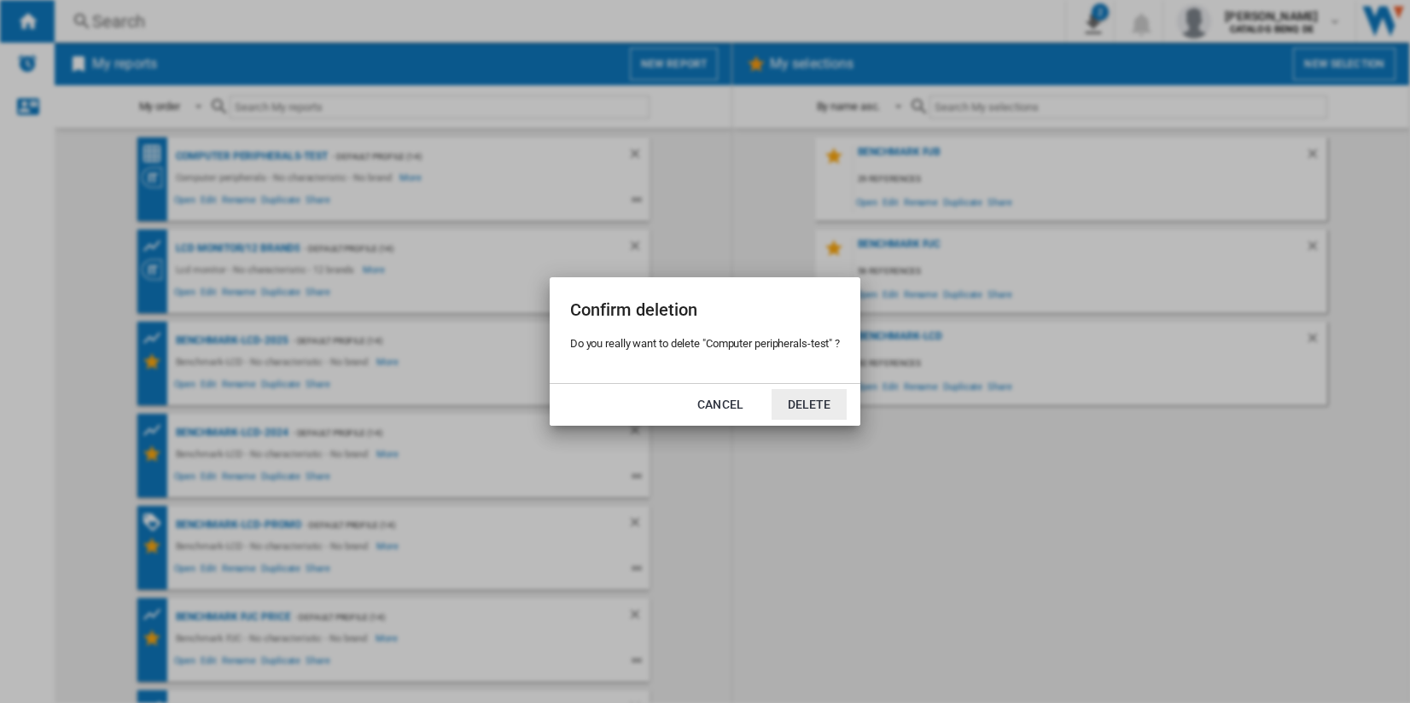
click at [831, 410] on button "Delete" at bounding box center [809, 404] width 75 height 31
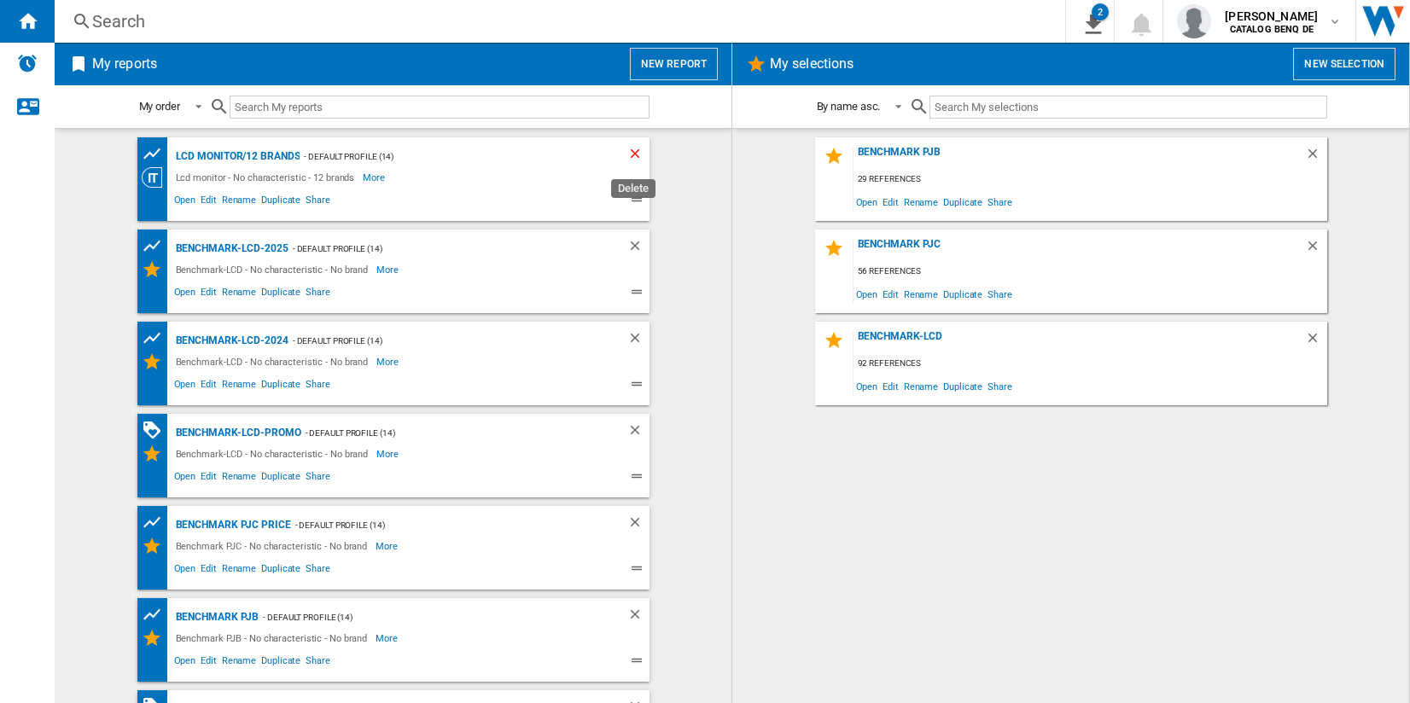
click at [627, 154] on ng-md-icon "Delete" at bounding box center [637, 156] width 20 height 20
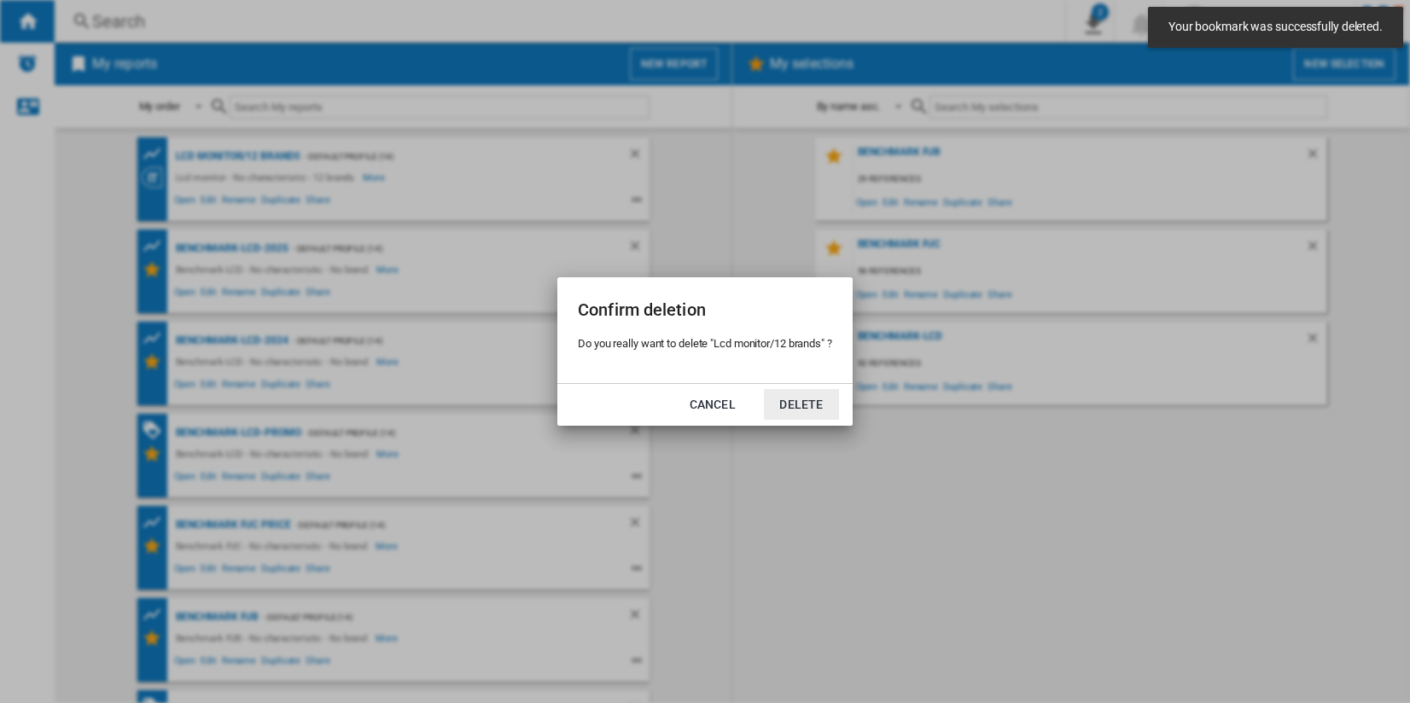
click at [820, 413] on button "Delete" at bounding box center [801, 404] width 75 height 31
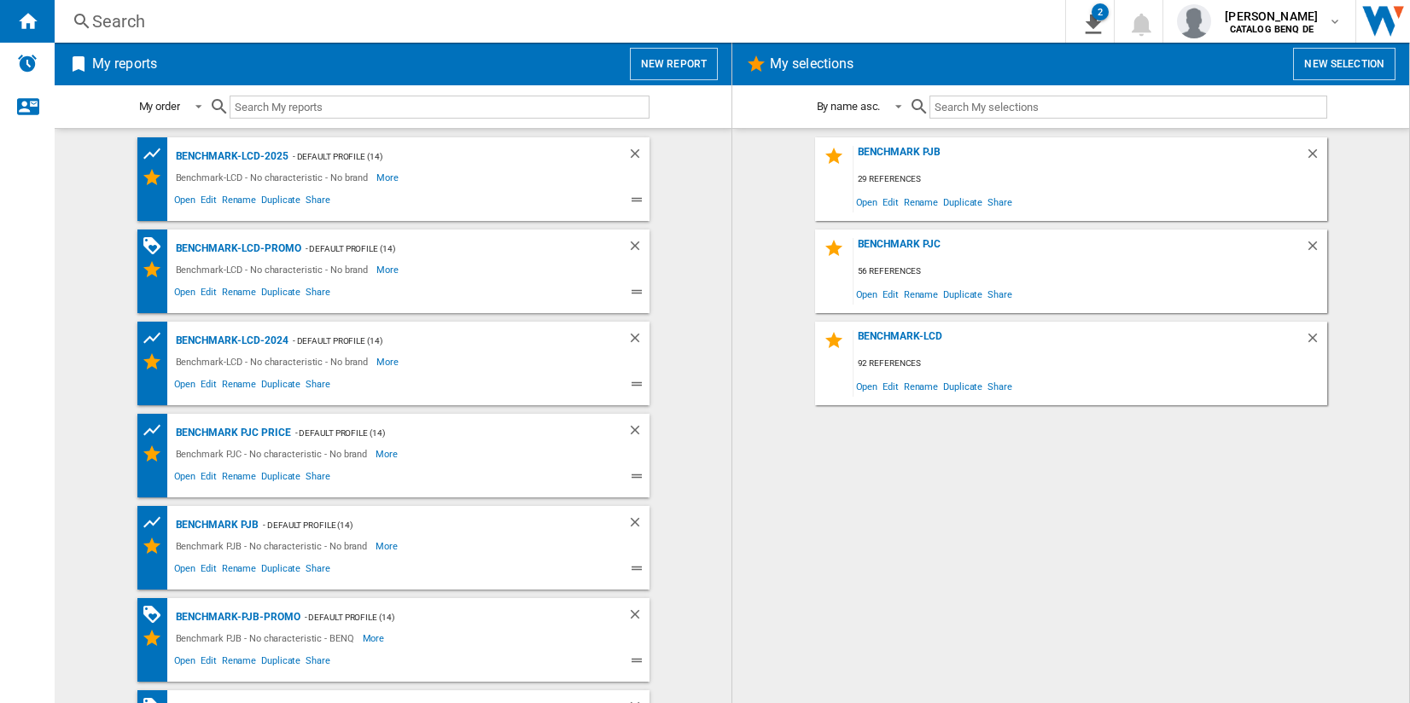
click at [631, 381] on ng-md-icon at bounding box center [639, 386] width 20 height 20
click at [633, 338] on ng-md-icon "Delete" at bounding box center [637, 340] width 20 height 20
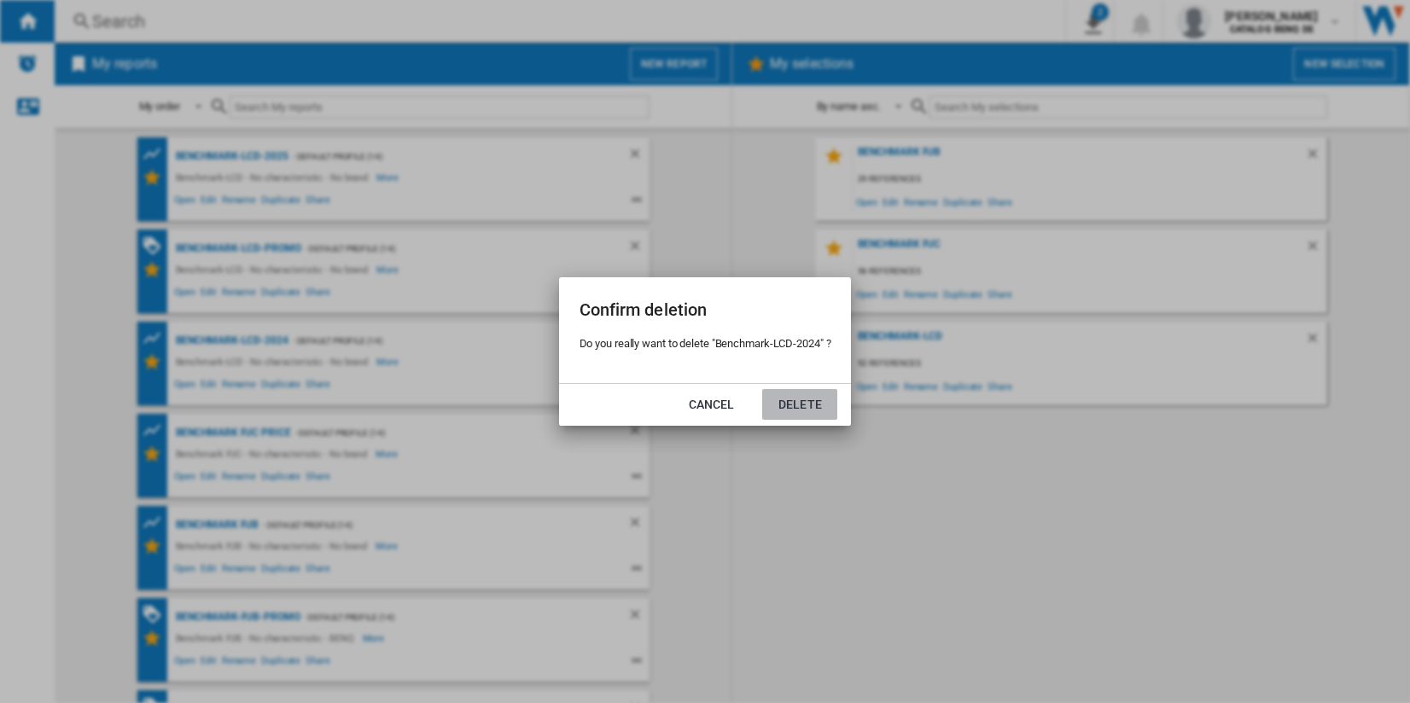
click at [814, 403] on button "Delete" at bounding box center [799, 404] width 75 height 31
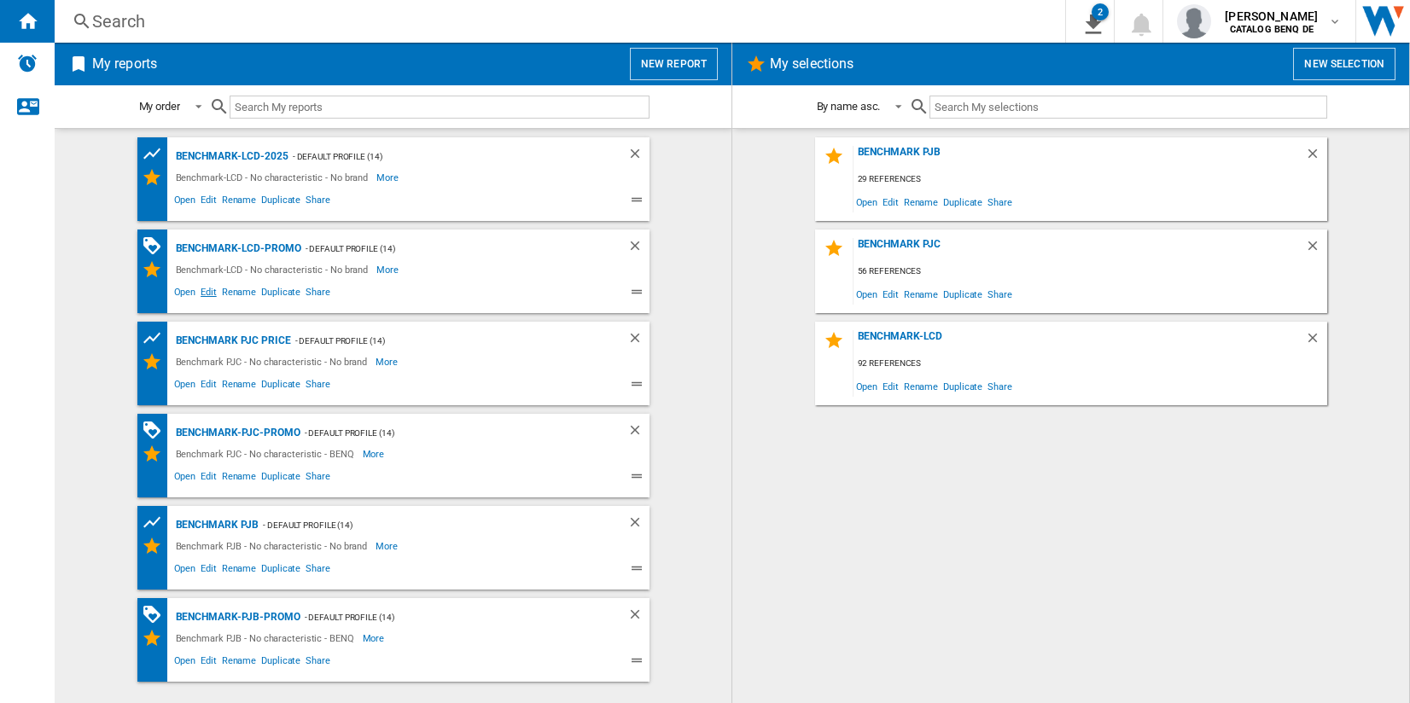
click at [213, 289] on span "Edit" at bounding box center [208, 294] width 21 height 20
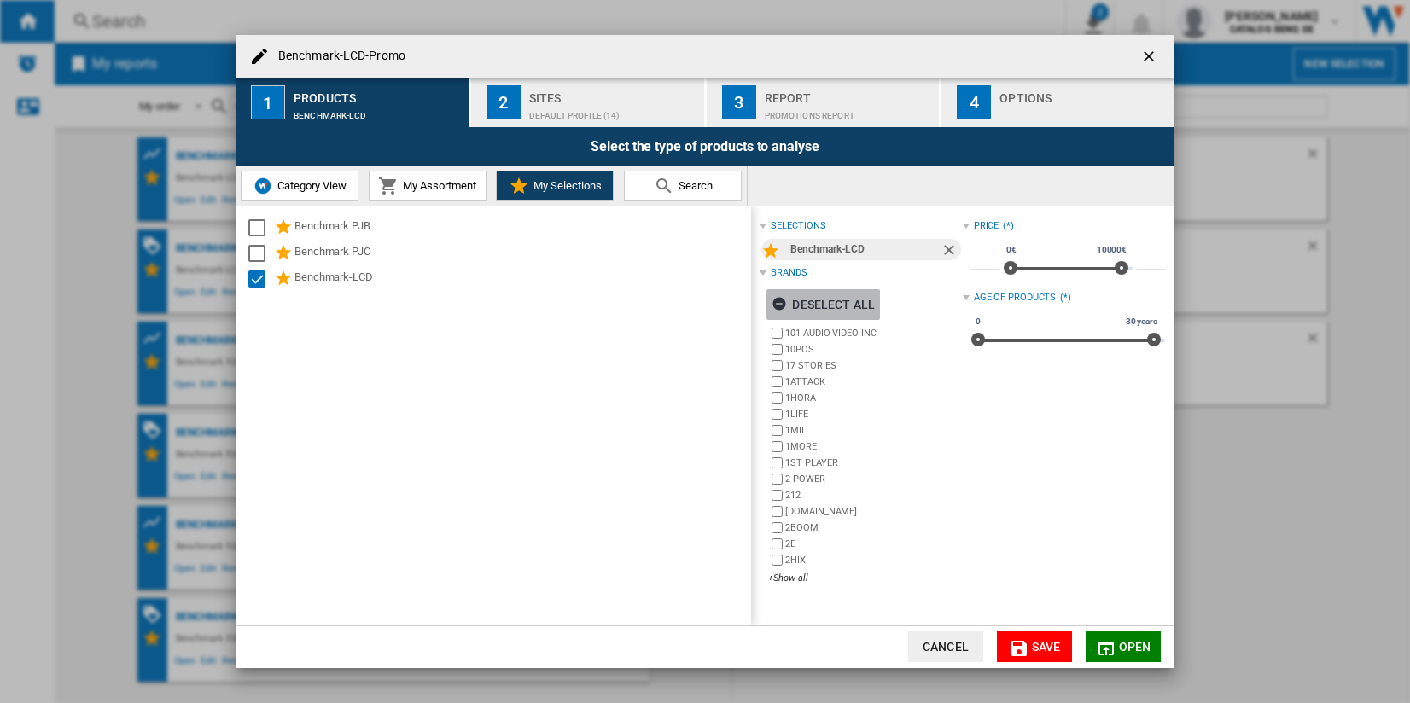
click at [783, 307] on ng-md-icon "Benchmark-LCD-Promo 1 ..." at bounding box center [782, 306] width 20 height 20
click at [791, 581] on div "+Show all" at bounding box center [865, 578] width 194 height 13
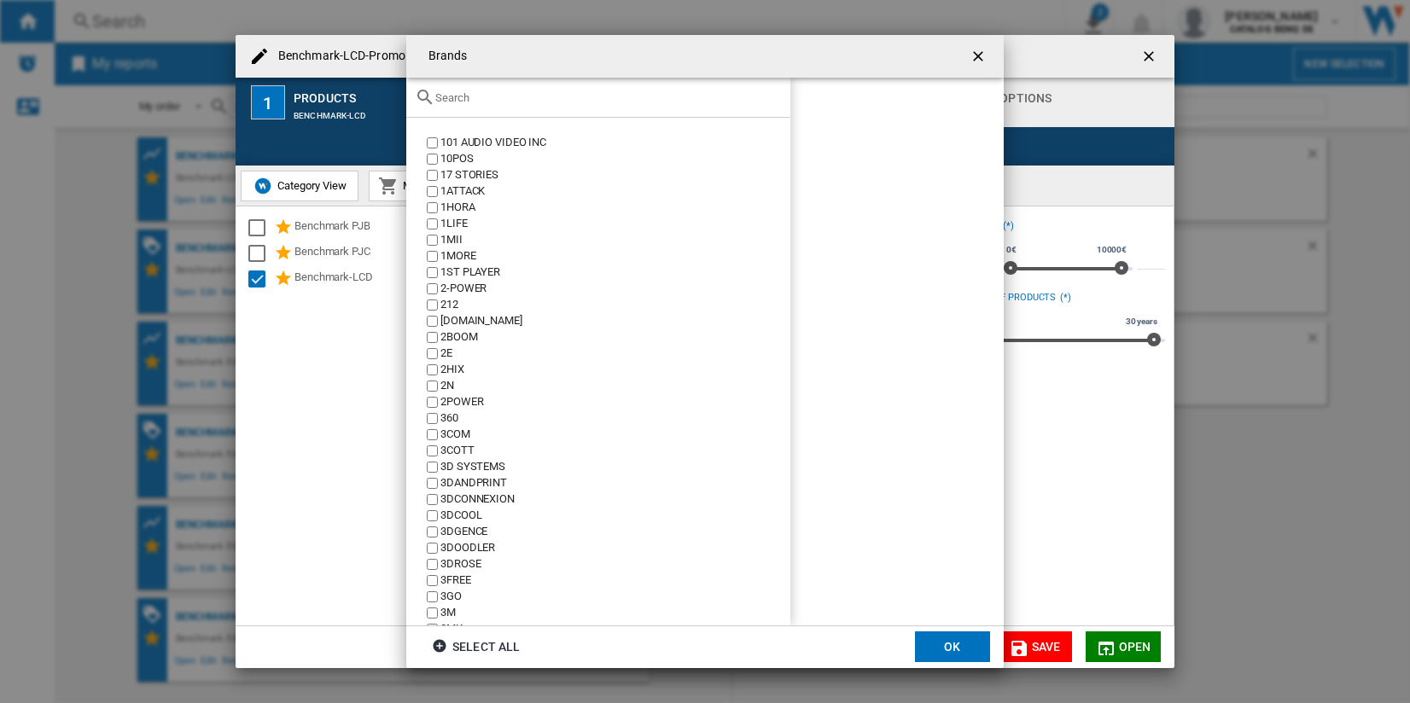
click at [512, 97] on input "Brands 101 ..." at bounding box center [608, 97] width 347 height 13
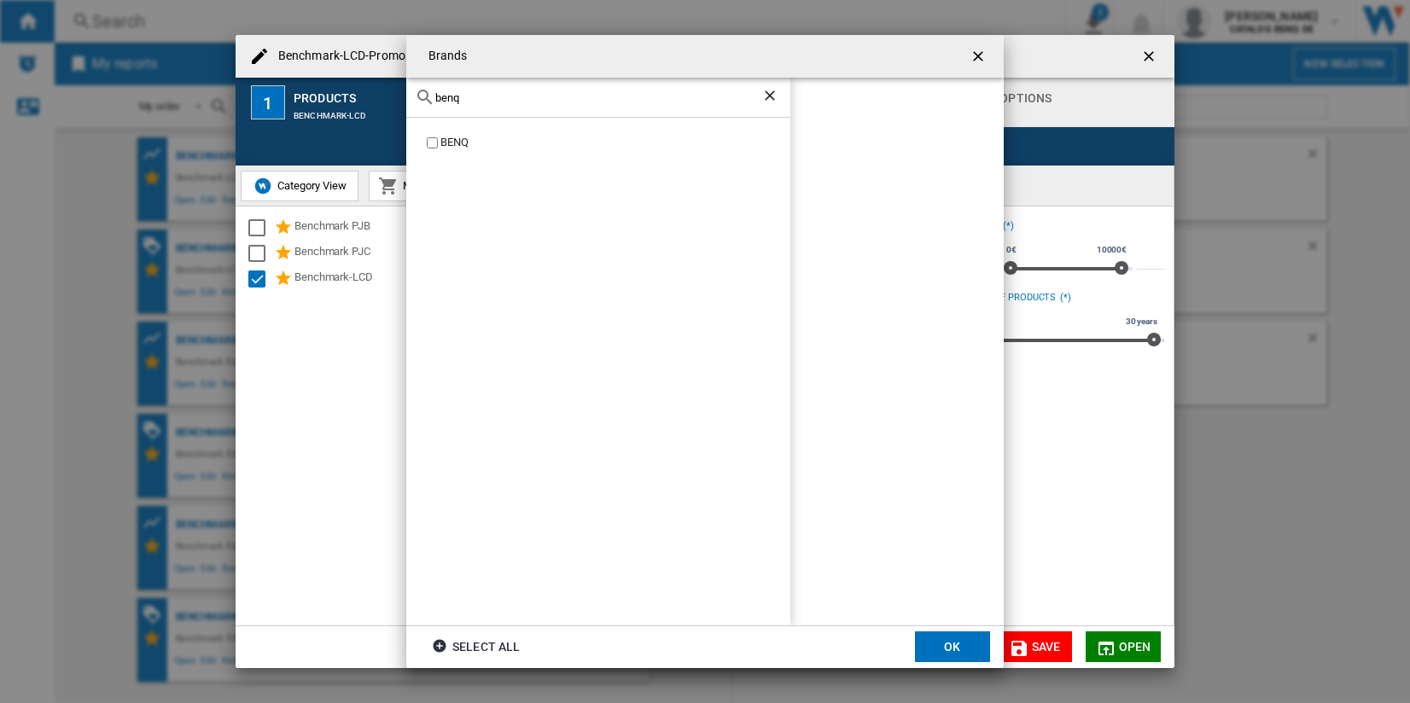
type input "benq"
click at [954, 632] on button "OK" at bounding box center [952, 647] width 75 height 31
click at [1027, 644] on md-icon "Benchmark-LCD-Promo 1 ..." at bounding box center [1019, 649] width 20 height 20
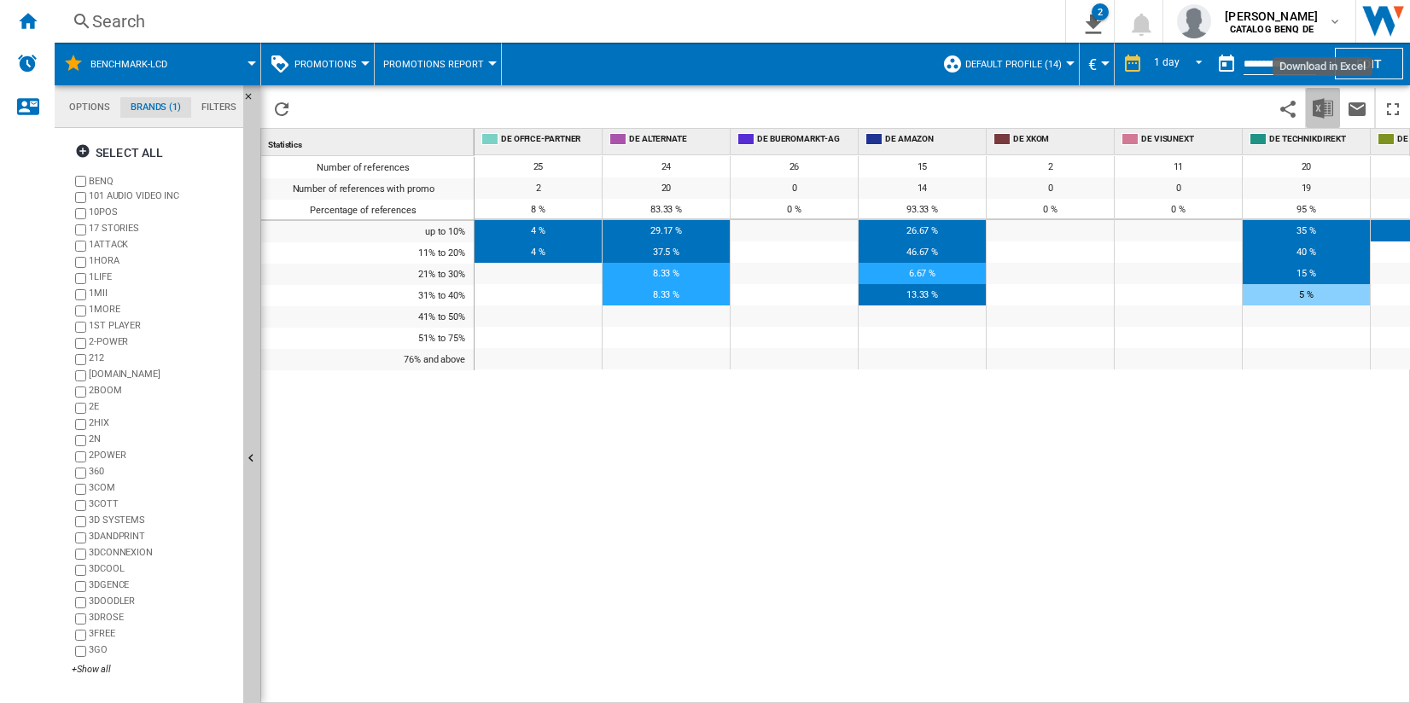
click at [1316, 100] on img "Download in Excel" at bounding box center [1323, 108] width 20 height 20
click at [294, 481] on div "Number of references Number of references with promo Percentage of references u…" at bounding box center [367, 426] width 213 height 540
click at [23, 22] on ng-md-icon "Home" at bounding box center [27, 20] width 20 height 20
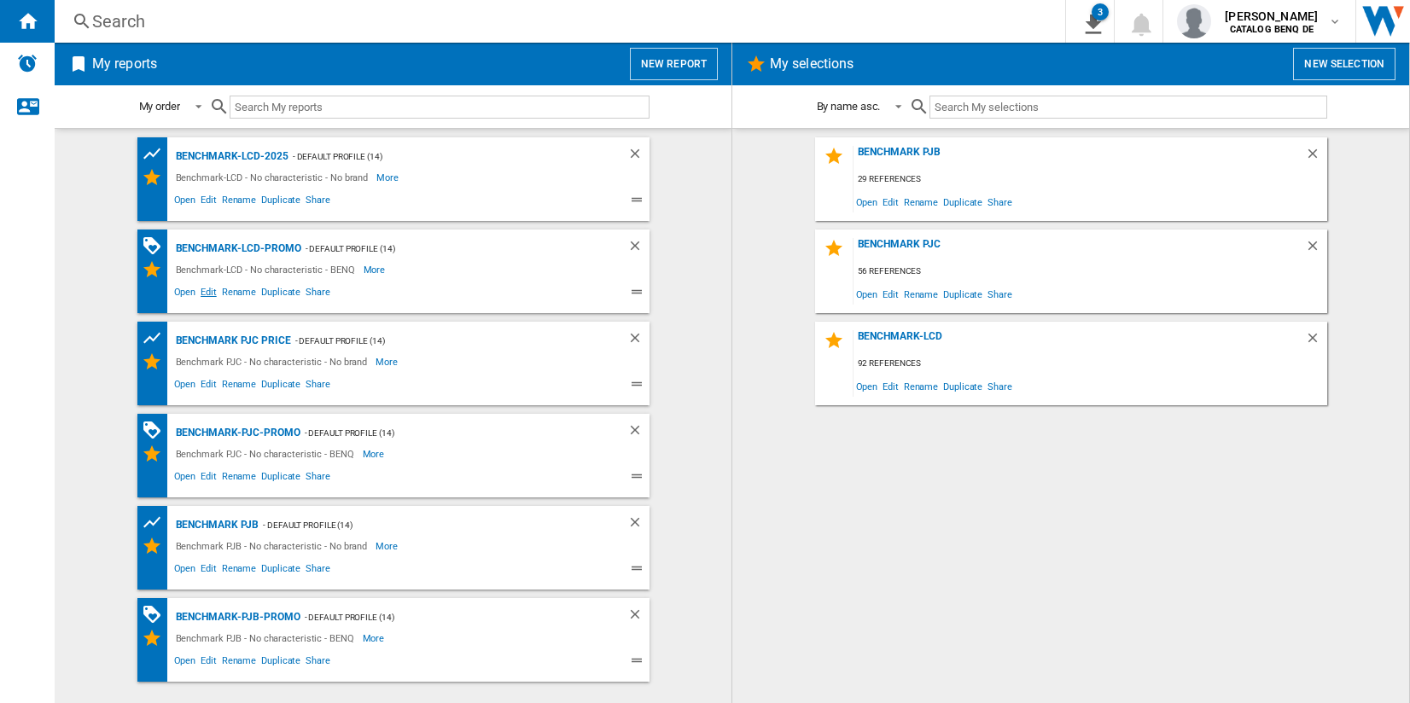
click at [212, 288] on span "Edit" at bounding box center [208, 294] width 21 height 20
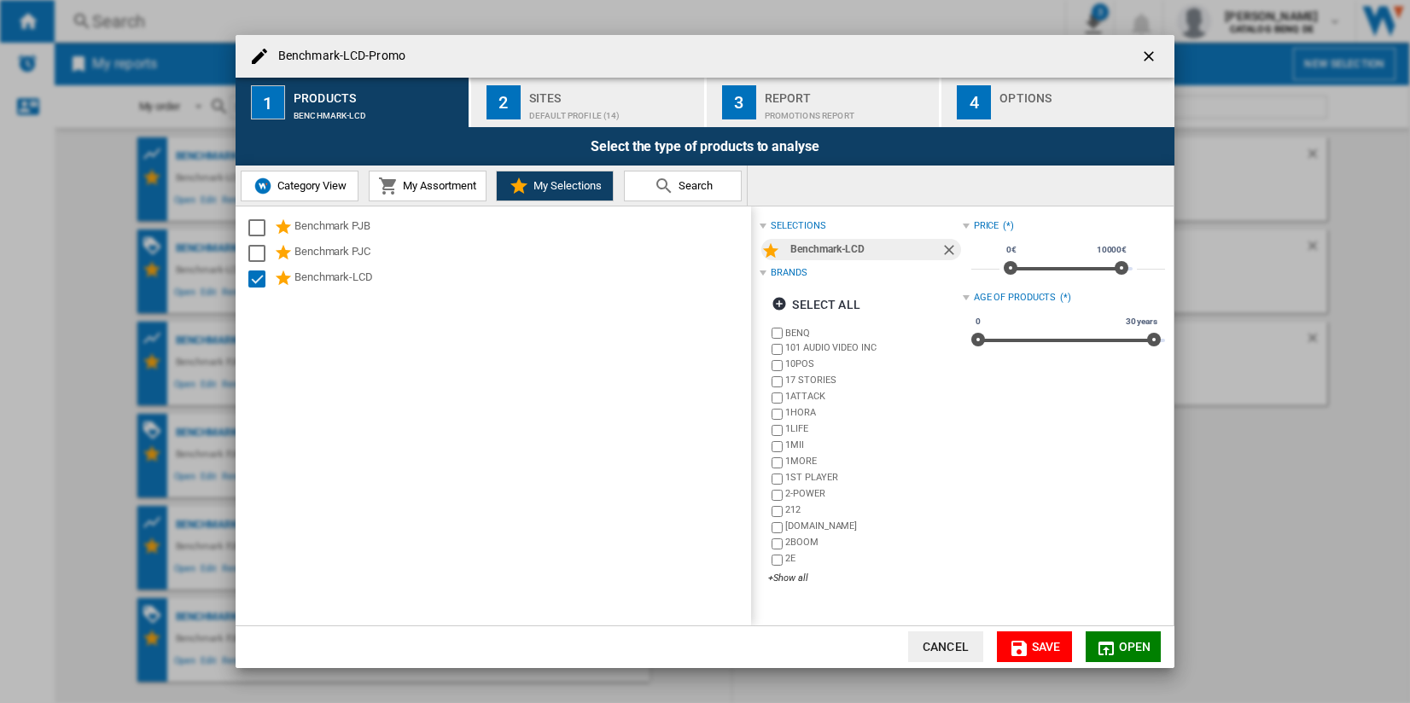
click at [1044, 644] on span "Save" at bounding box center [1046, 647] width 29 height 14
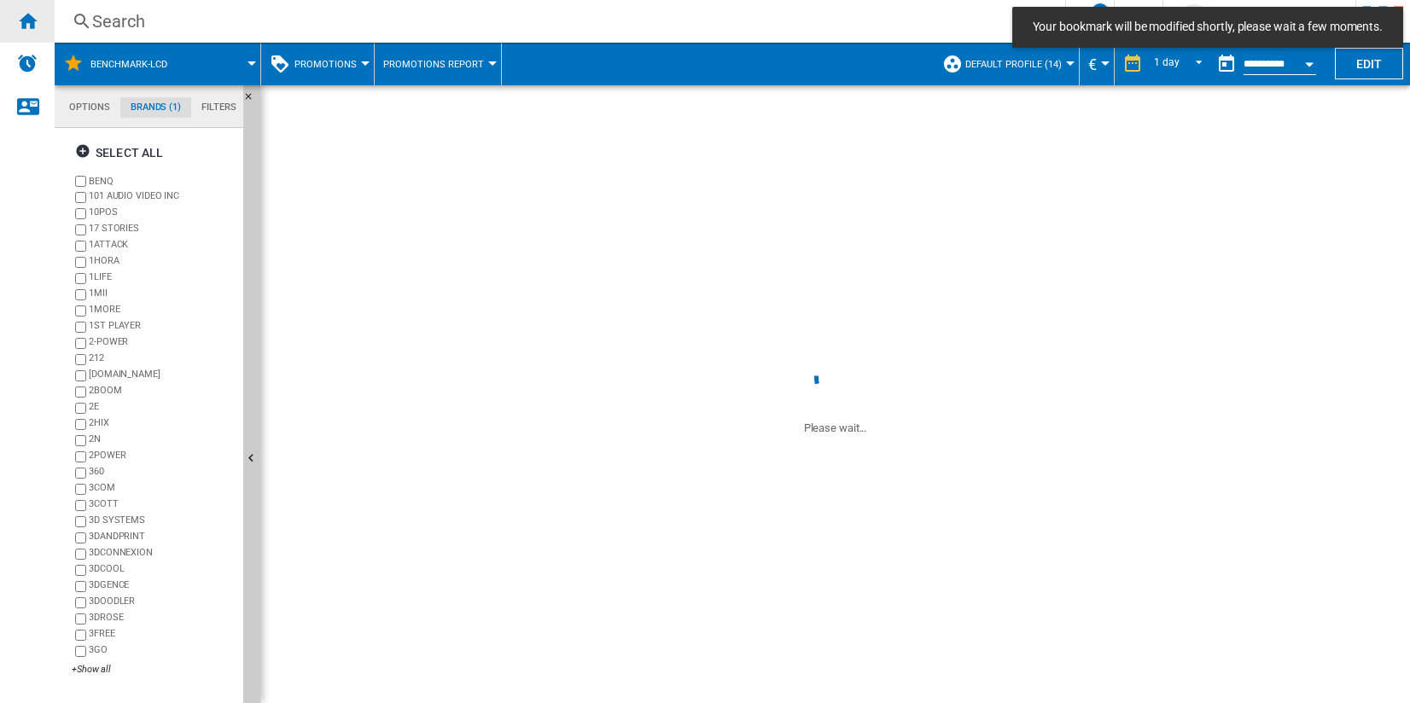
click at [29, 24] on ng-md-icon "Home" at bounding box center [27, 20] width 20 height 20
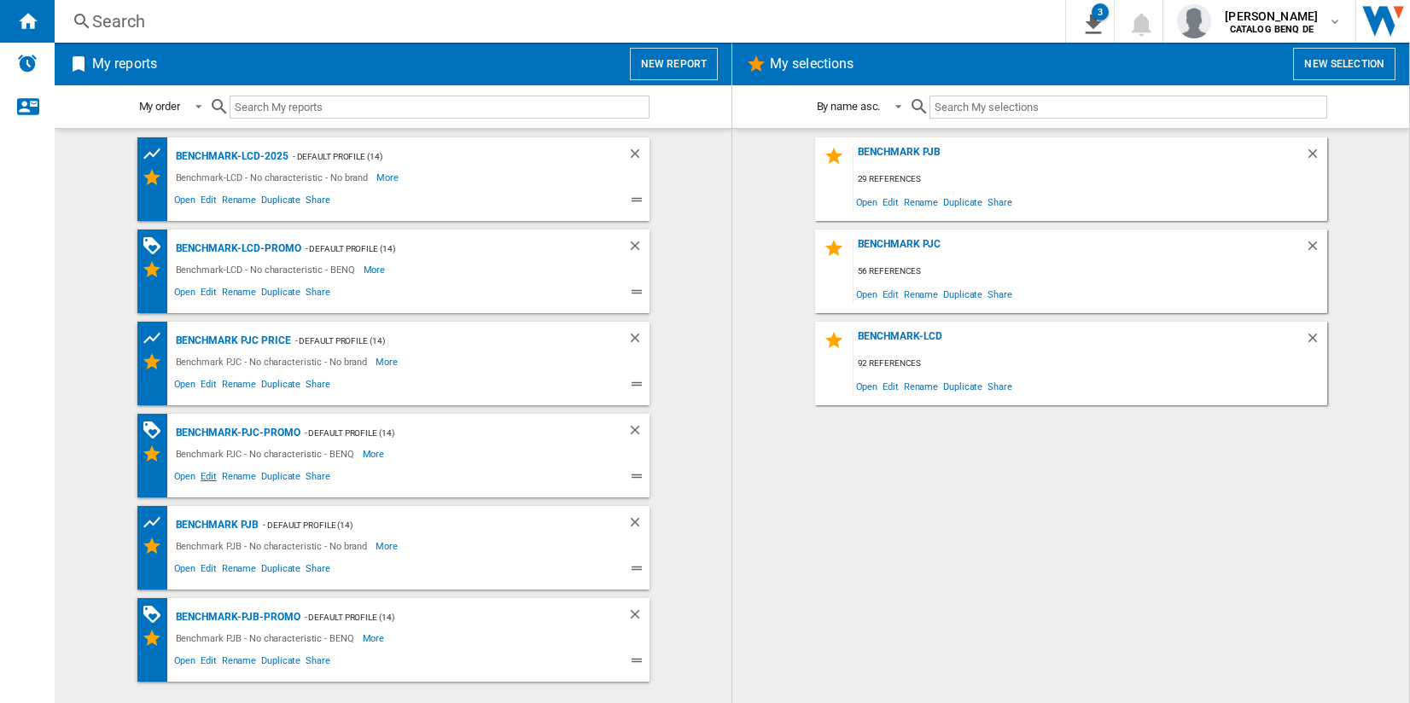
click at [214, 472] on span "Edit" at bounding box center [208, 479] width 21 height 20
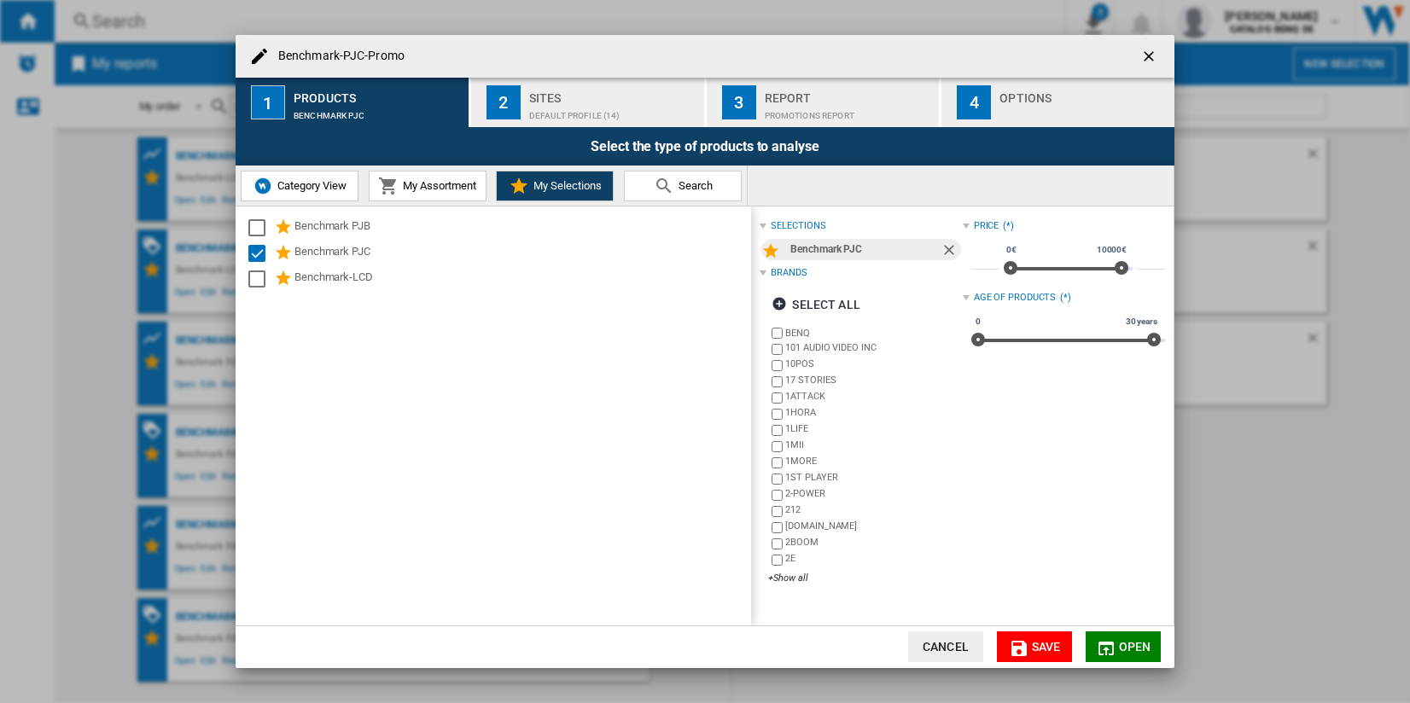
click at [1122, 644] on span "Open" at bounding box center [1135, 647] width 32 height 14
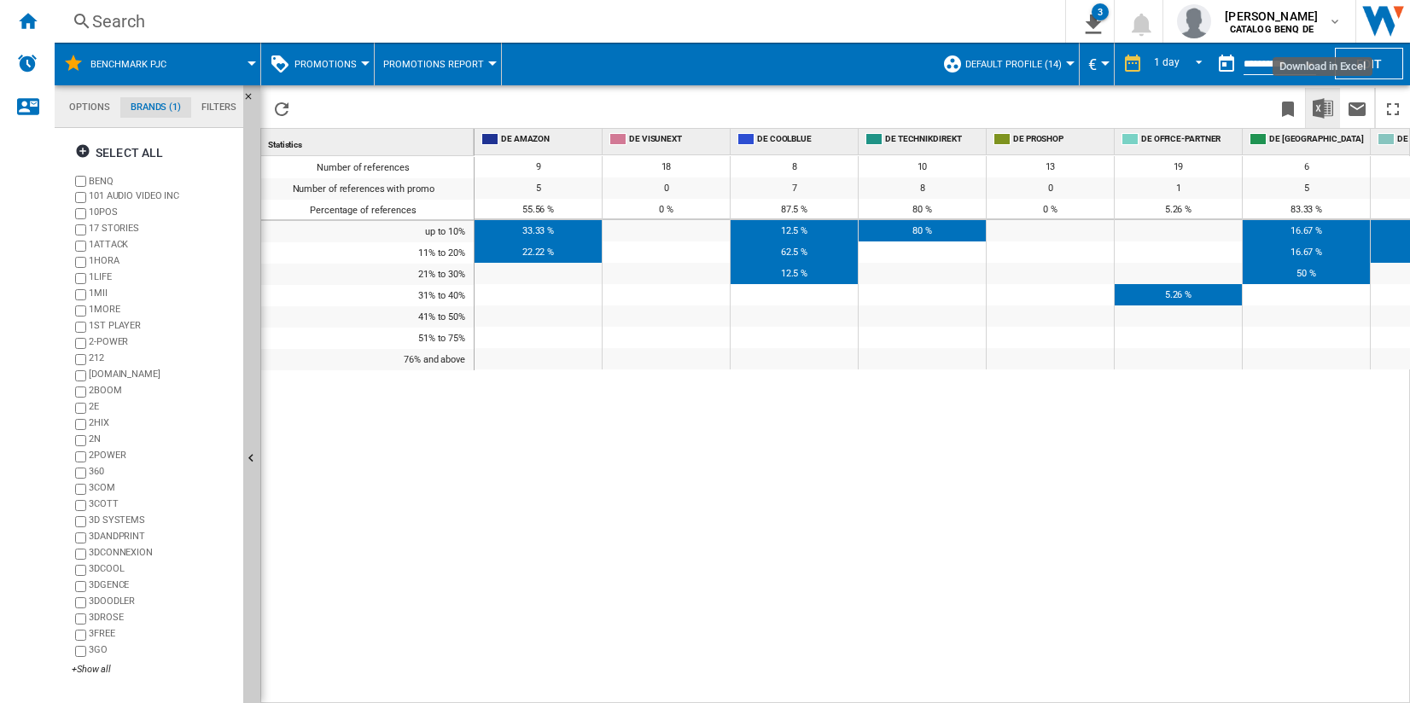
click at [1322, 109] on img "Download in Excel" at bounding box center [1323, 108] width 20 height 20
click at [18, 4] on div "Home" at bounding box center [27, 21] width 55 height 43
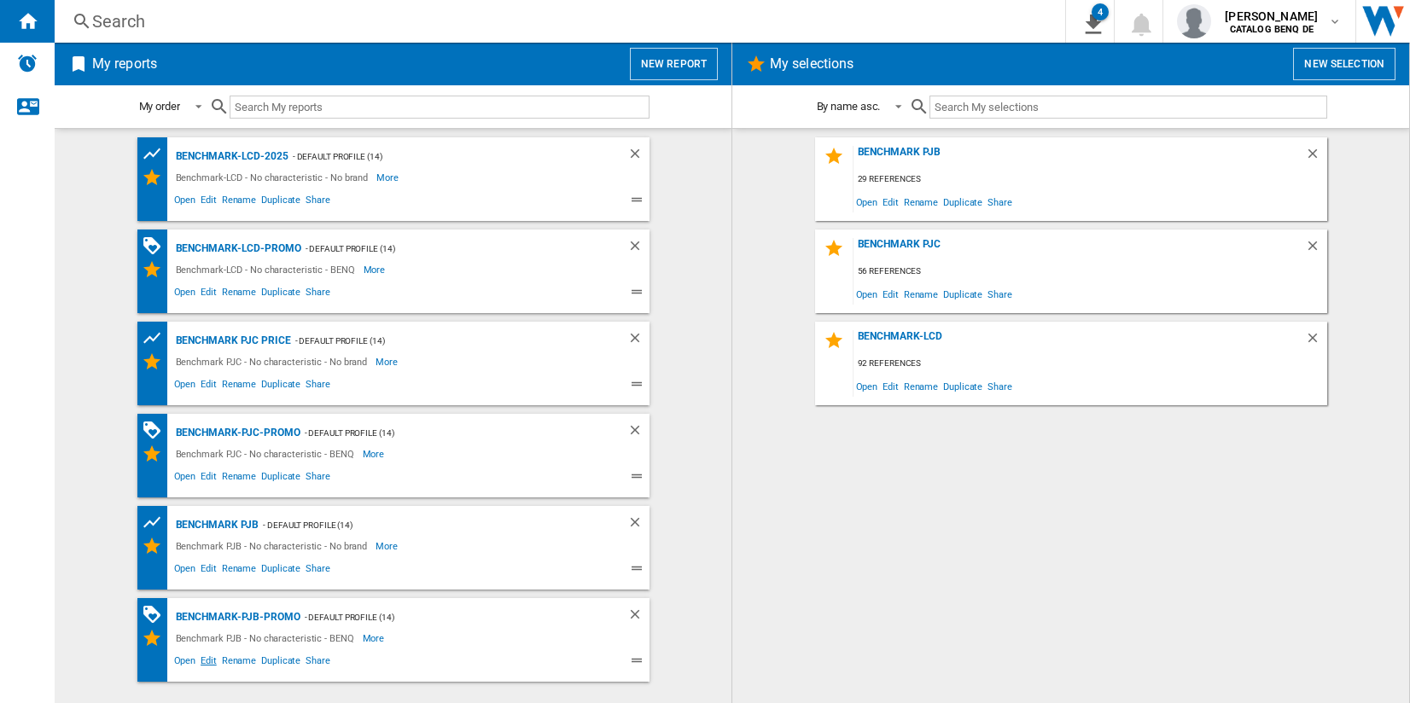
click at [215, 655] on span "Edit" at bounding box center [208, 663] width 21 height 20
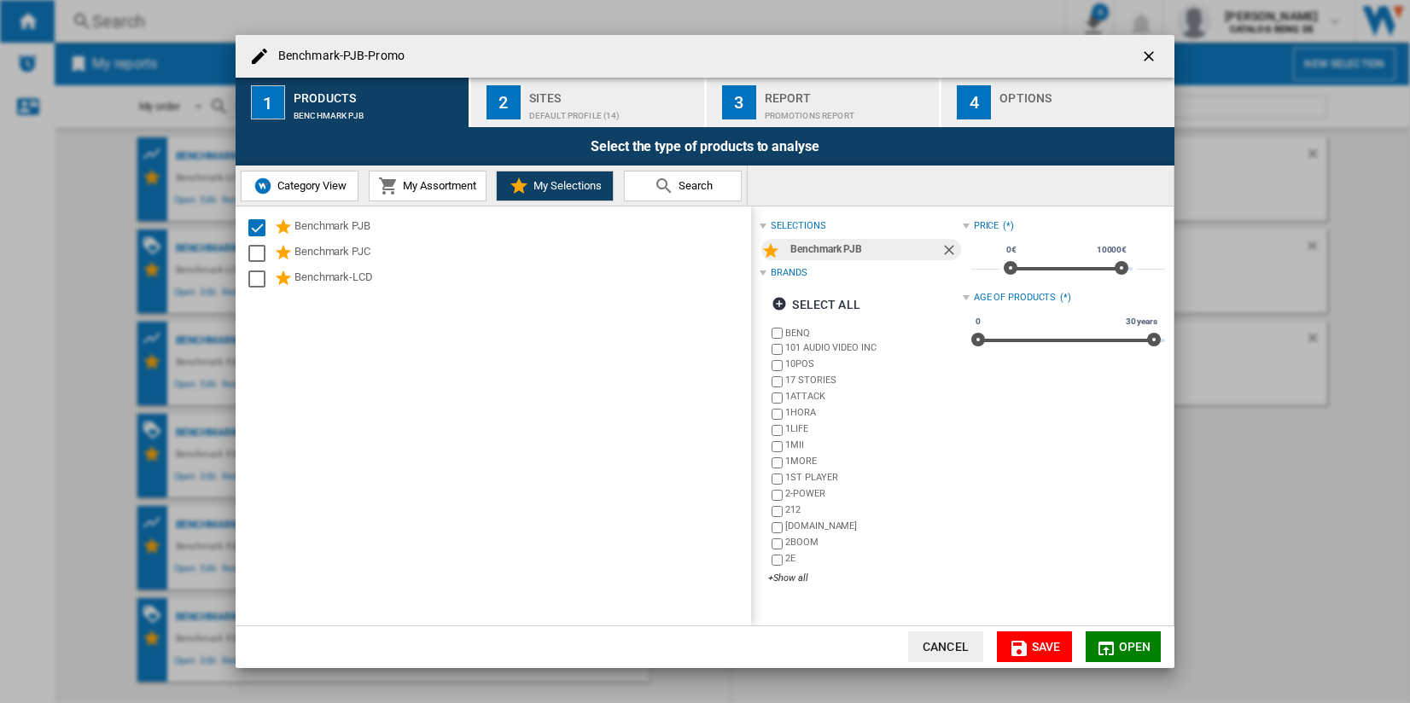
click at [1128, 631] on md-dialog-actions "Cancel Save Open" at bounding box center [705, 647] width 939 height 43
click at [1128, 644] on span "Open" at bounding box center [1135, 647] width 32 height 14
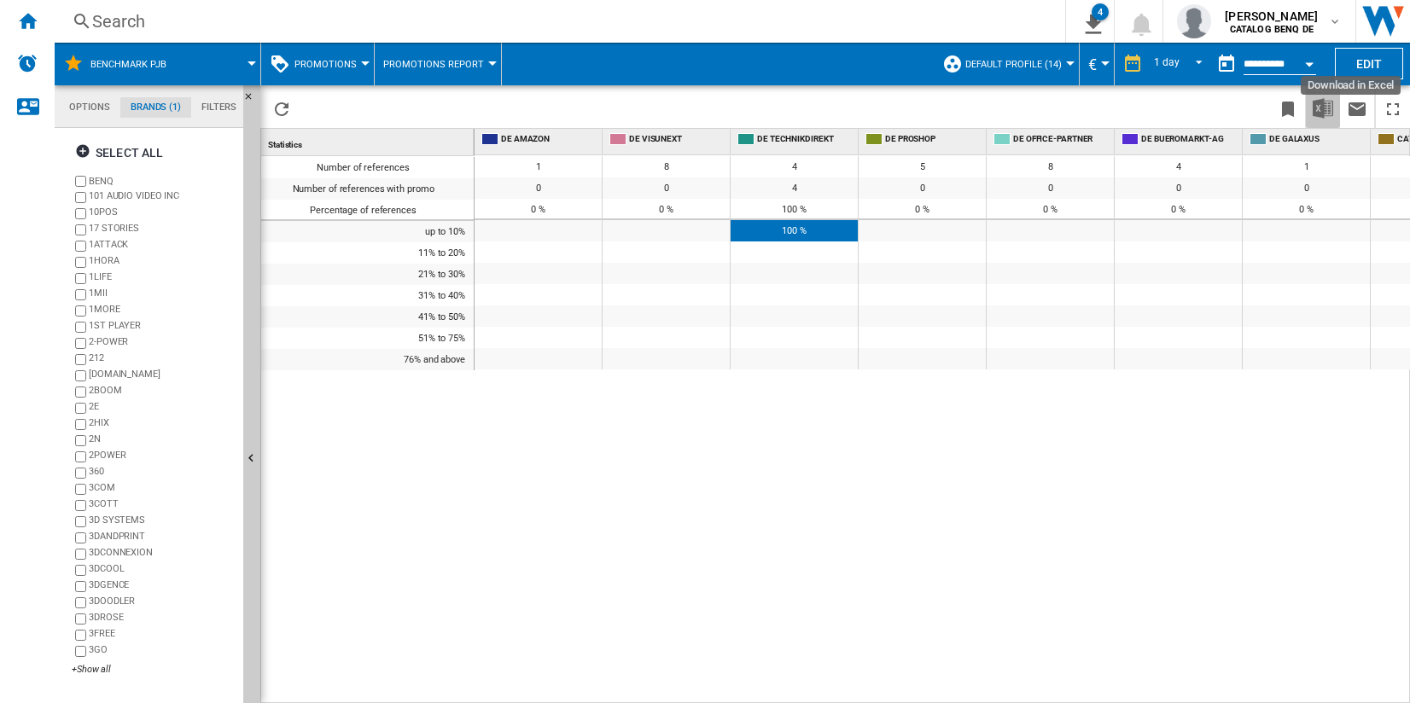
click at [1322, 113] on img "Download in Excel" at bounding box center [1323, 108] width 20 height 20
